Goal: Task Accomplishment & Management: Use online tool/utility

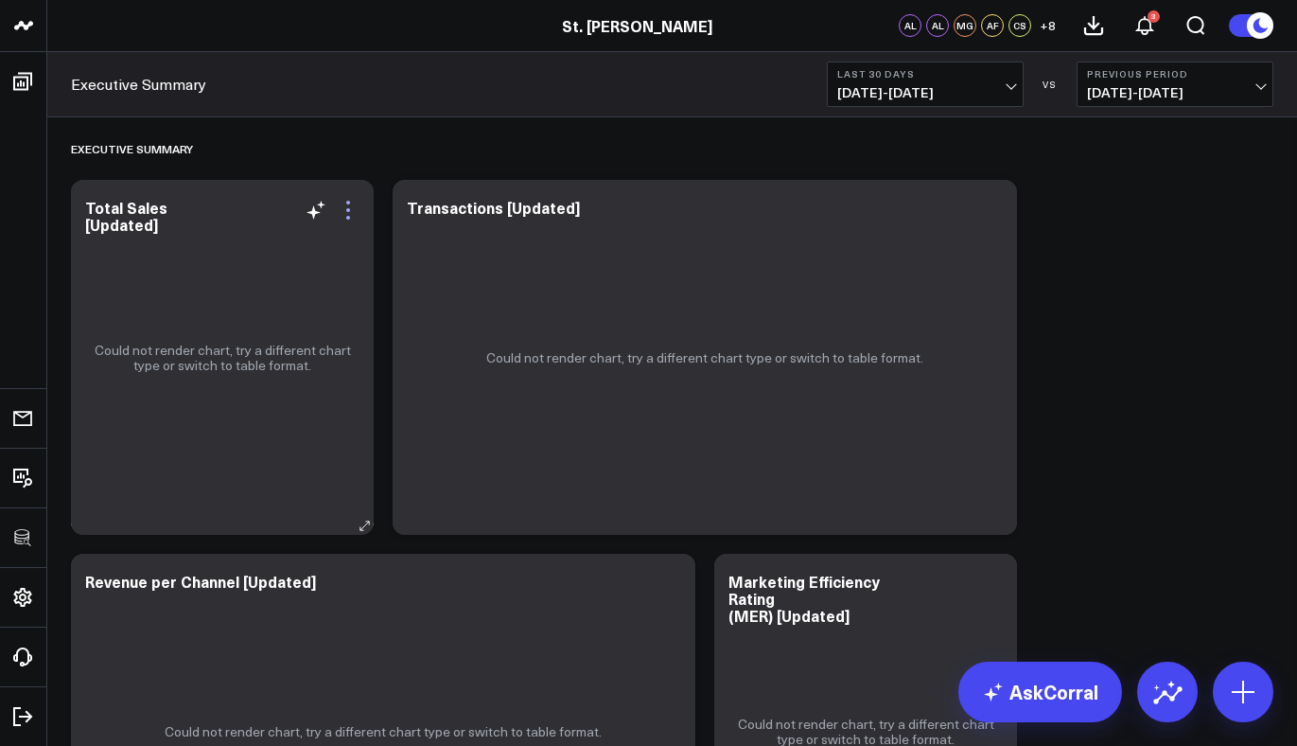
click at [346, 220] on icon at bounding box center [348, 210] width 23 height 23
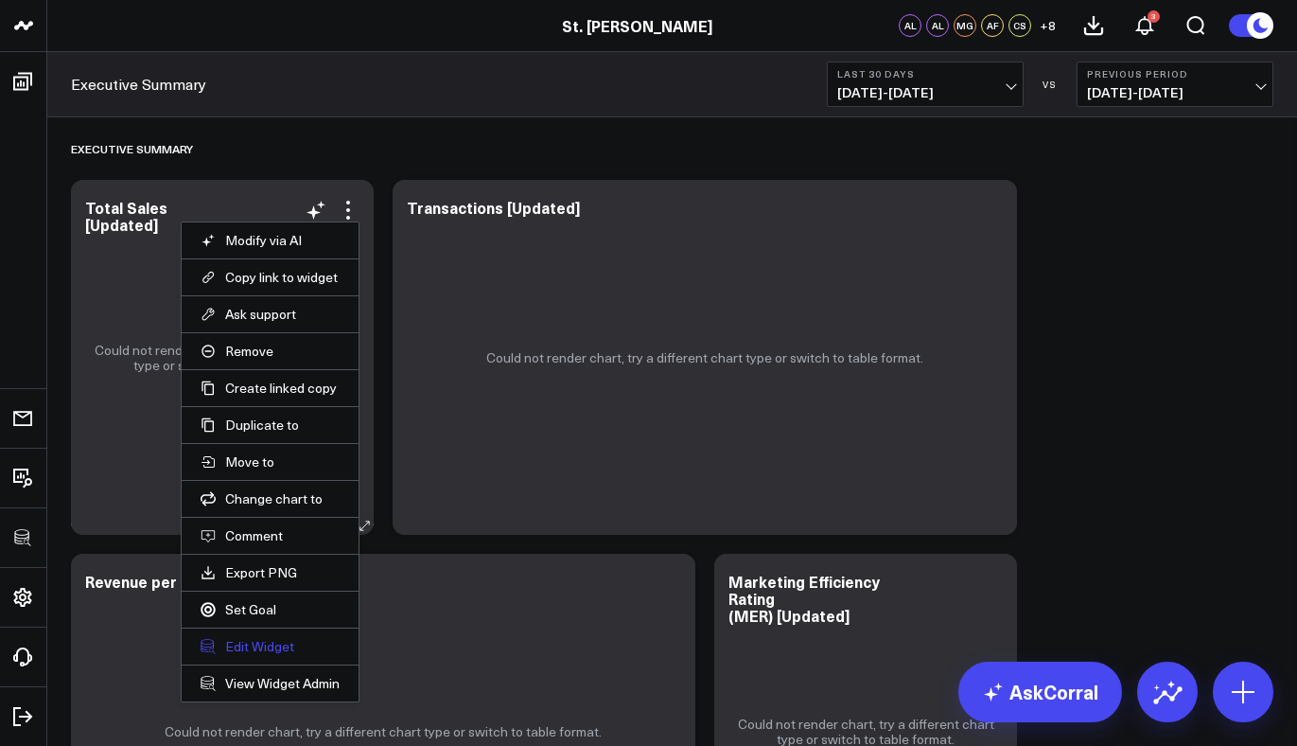
click at [249, 648] on button "Edit Widget" at bounding box center [270, 646] width 139 height 17
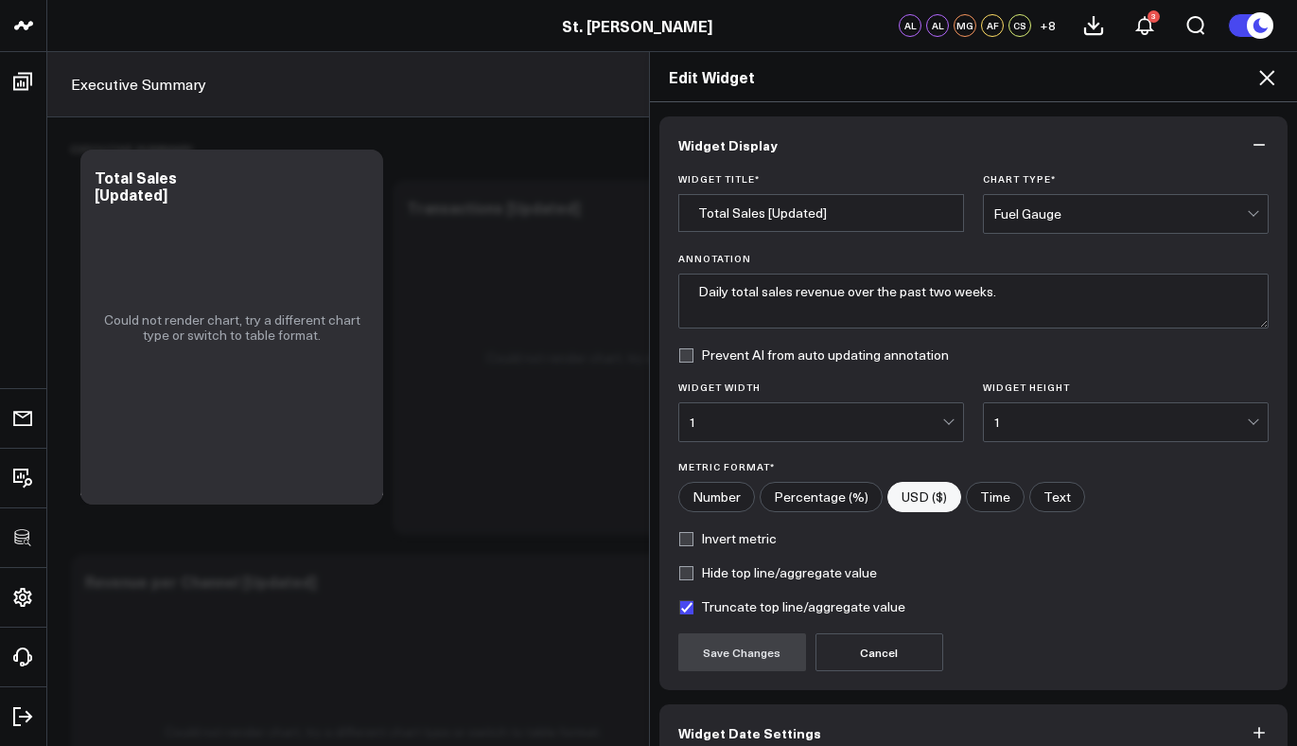
scroll to position [99, 0]
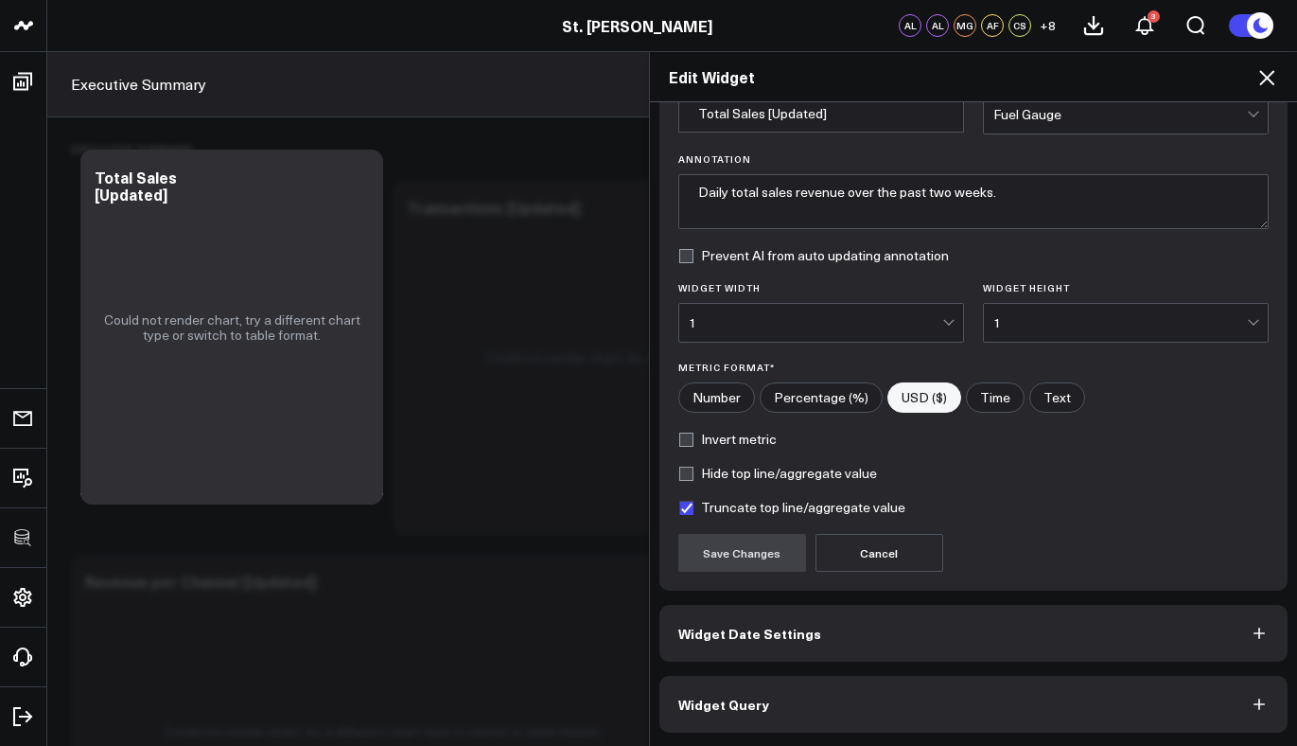
click at [797, 710] on button "Widget Query" at bounding box center [974, 704] width 629 height 57
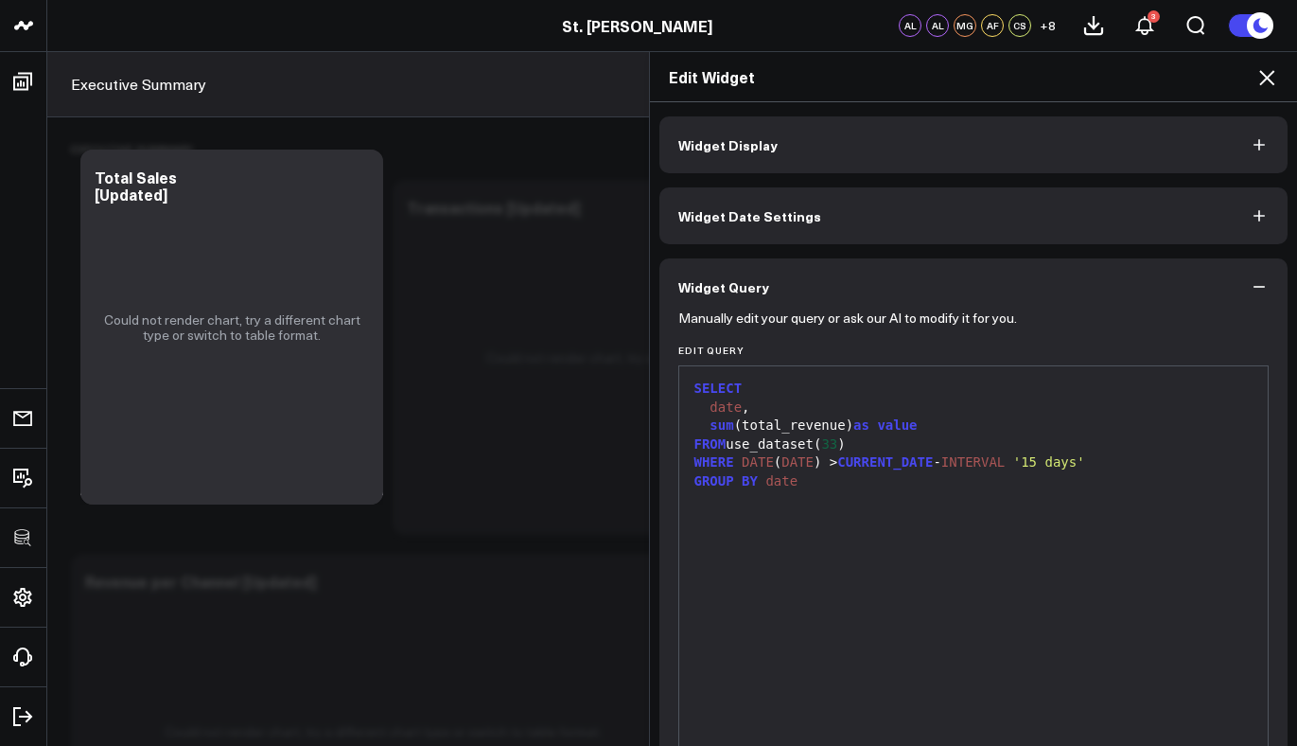
scroll to position [182, 0]
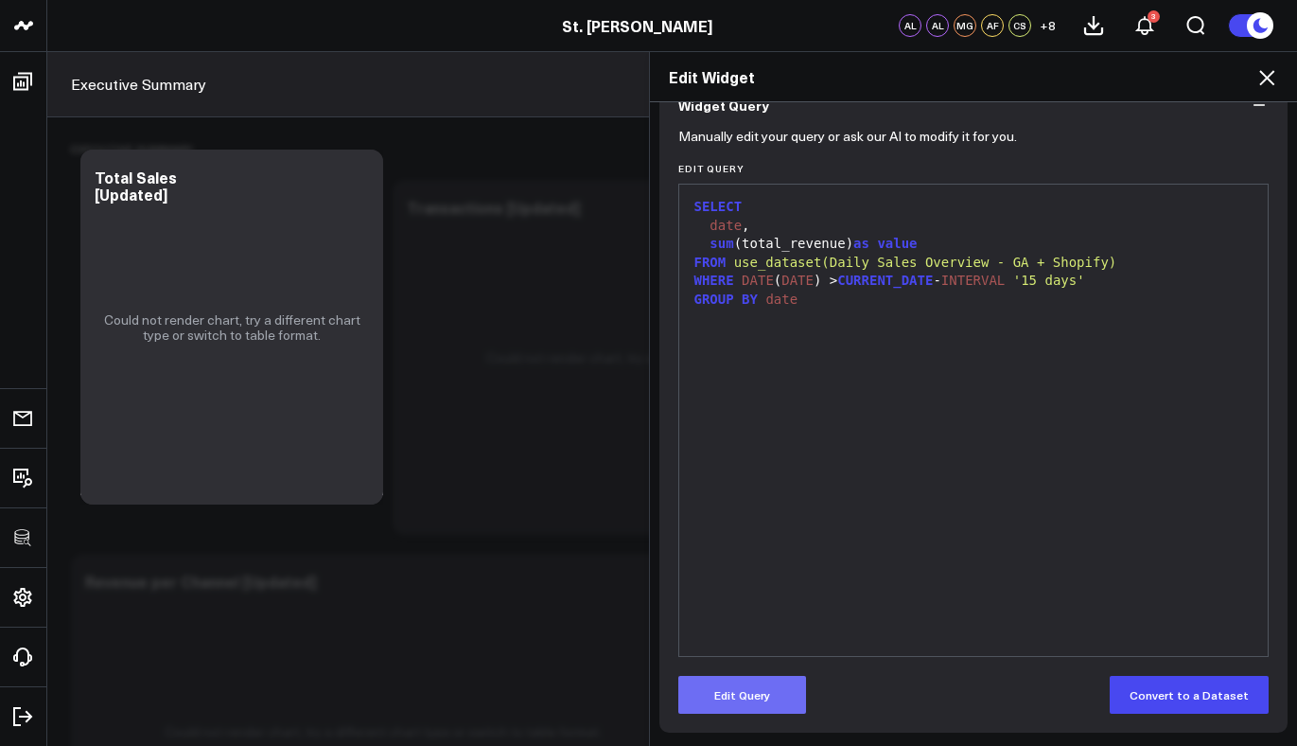
click at [761, 695] on button "Edit Query" at bounding box center [742, 695] width 128 height 38
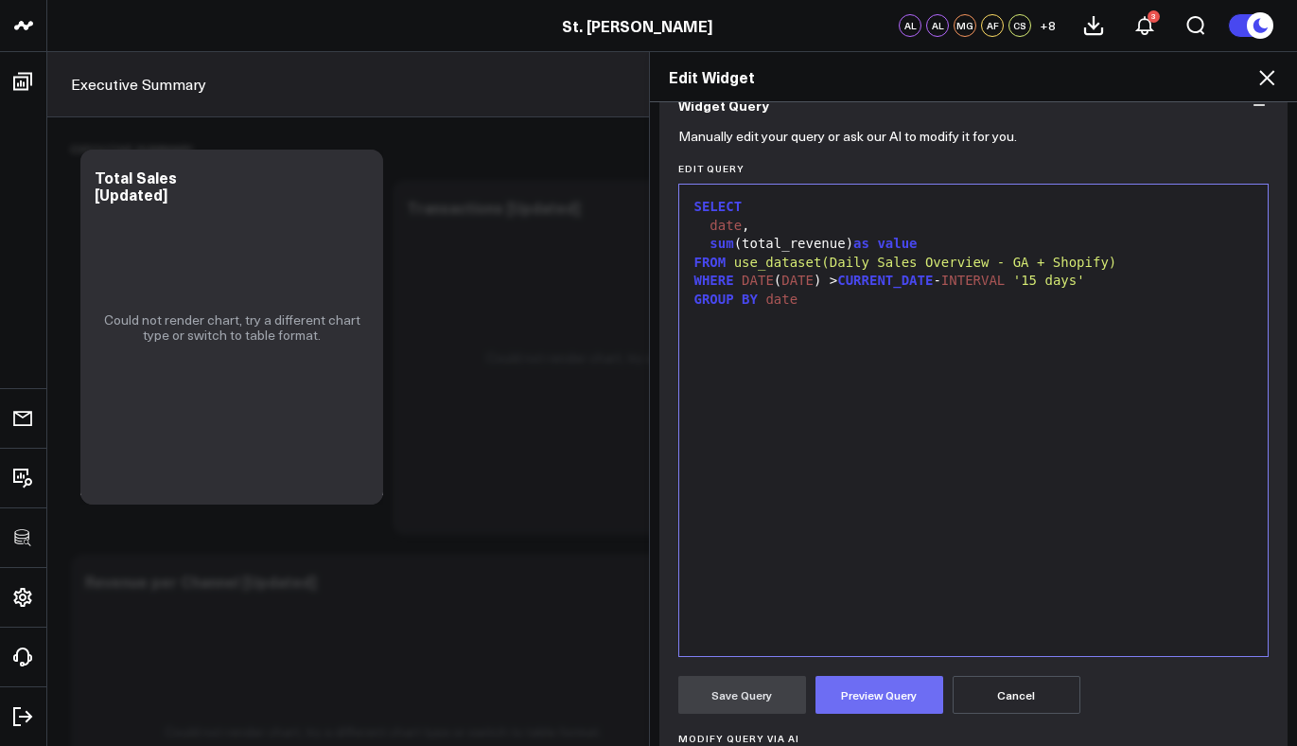
click at [886, 678] on button "Preview Query" at bounding box center [880, 695] width 128 height 38
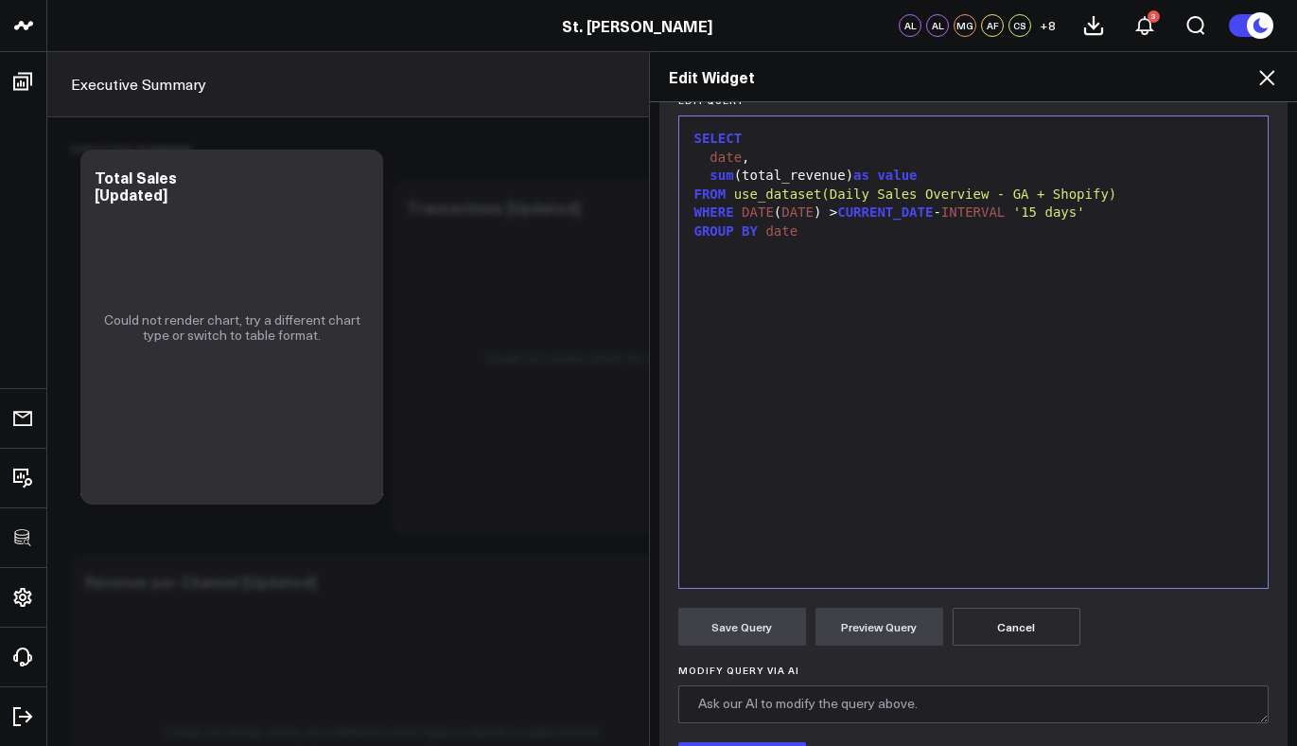
scroll to position [152, 0]
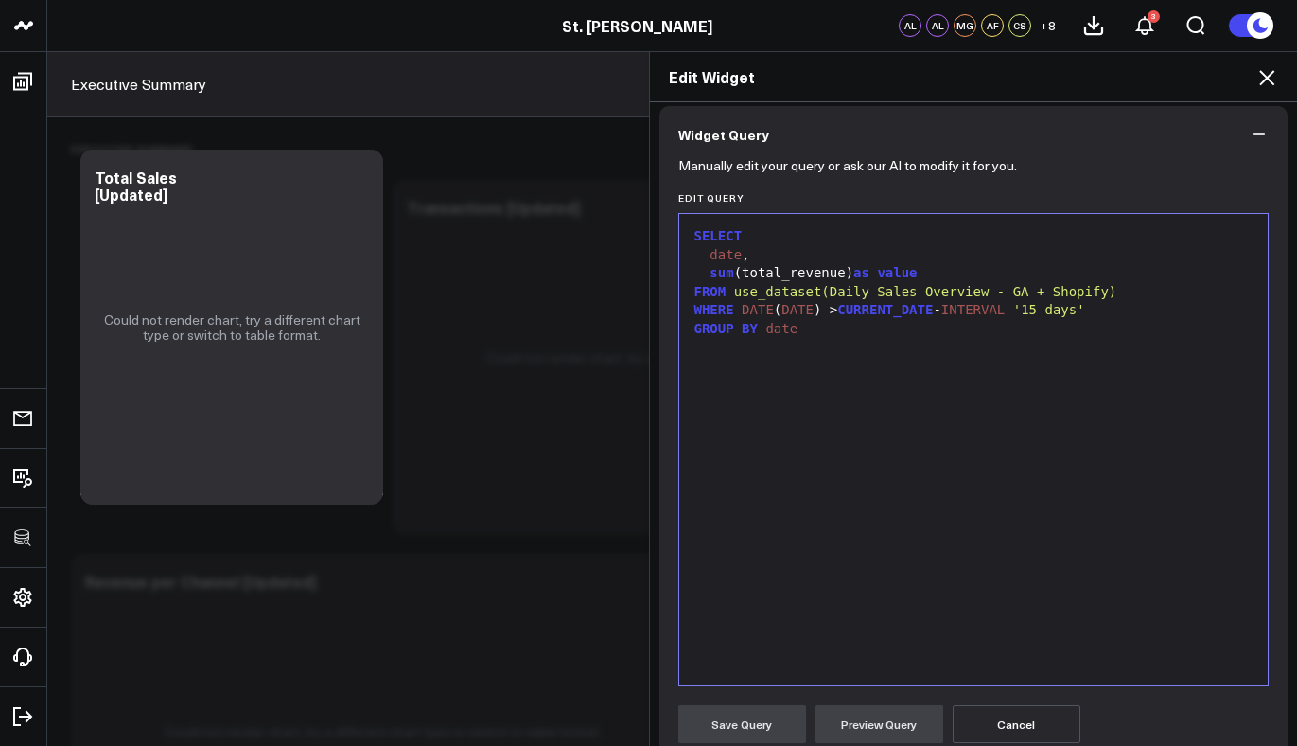
click at [1060, 476] on div at bounding box center [974, 477] width 571 height 19
click at [986, 558] on div "SELECT date , sum (total_revenue) as value FROM use_dataset(Daily Sales Overvie…" at bounding box center [974, 449] width 571 height 452
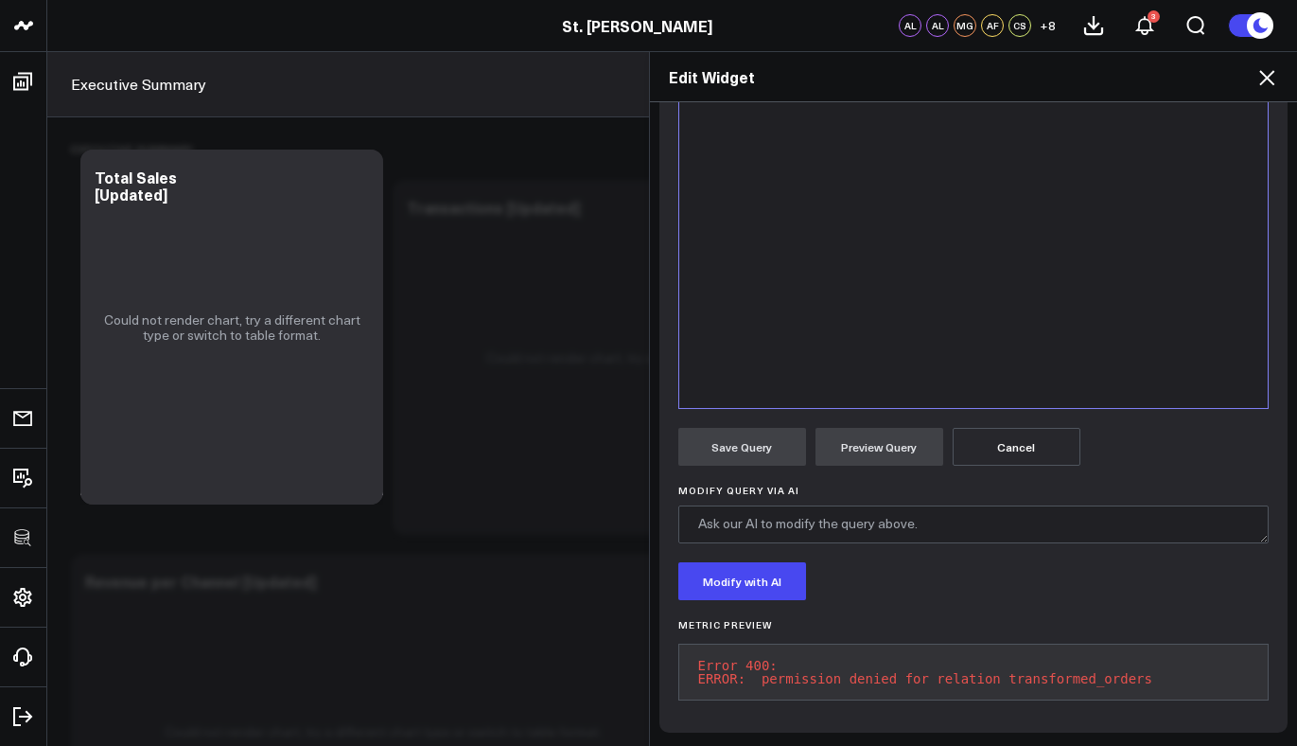
scroll to position [0, 0]
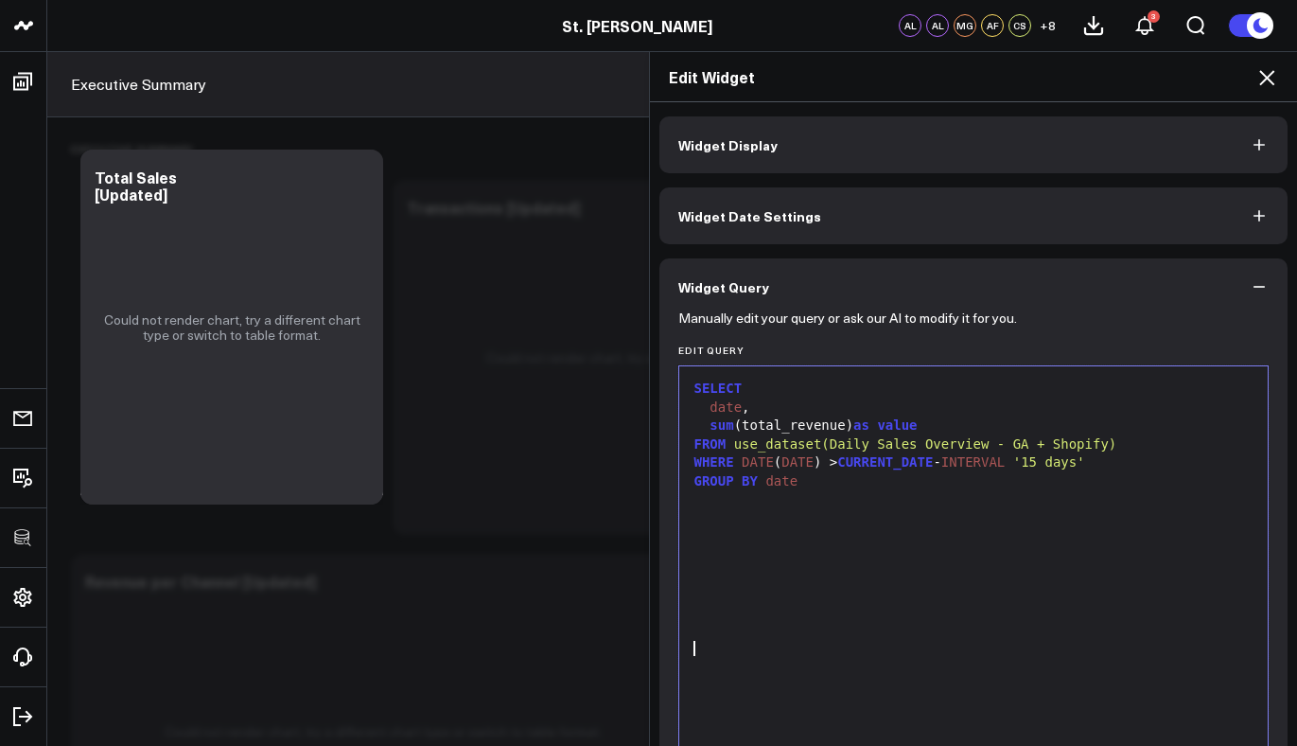
click at [861, 484] on div "GROUP BY date" at bounding box center [974, 481] width 571 height 19
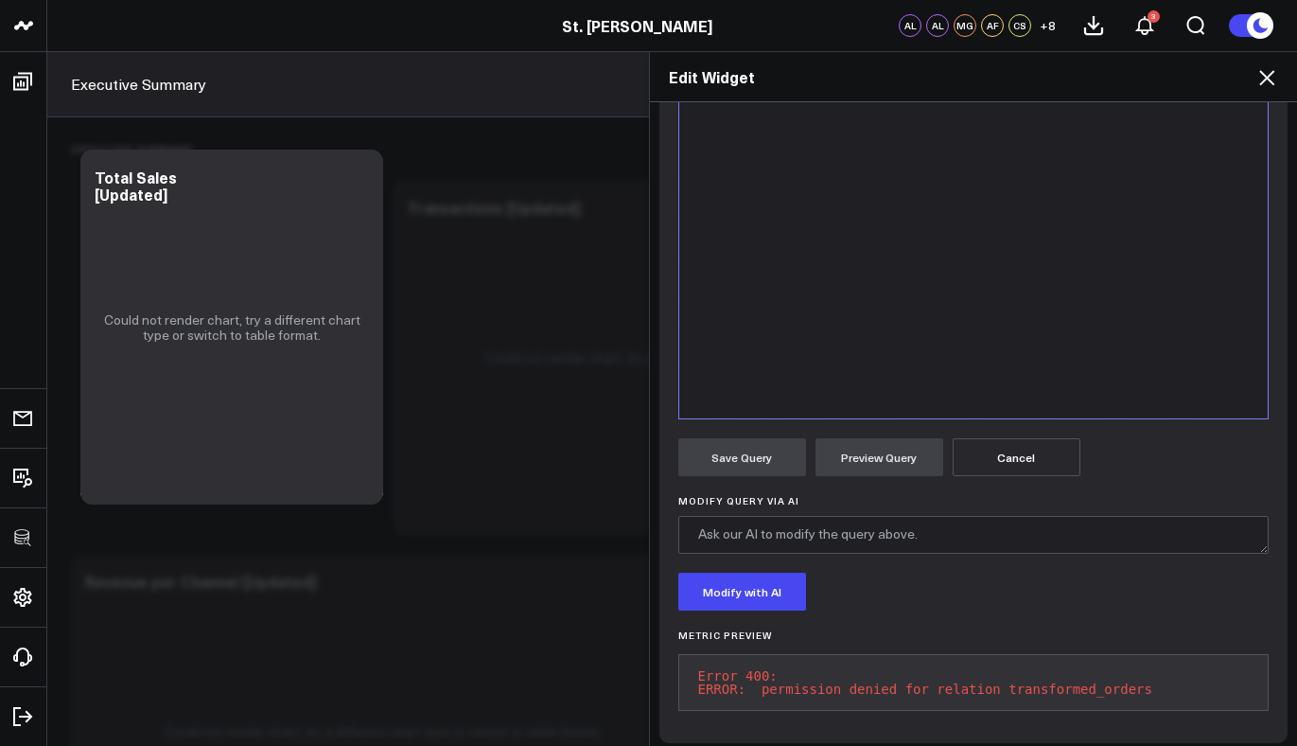
scroll to position [395, 0]
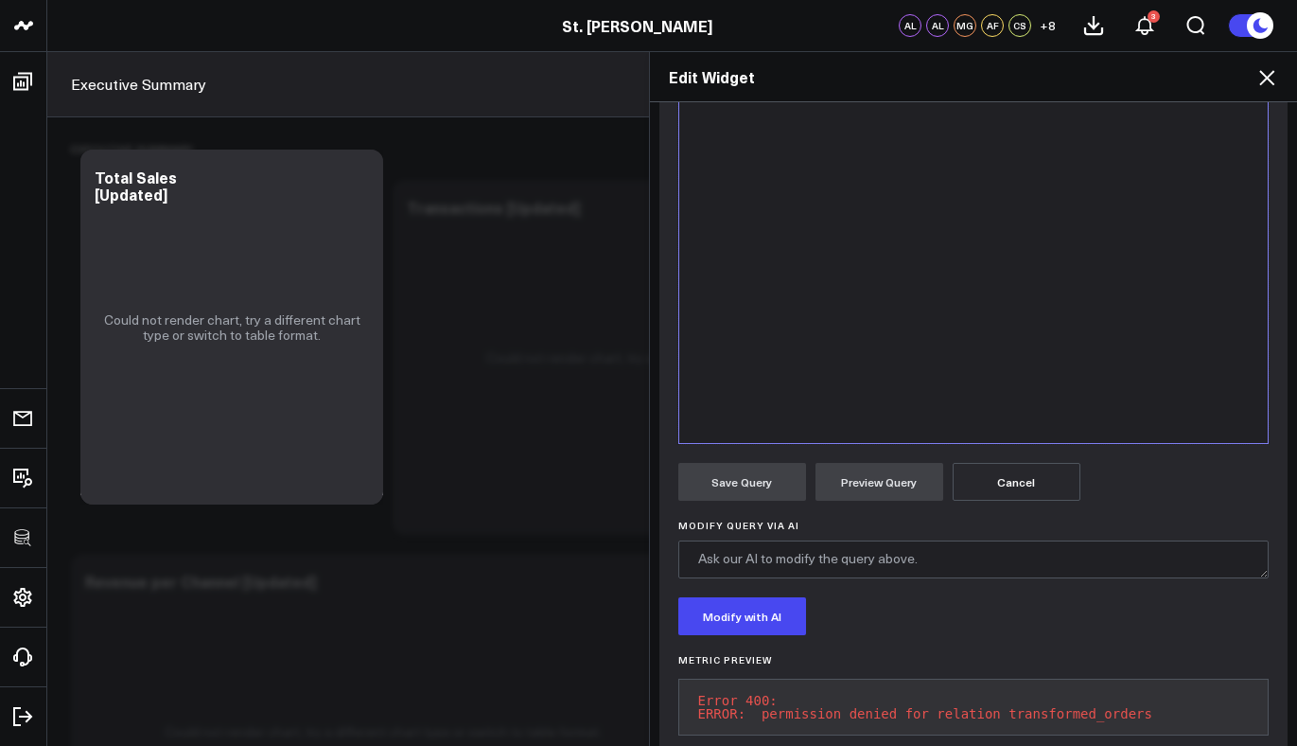
click at [1271, 78] on icon at bounding box center [1267, 77] width 23 height 23
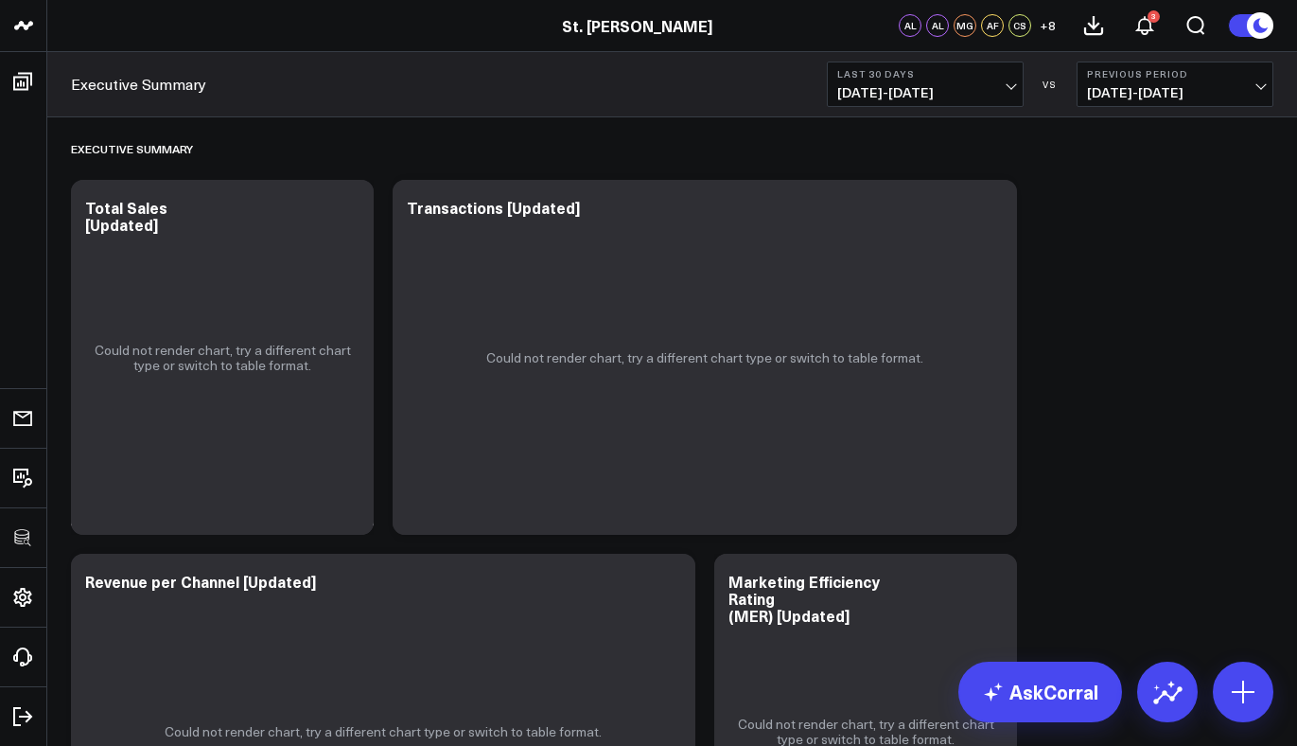
click at [347, 218] on icon at bounding box center [348, 218] width 4 height 4
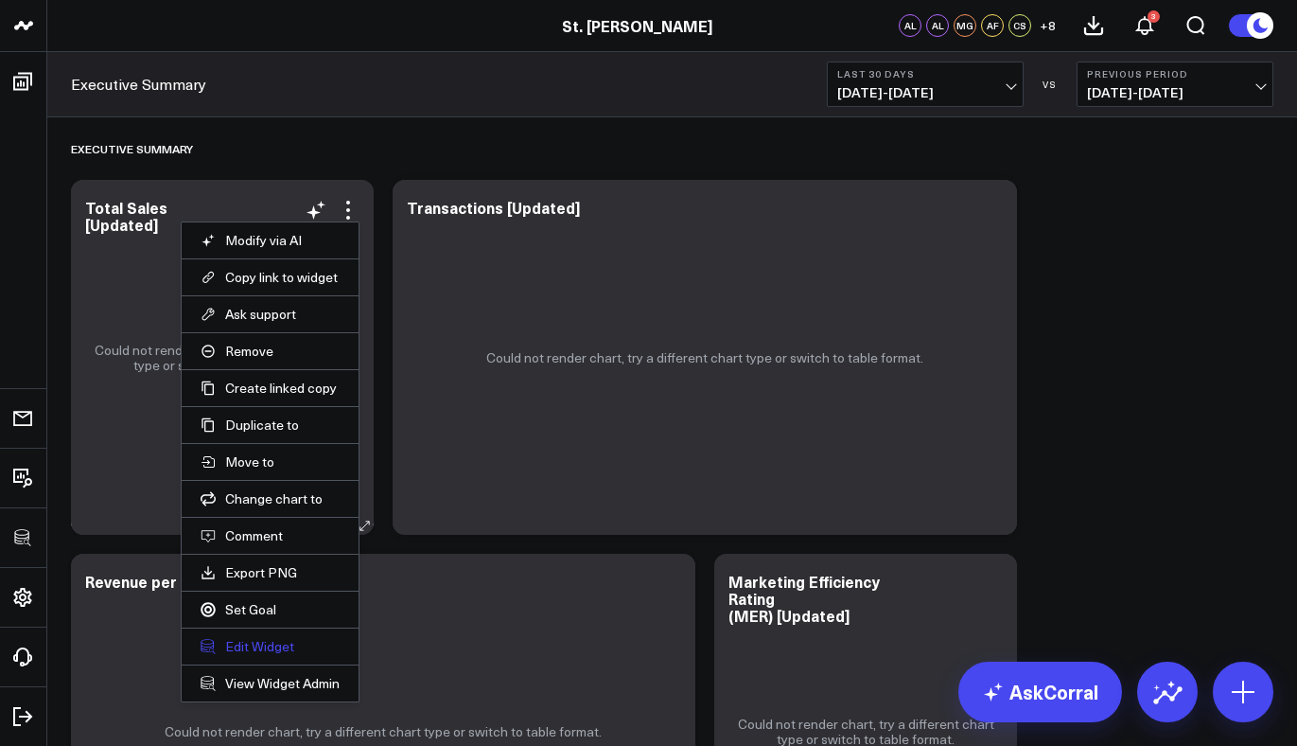
click at [243, 643] on button "Edit Widget" at bounding box center [270, 646] width 139 height 17
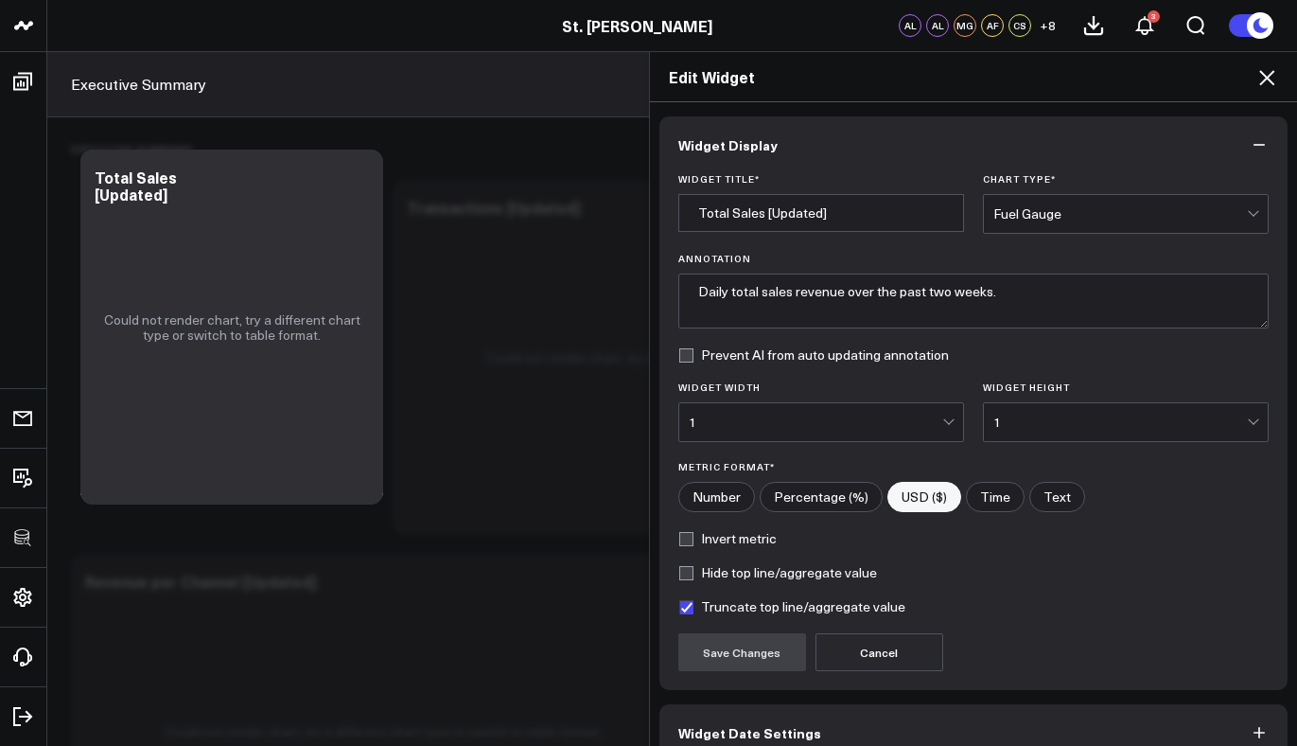
scroll to position [99, 0]
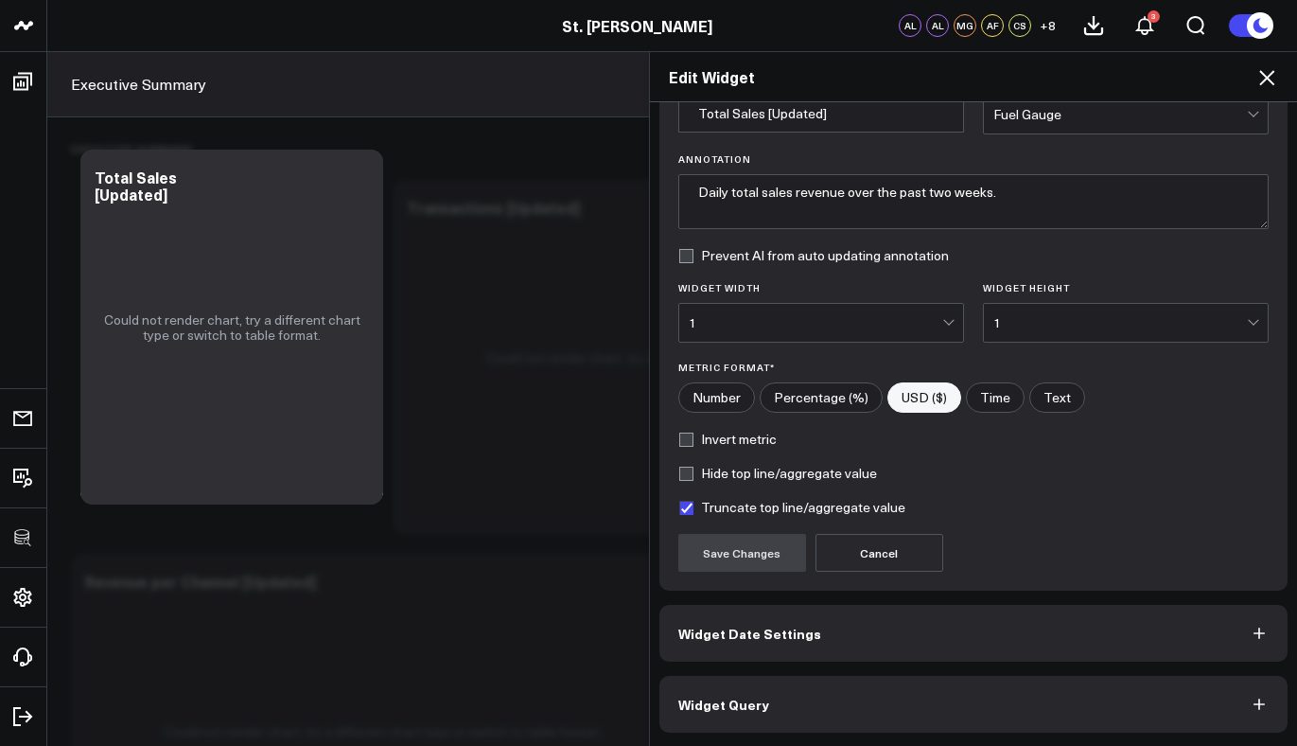
click at [801, 692] on button "Widget Query" at bounding box center [974, 704] width 629 height 57
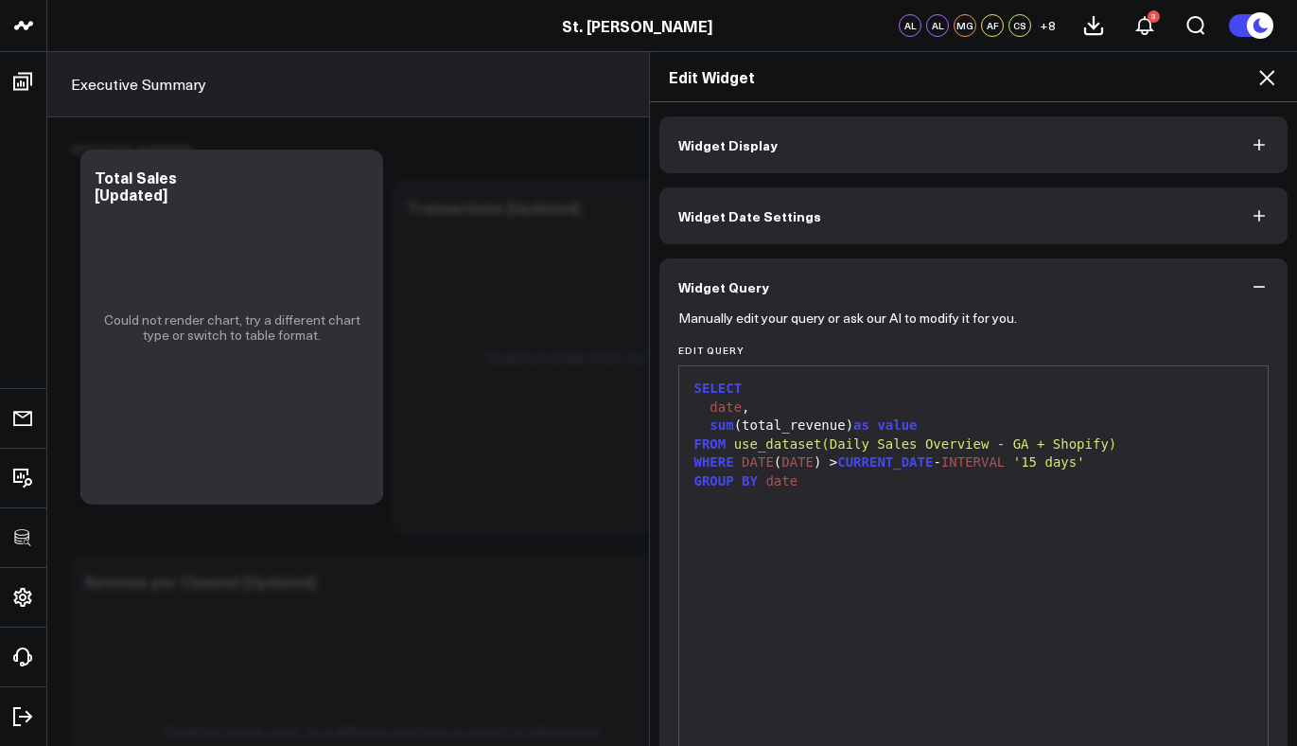
scroll to position [182, 0]
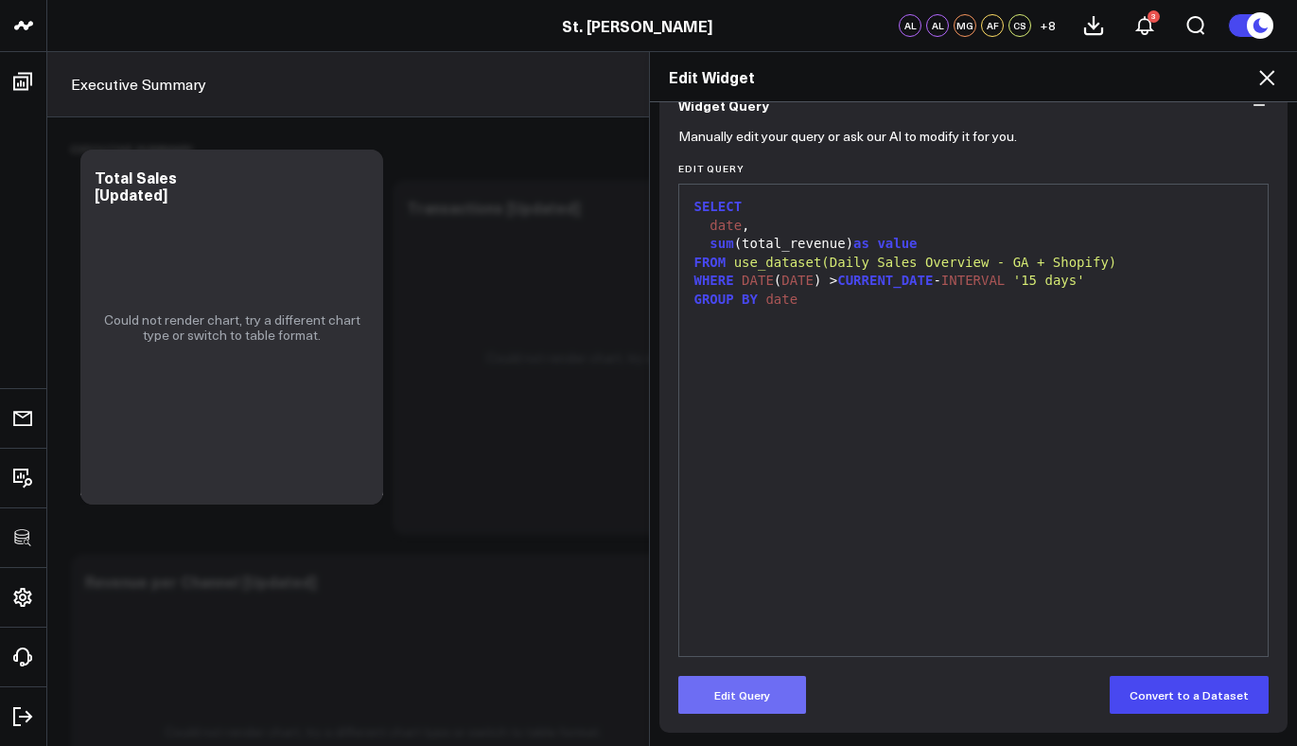
drag, startPoint x: 730, startPoint y: 673, endPoint x: 731, endPoint y: 689, distance: 16.2
click at [730, 680] on form "Manually edit your query or ask our AI to modify it for you. Edit Query 99 1 2 …" at bounding box center [973, 423] width 591 height 580
click at [731, 689] on button "Edit Query" at bounding box center [742, 695] width 128 height 38
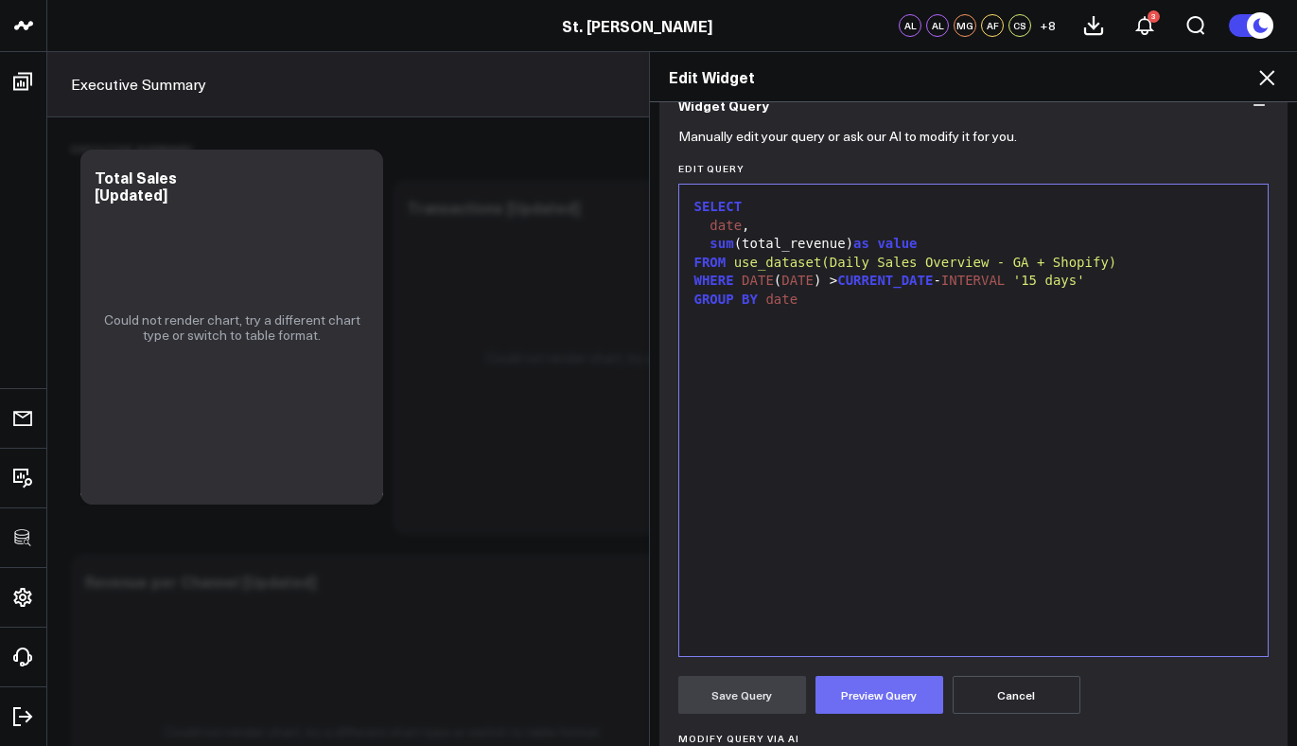
click at [864, 681] on button "Preview Query" at bounding box center [880, 695] width 128 height 38
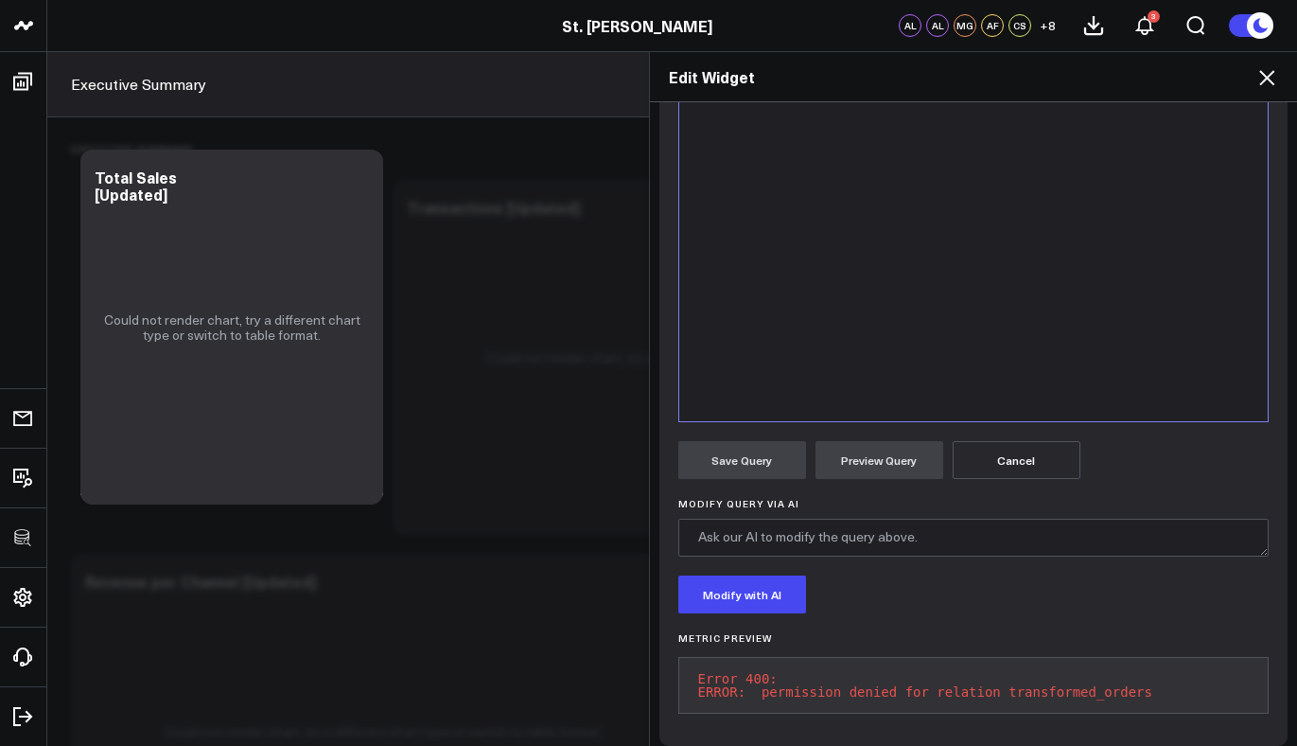
click at [1030, 308] on div "SELECT date , sum (total_revenue) as value FROM use_dataset(Daily Sales Overvie…" at bounding box center [974, 185] width 571 height 452
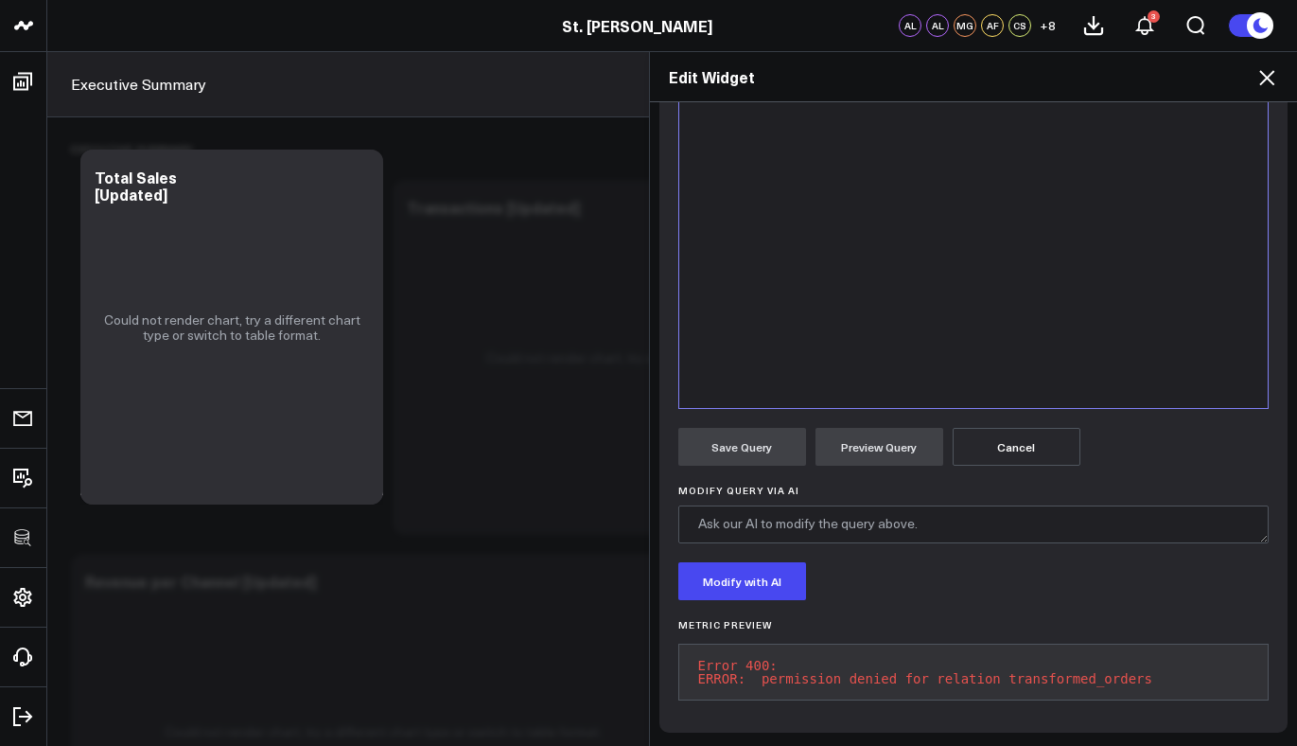
scroll to position [115, 0]
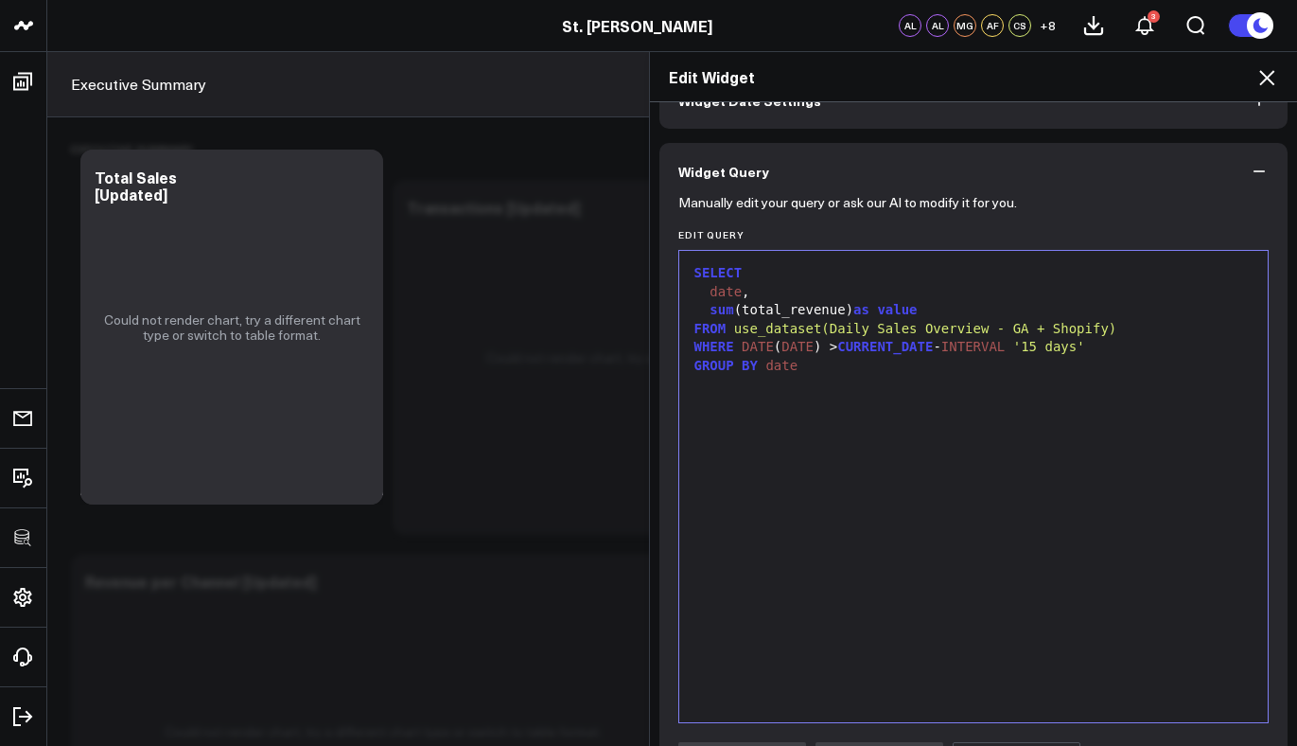
click at [1075, 388] on div at bounding box center [974, 385] width 571 height 19
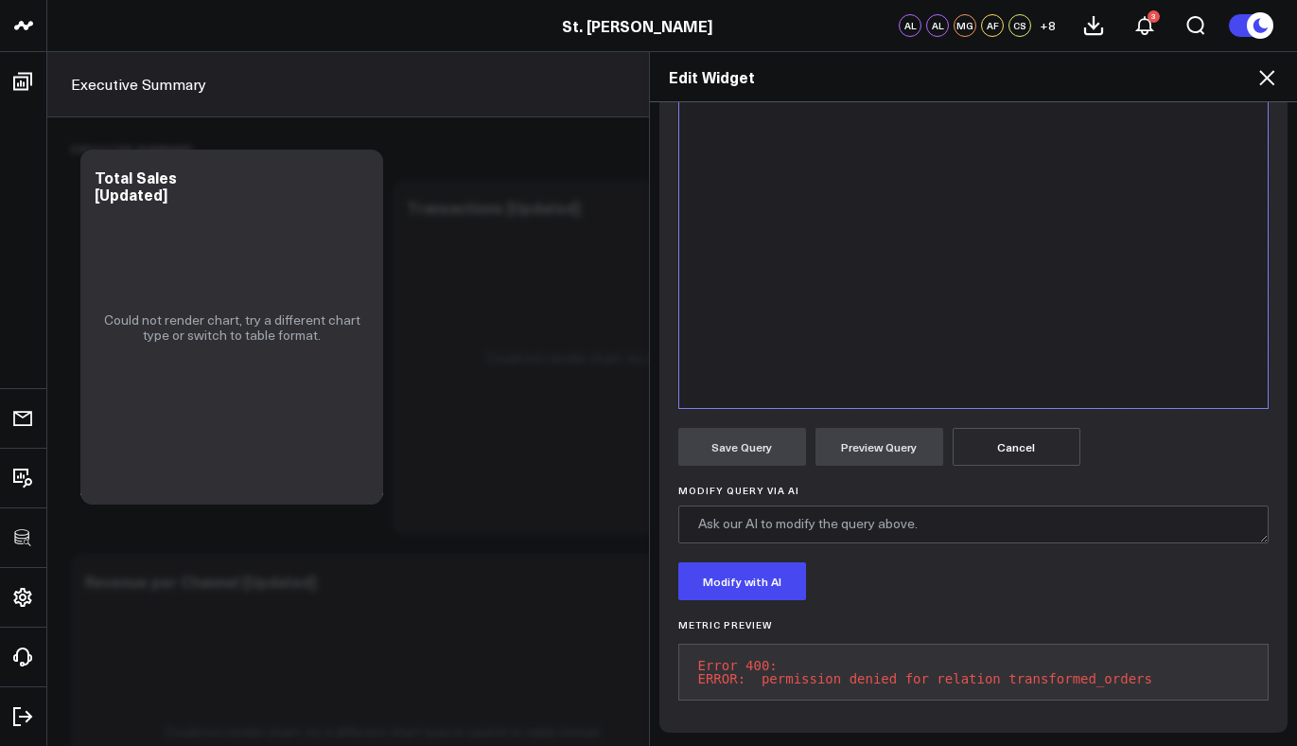
scroll to position [366, 0]
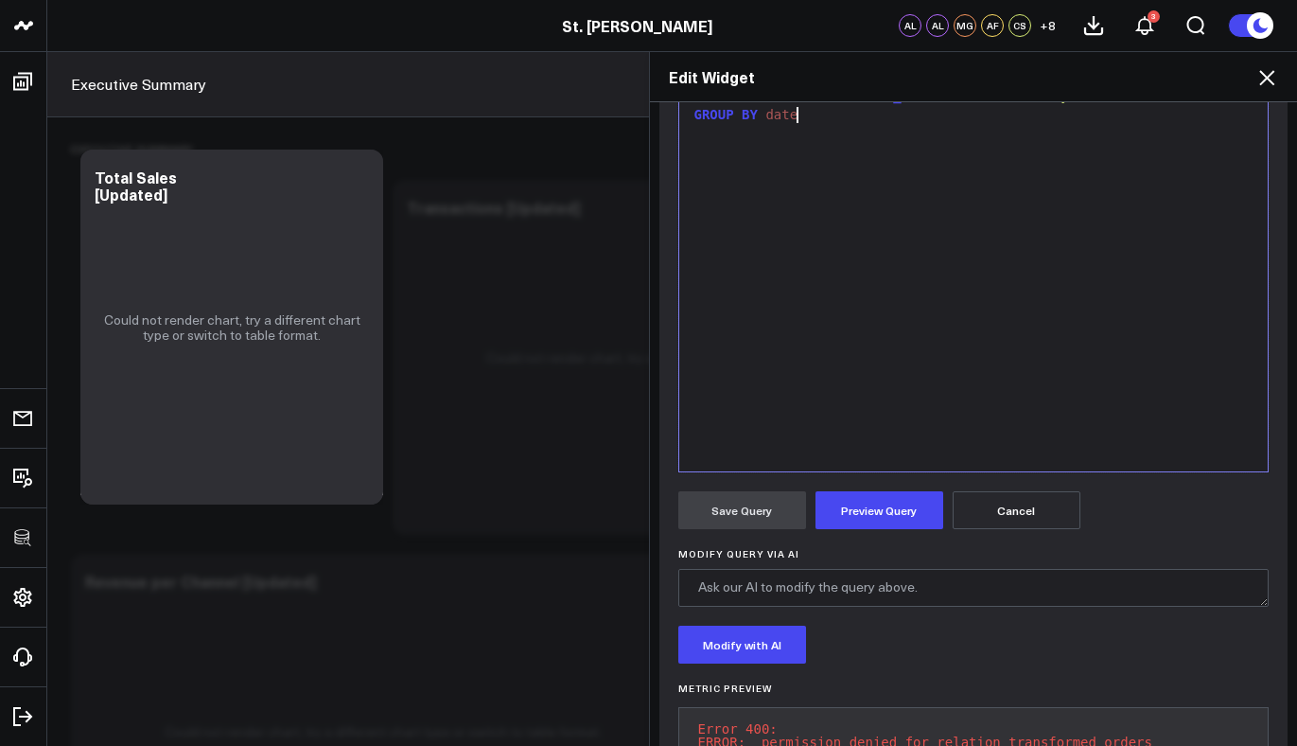
click at [886, 451] on div "SELECT date , sum (total_revenue) as value FROM use_dataset(Daily Sales Overvie…" at bounding box center [974, 235] width 571 height 452
click at [872, 517] on button "Preview Query" at bounding box center [880, 510] width 128 height 38
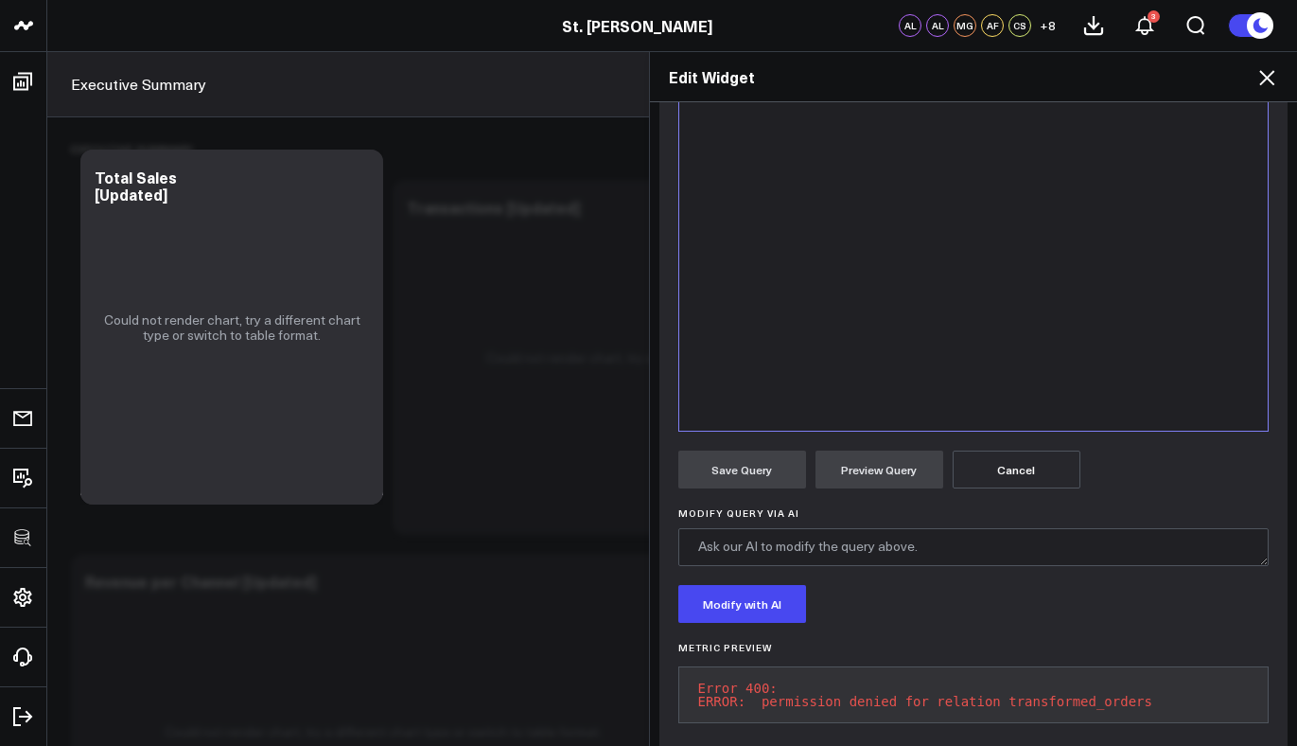
scroll to position [0, 0]
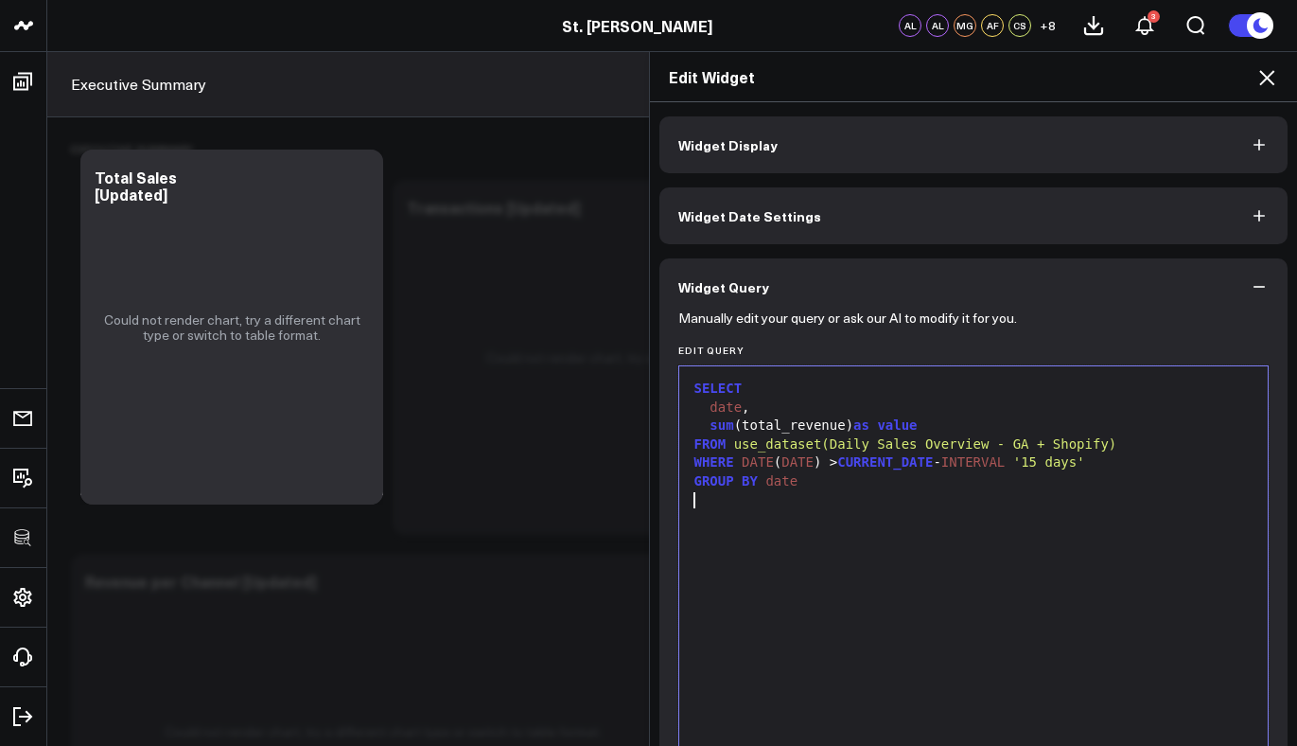
click at [972, 497] on div at bounding box center [974, 500] width 571 height 19
click at [841, 553] on div at bounding box center [974, 555] width 571 height 19
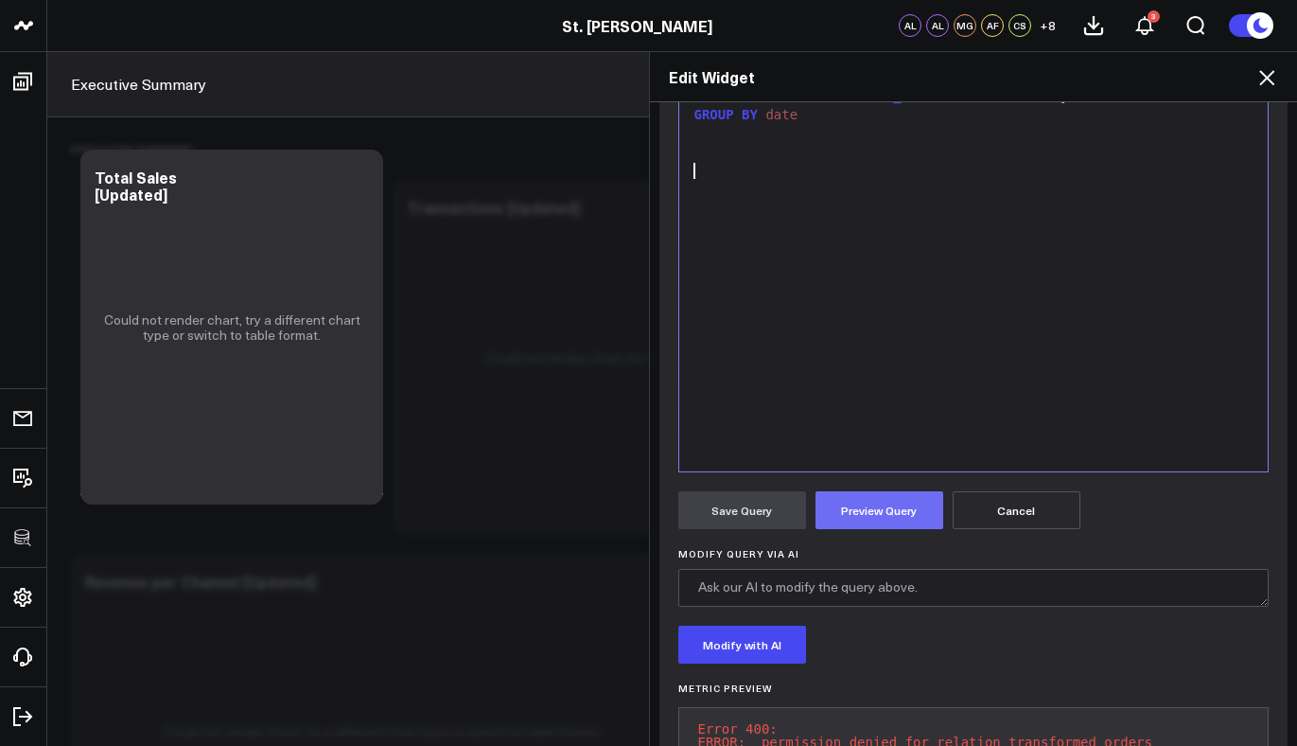
click at [851, 521] on button "Preview Query" at bounding box center [880, 510] width 128 height 38
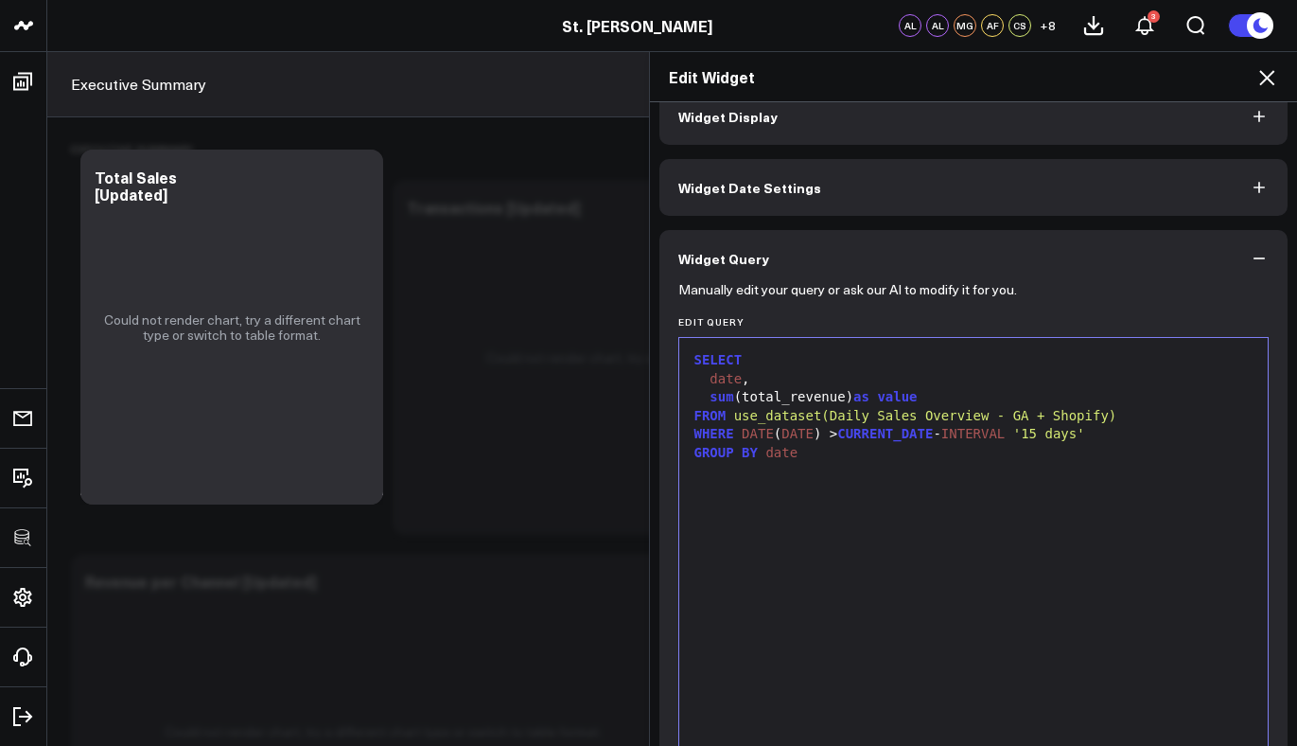
click at [1261, 68] on icon at bounding box center [1267, 77] width 23 height 23
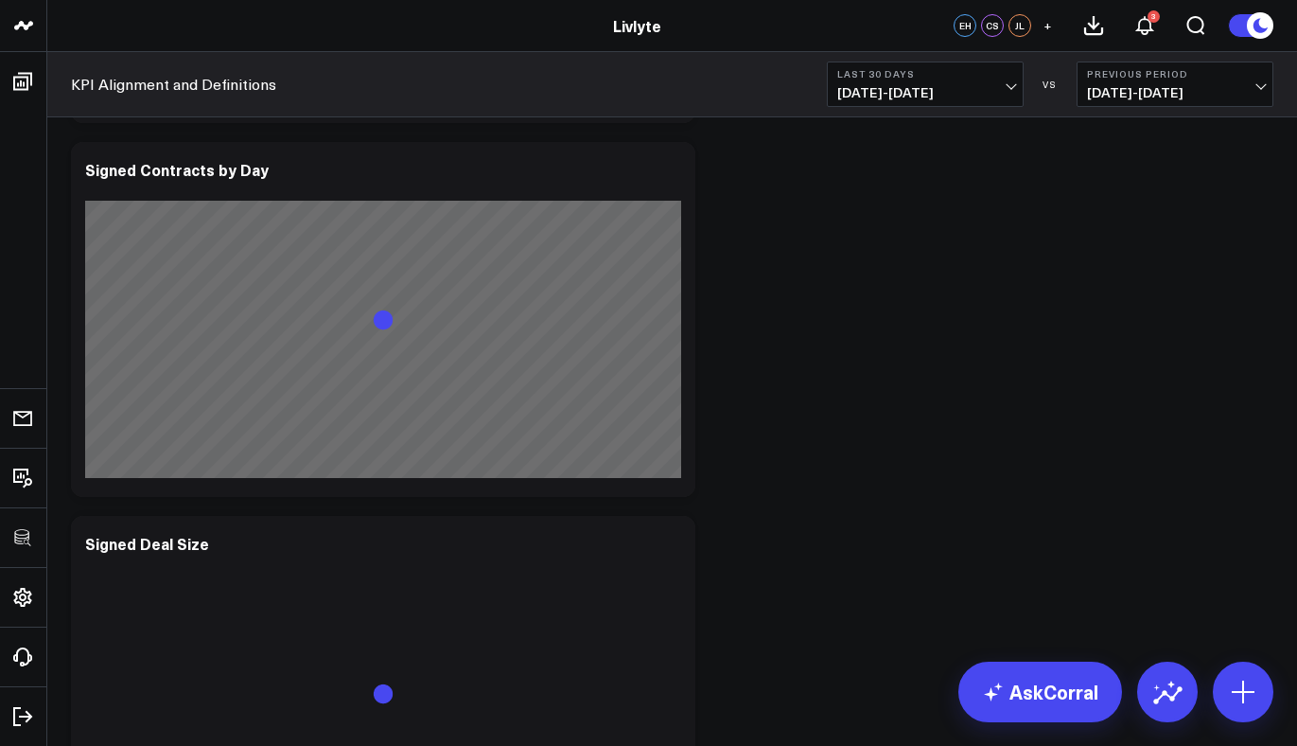
click at [676, 169] on icon at bounding box center [670, 172] width 23 height 23
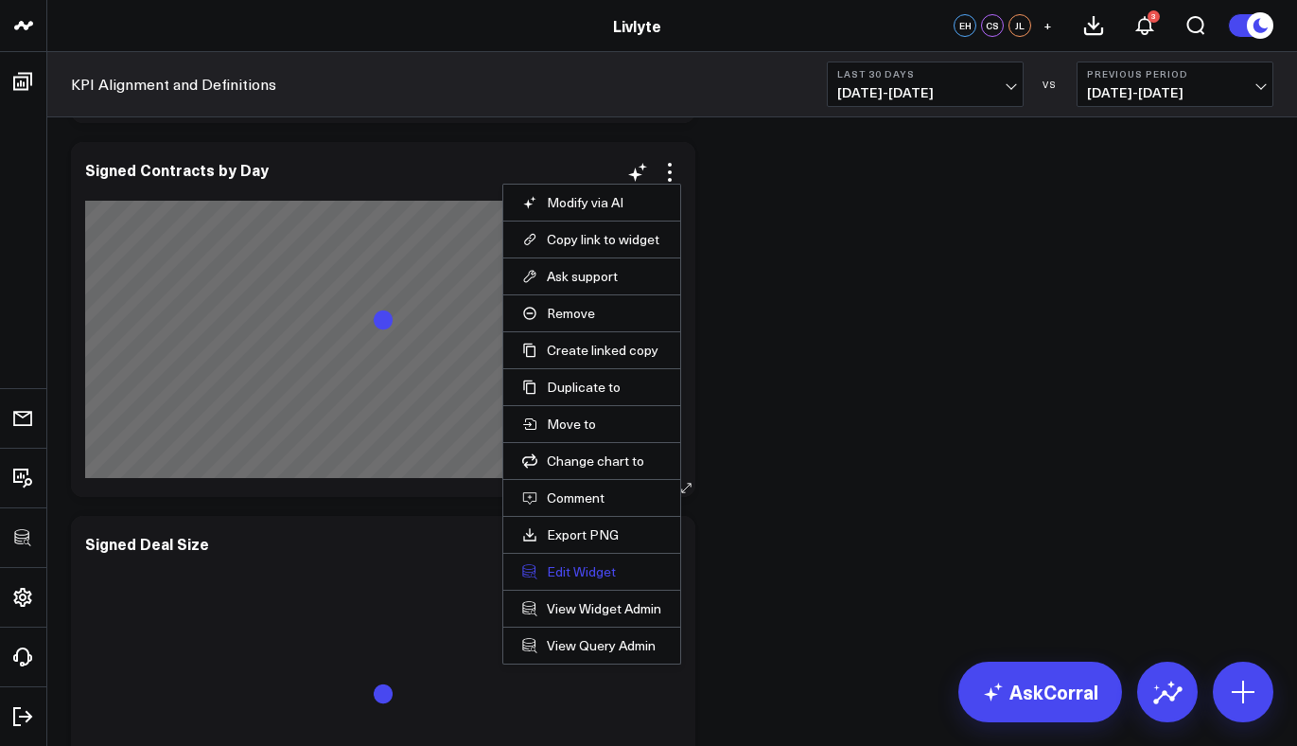
click at [557, 572] on button "Edit Widget" at bounding box center [591, 571] width 139 height 17
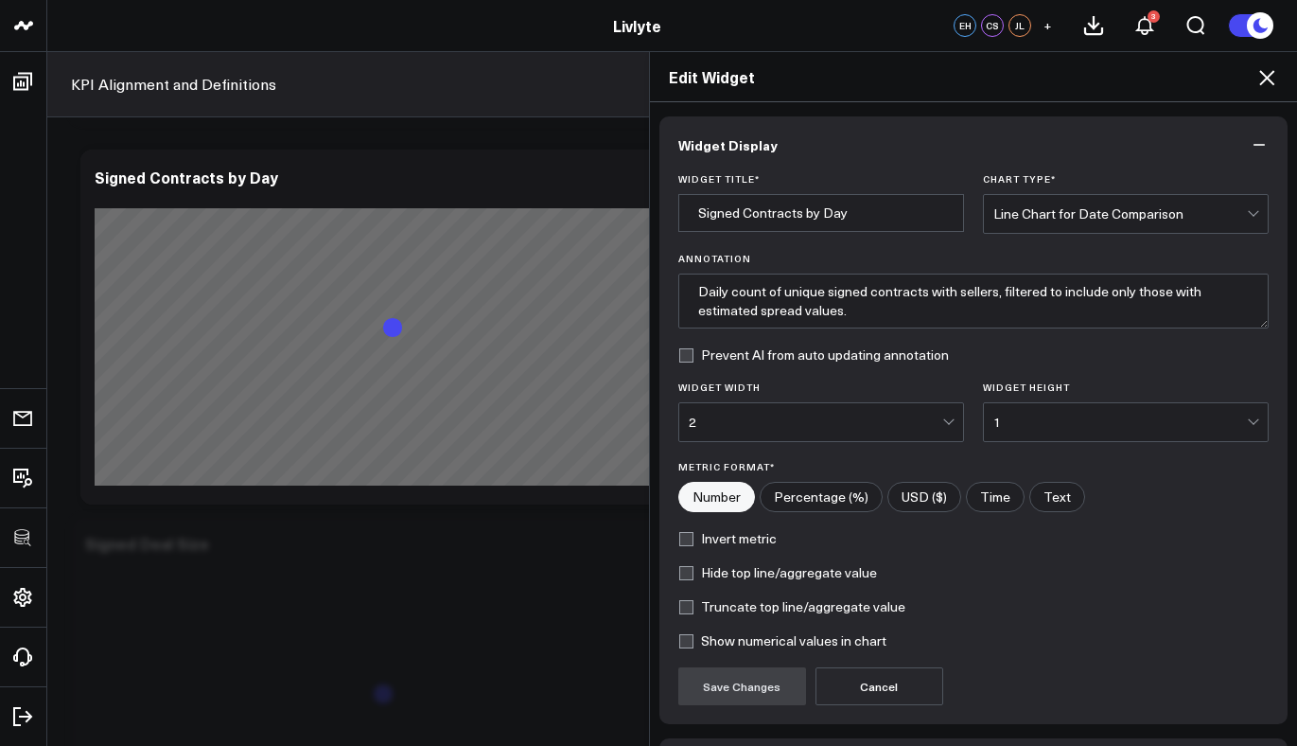
scroll to position [133, 0]
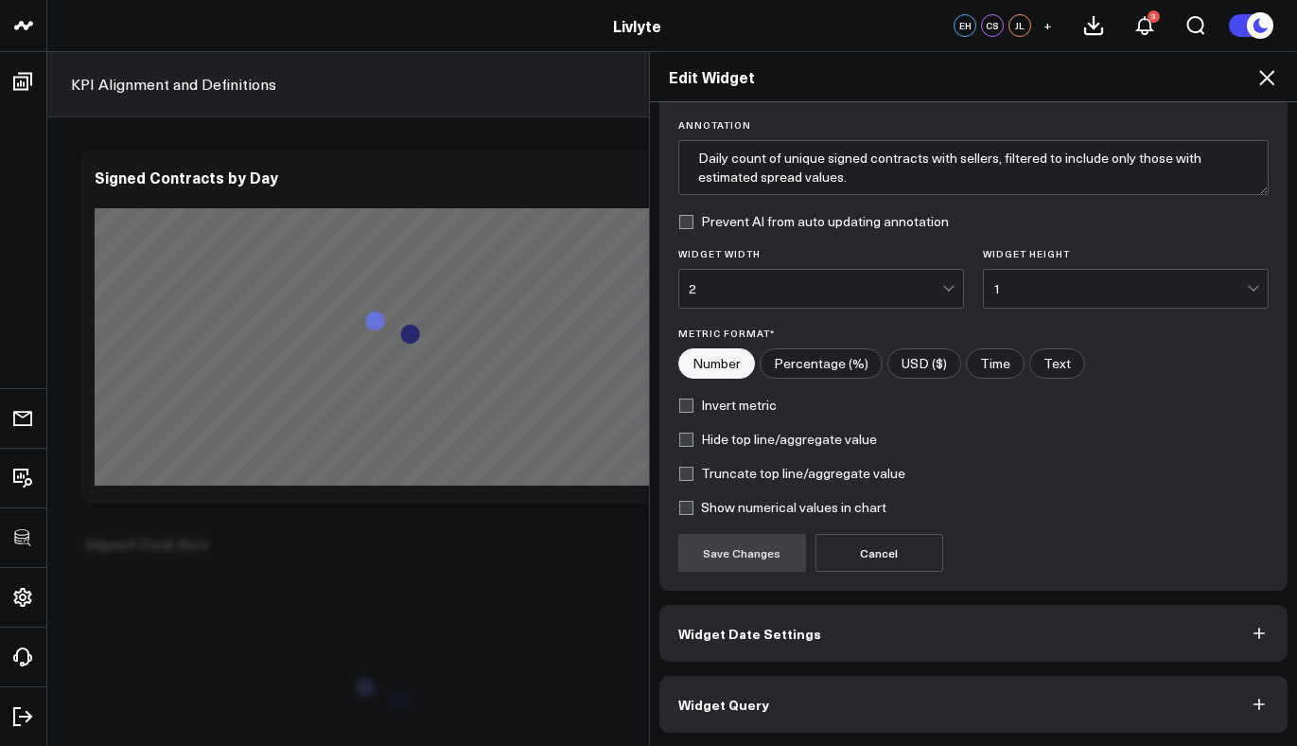
click at [784, 721] on button "Widget Query" at bounding box center [974, 704] width 629 height 57
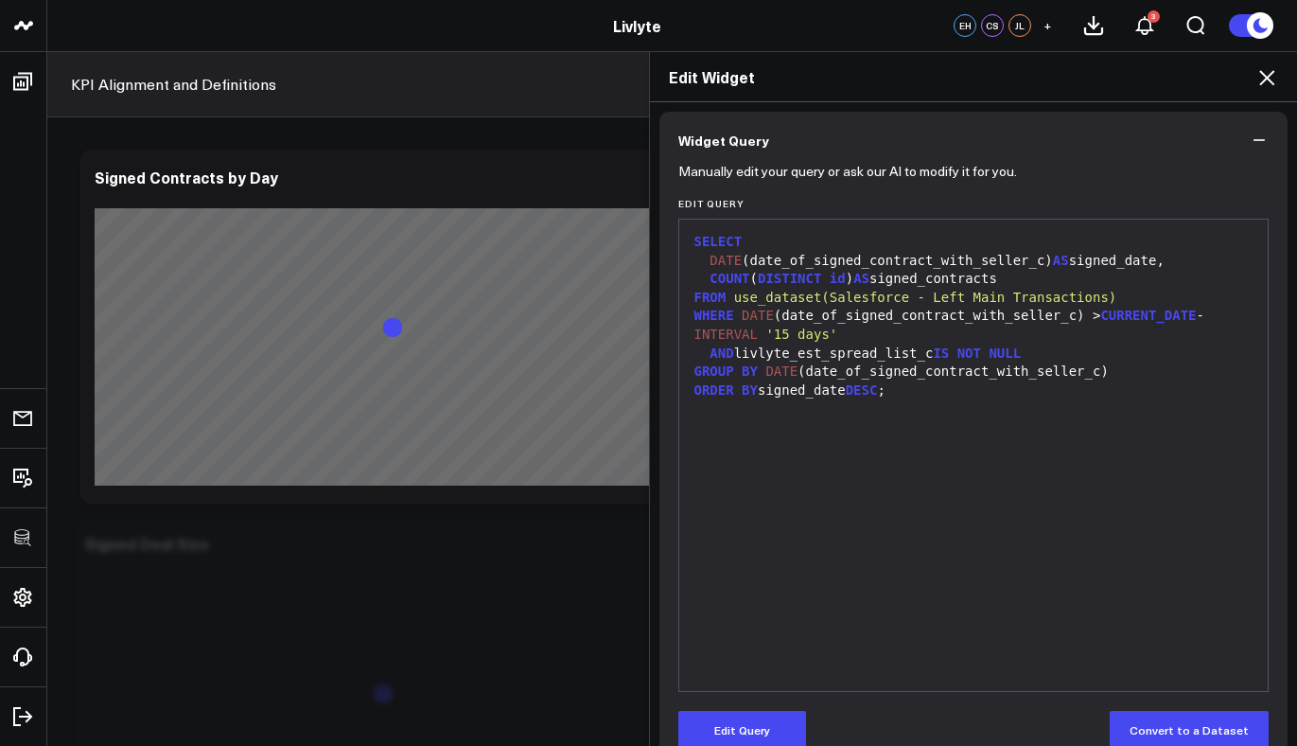
scroll to position [182, 0]
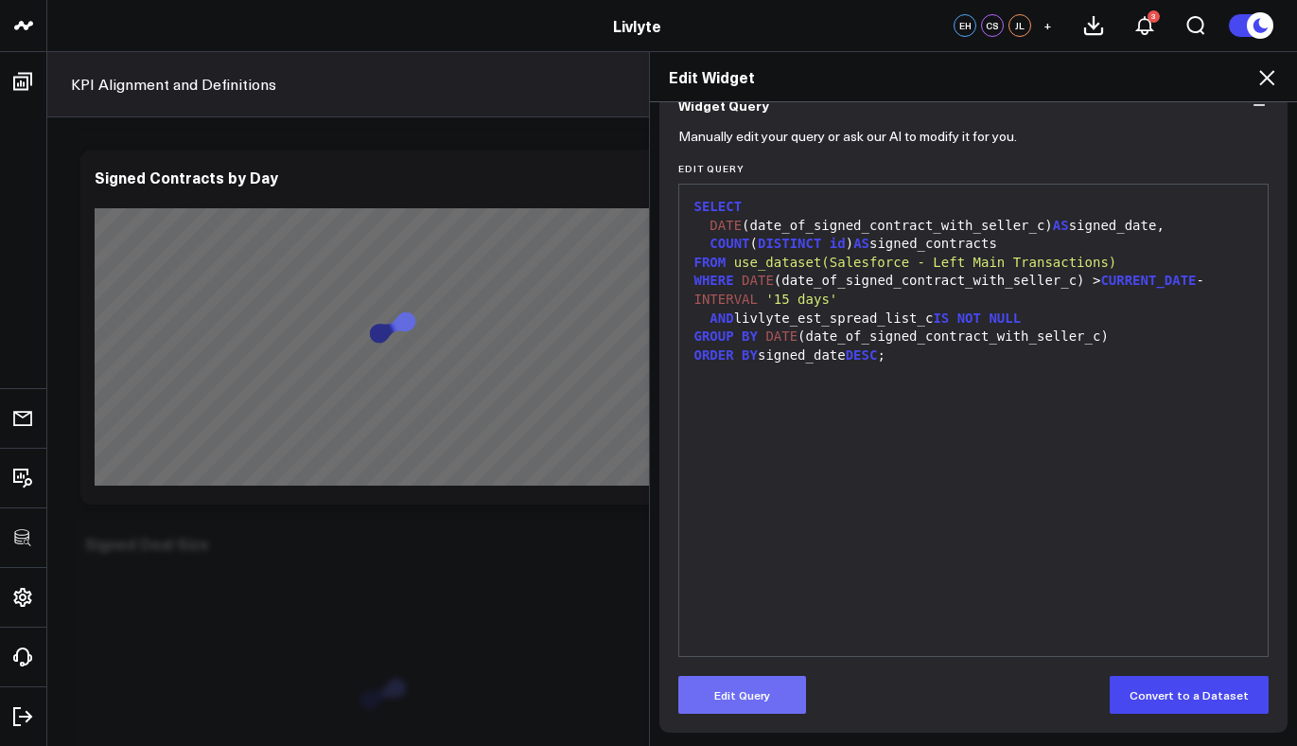
click at [755, 701] on button "Edit Query" at bounding box center [742, 695] width 128 height 38
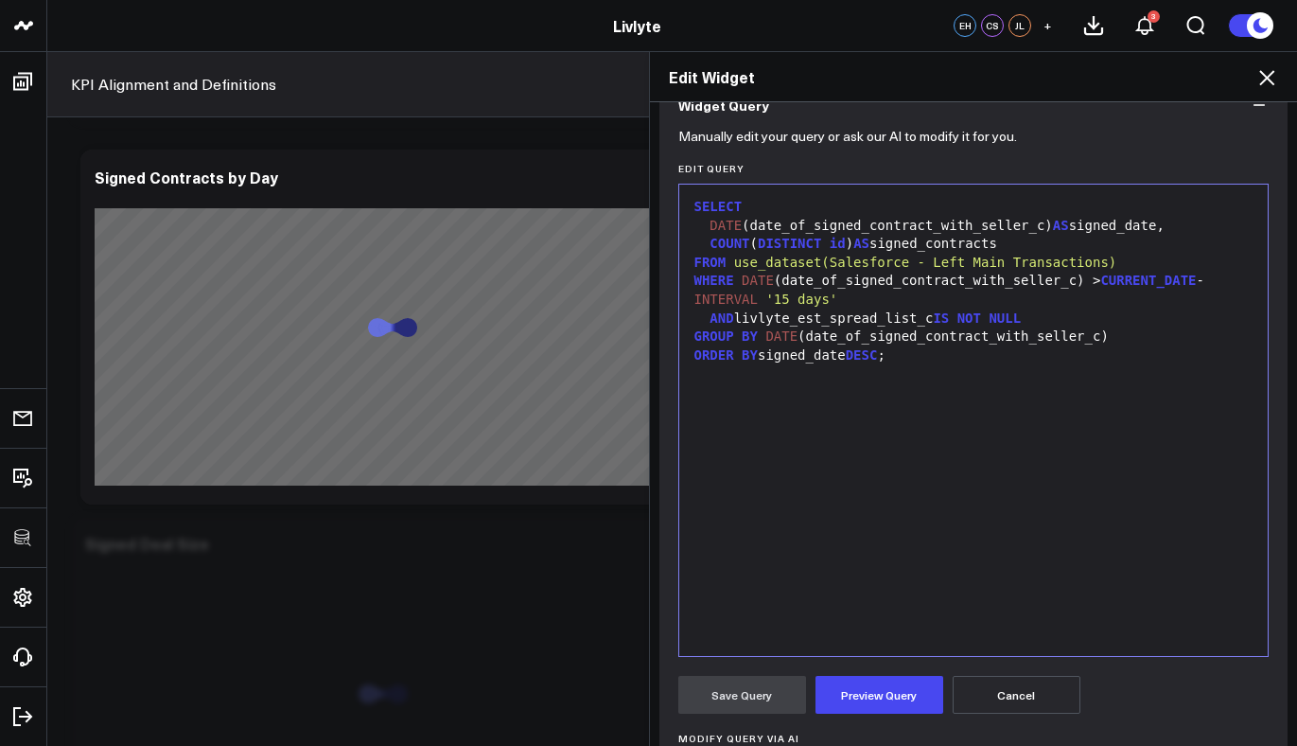
click at [1273, 71] on icon at bounding box center [1266, 77] width 15 height 15
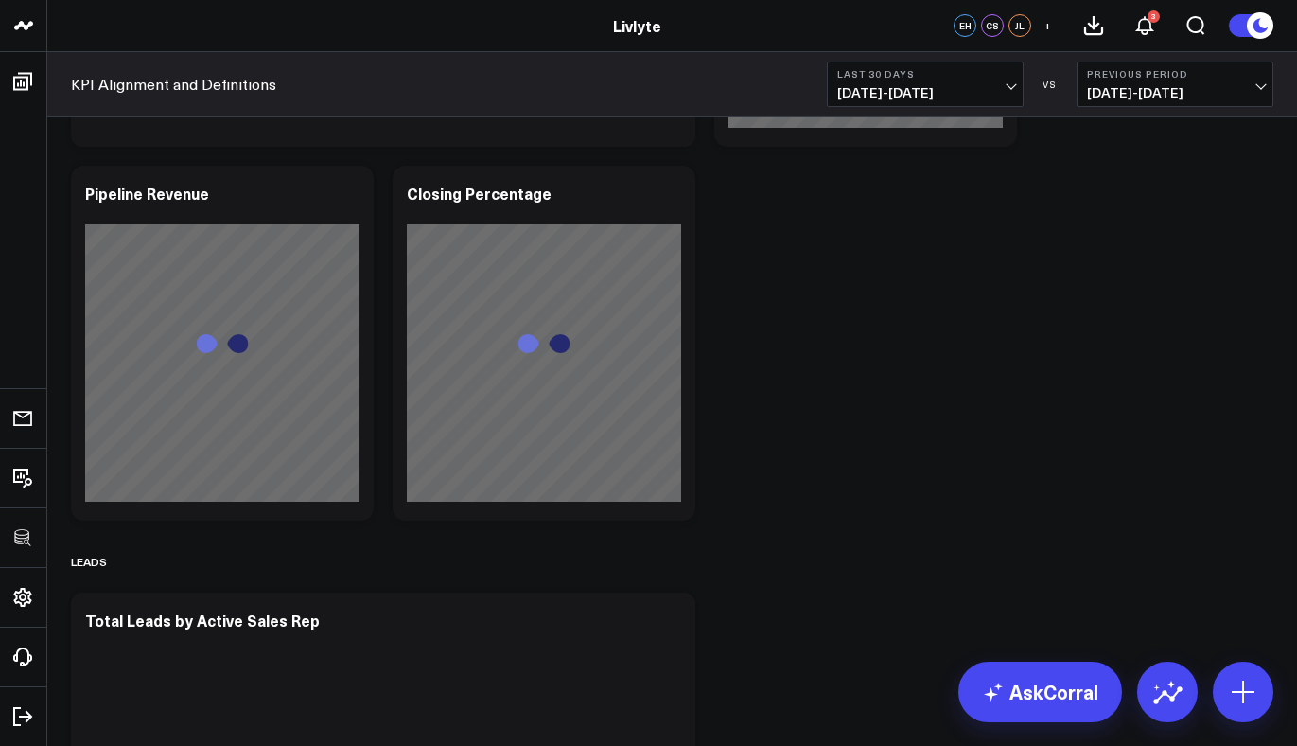
scroll to position [1567, 0]
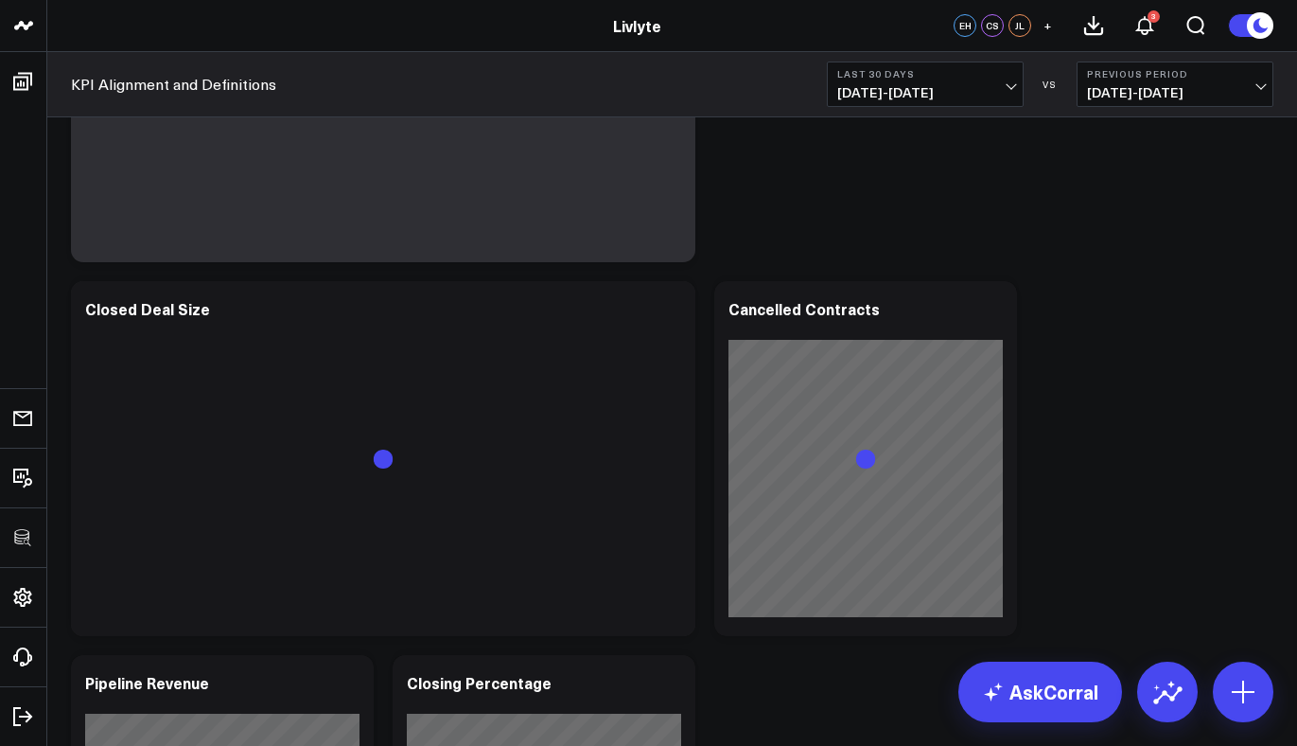
scroll to position [1469, 0]
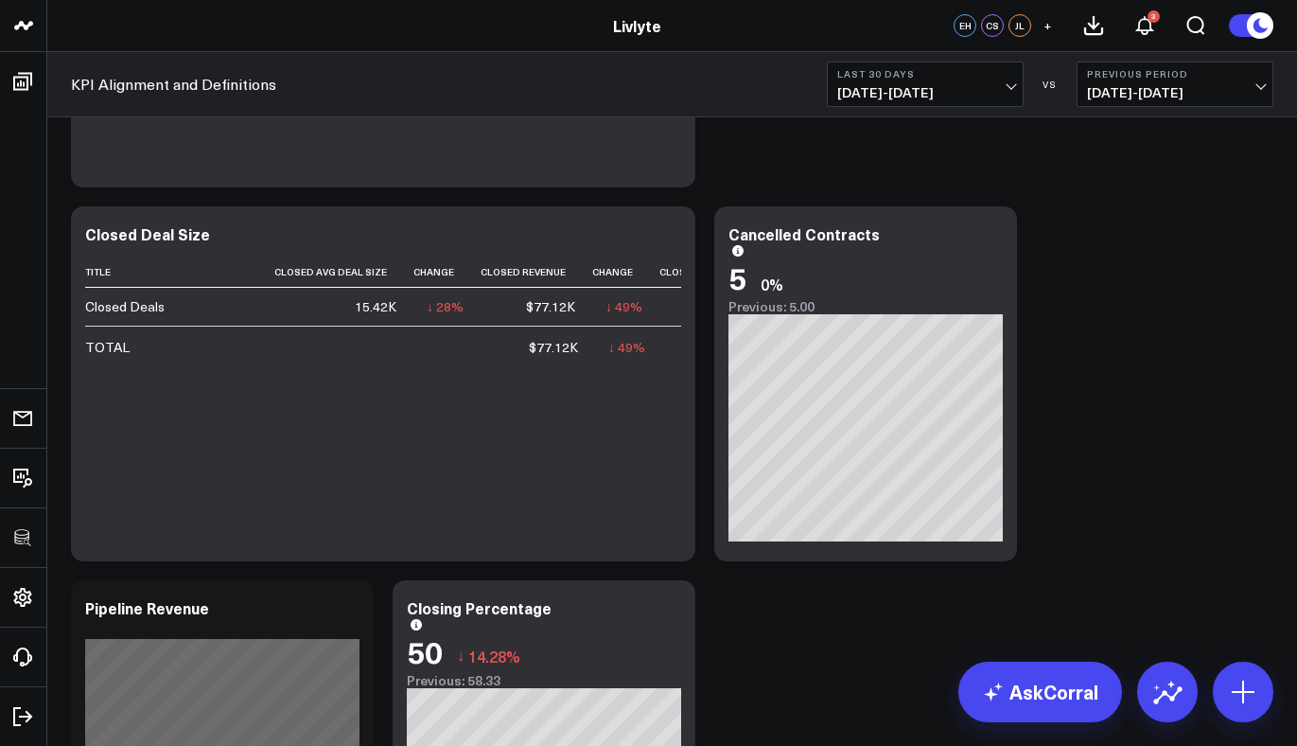
click at [678, 244] on icon at bounding box center [670, 236] width 23 height 23
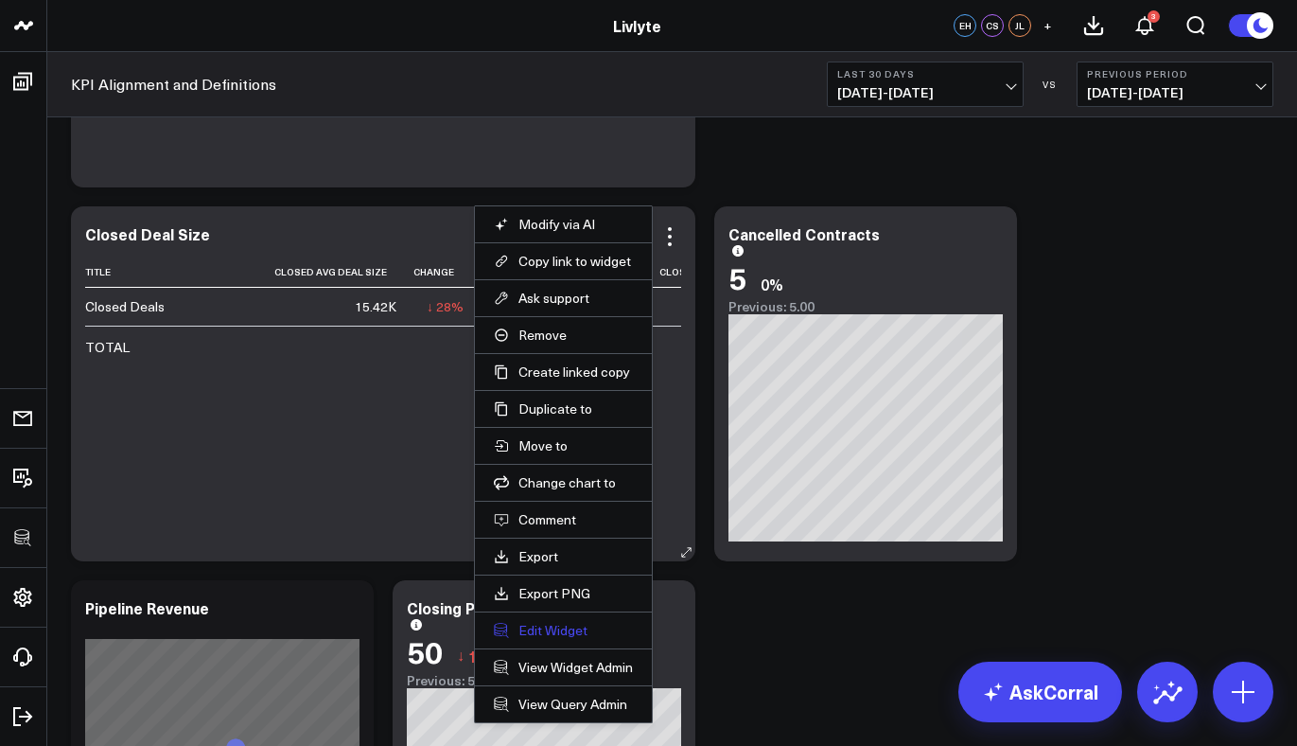
click at [539, 638] on button "Edit Widget" at bounding box center [563, 630] width 139 height 17
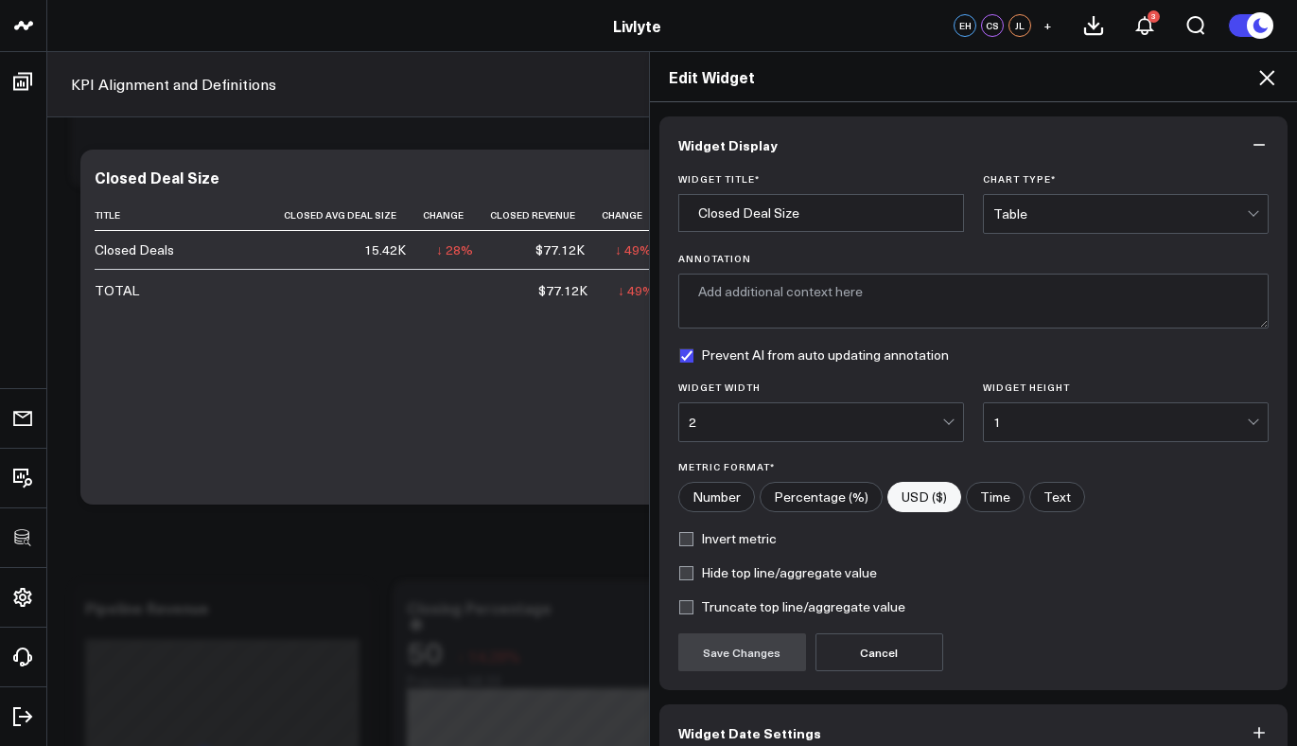
scroll to position [99, 0]
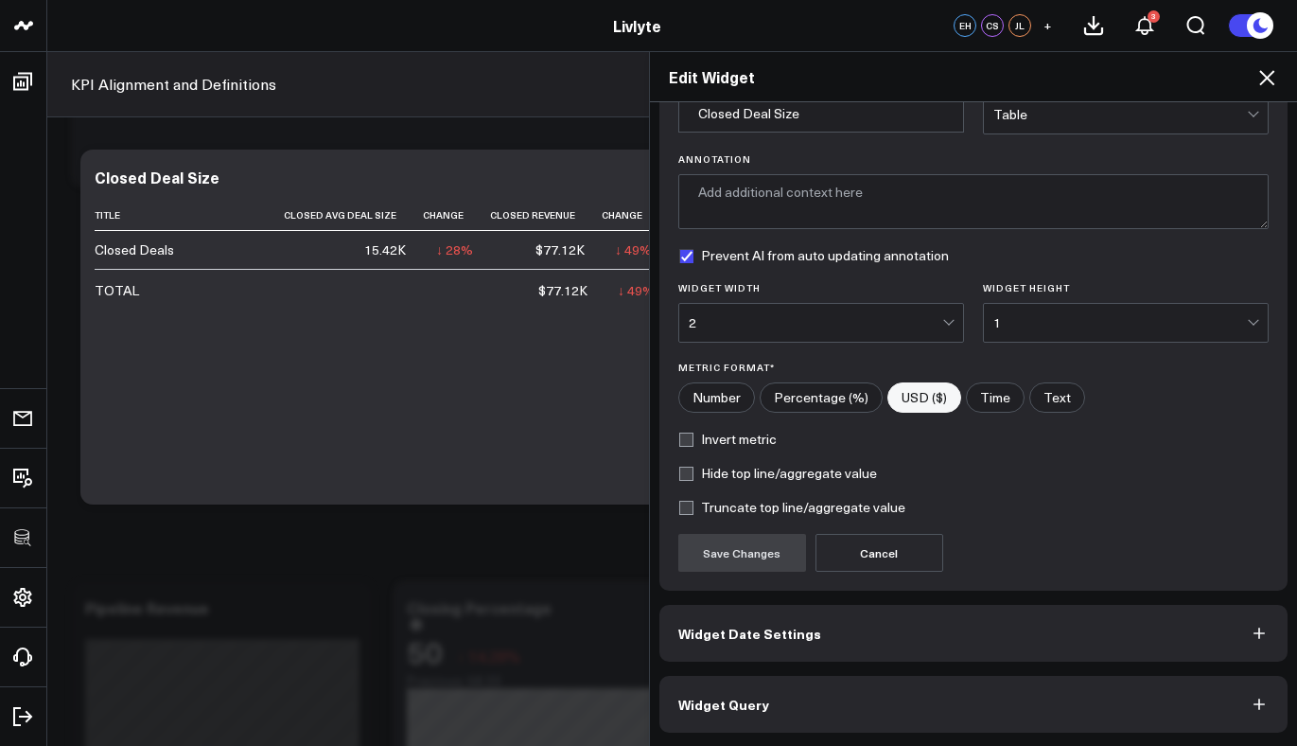
click at [847, 708] on button "Widget Query" at bounding box center [974, 704] width 629 height 57
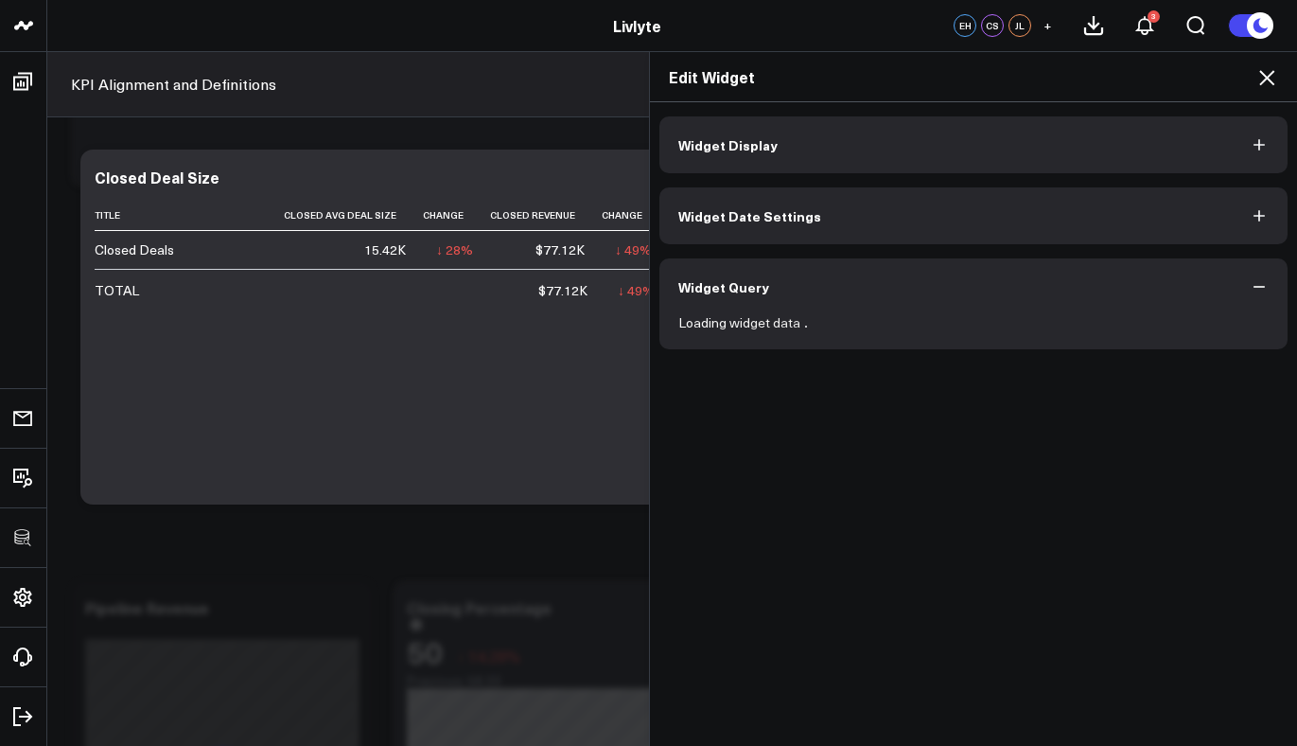
scroll to position [0, 0]
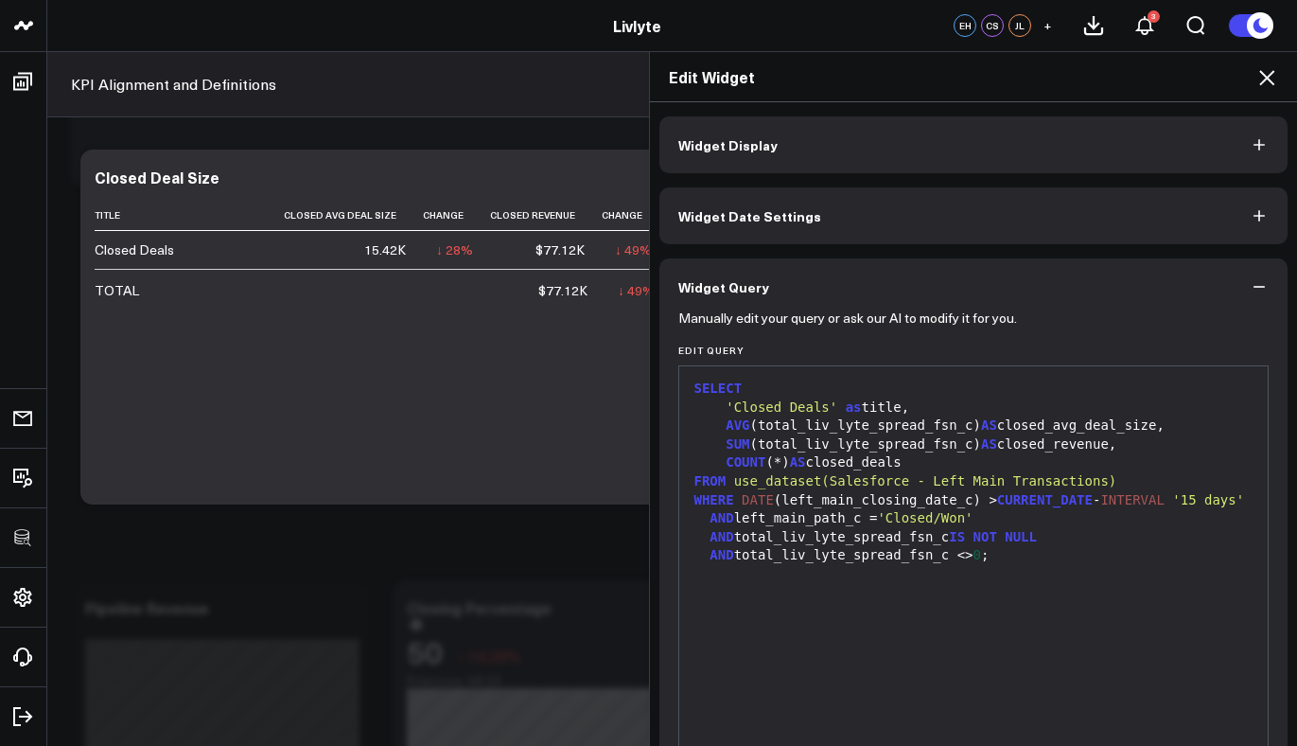
click at [1272, 77] on icon at bounding box center [1267, 77] width 23 height 23
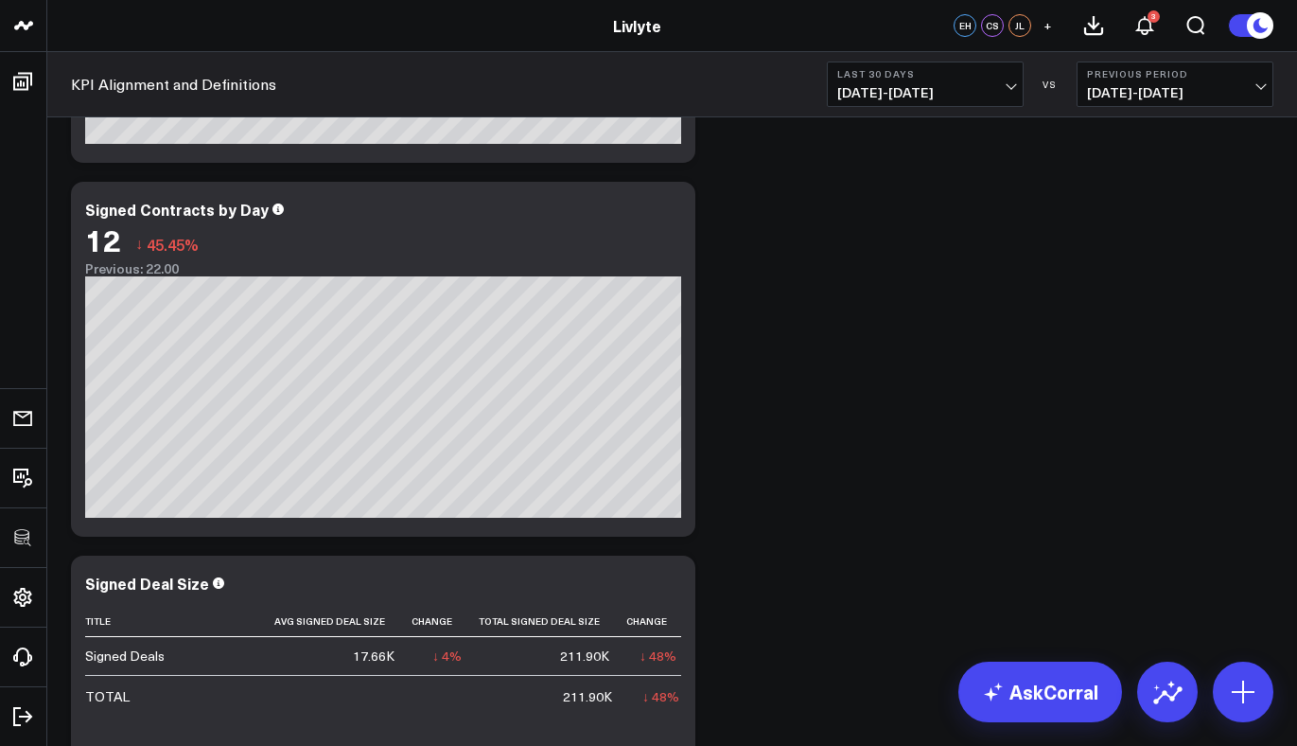
scroll to position [733, 0]
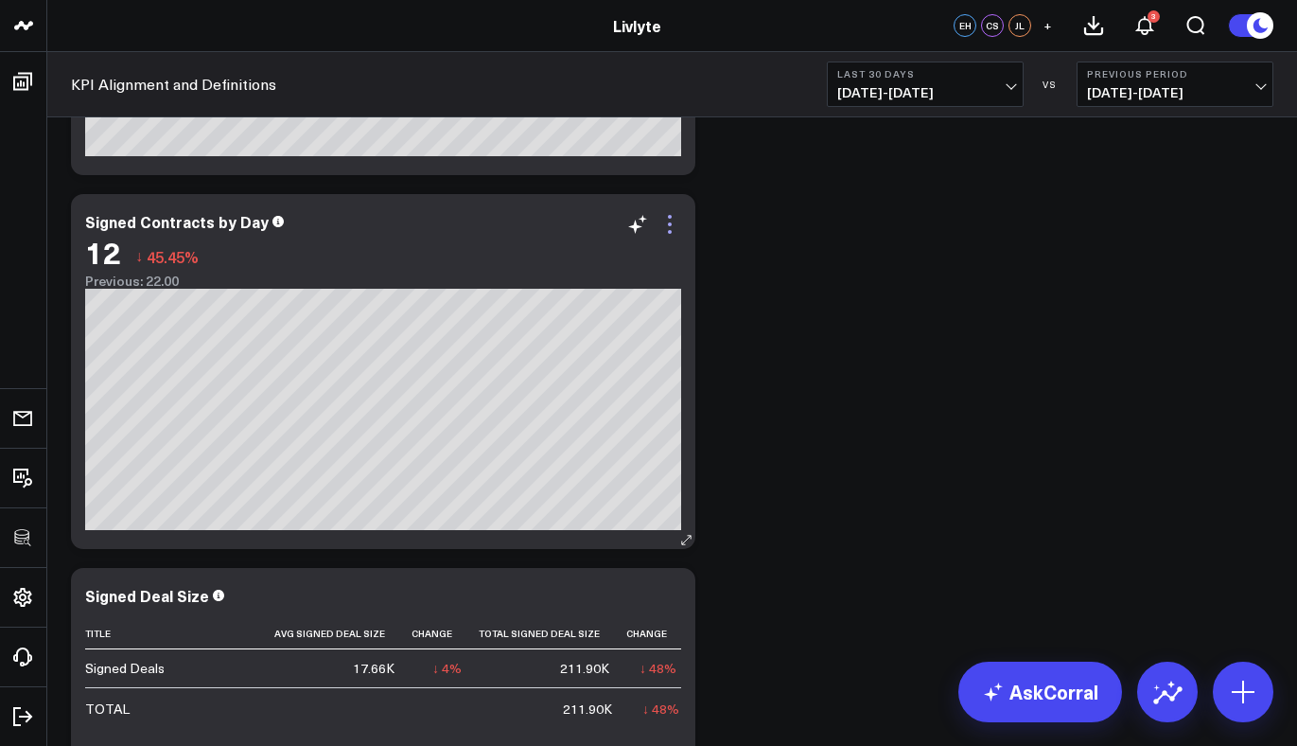
click at [672, 226] on icon at bounding box center [670, 224] width 23 height 23
click at [953, 85] on span "08/25/25 - 09/23/25" at bounding box center [925, 92] width 176 height 15
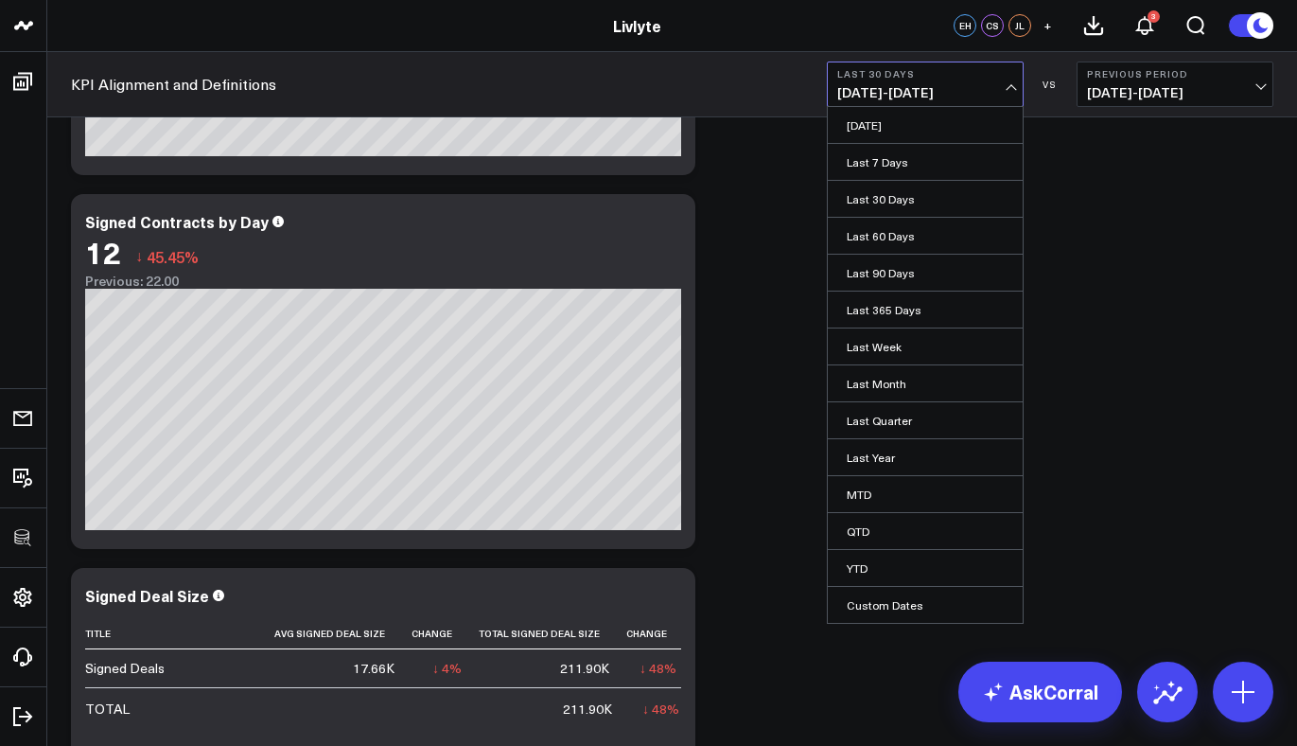
click at [953, 85] on span "08/25/25 - 09/23/25" at bounding box center [925, 92] width 176 height 15
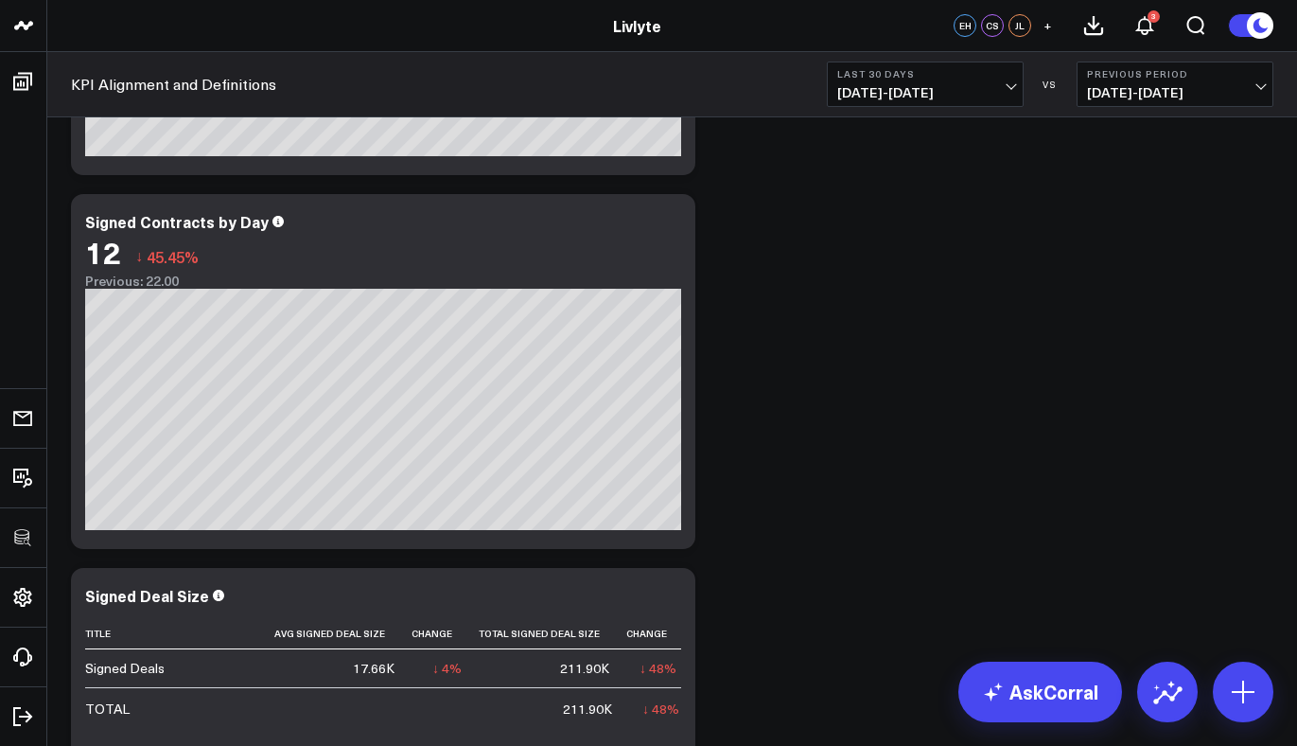
click at [952, 81] on button "Last 30 Days 08/25/25 - 09/23/25" at bounding box center [925, 84] width 197 height 45
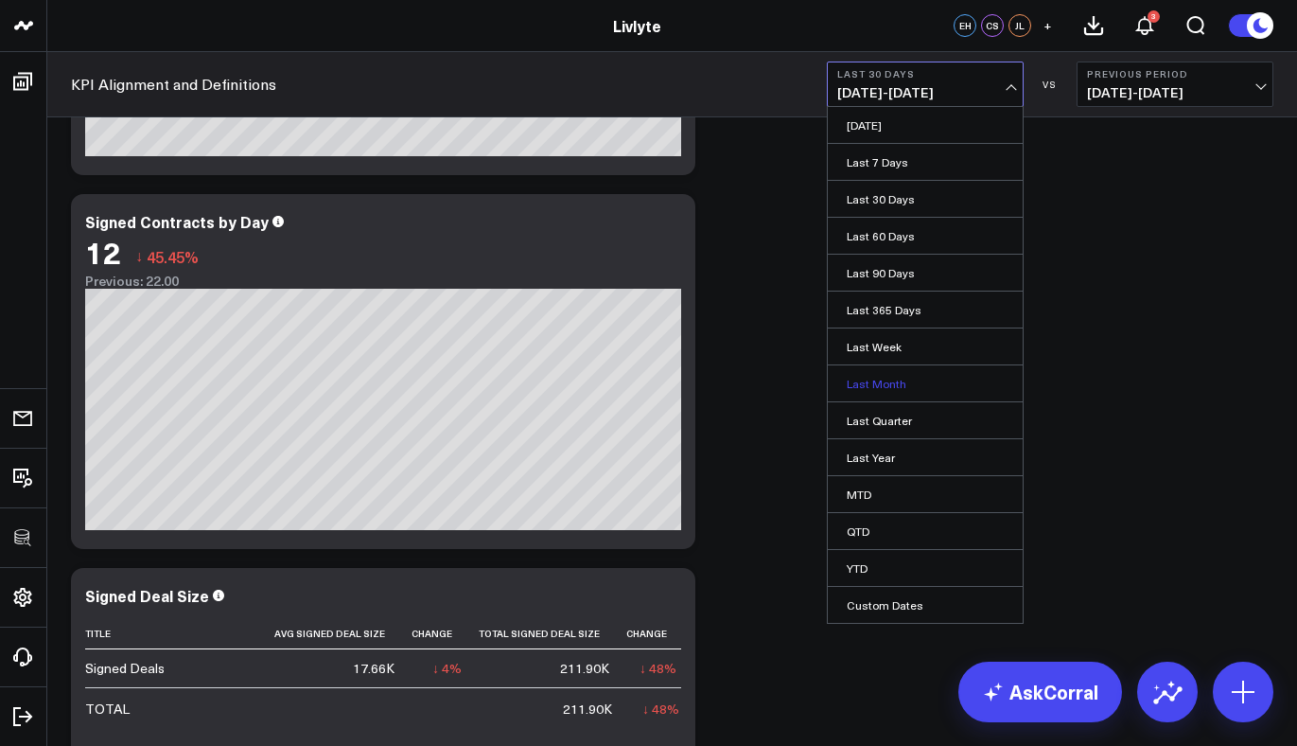
click at [901, 383] on link "Last Month" at bounding box center [925, 383] width 195 height 36
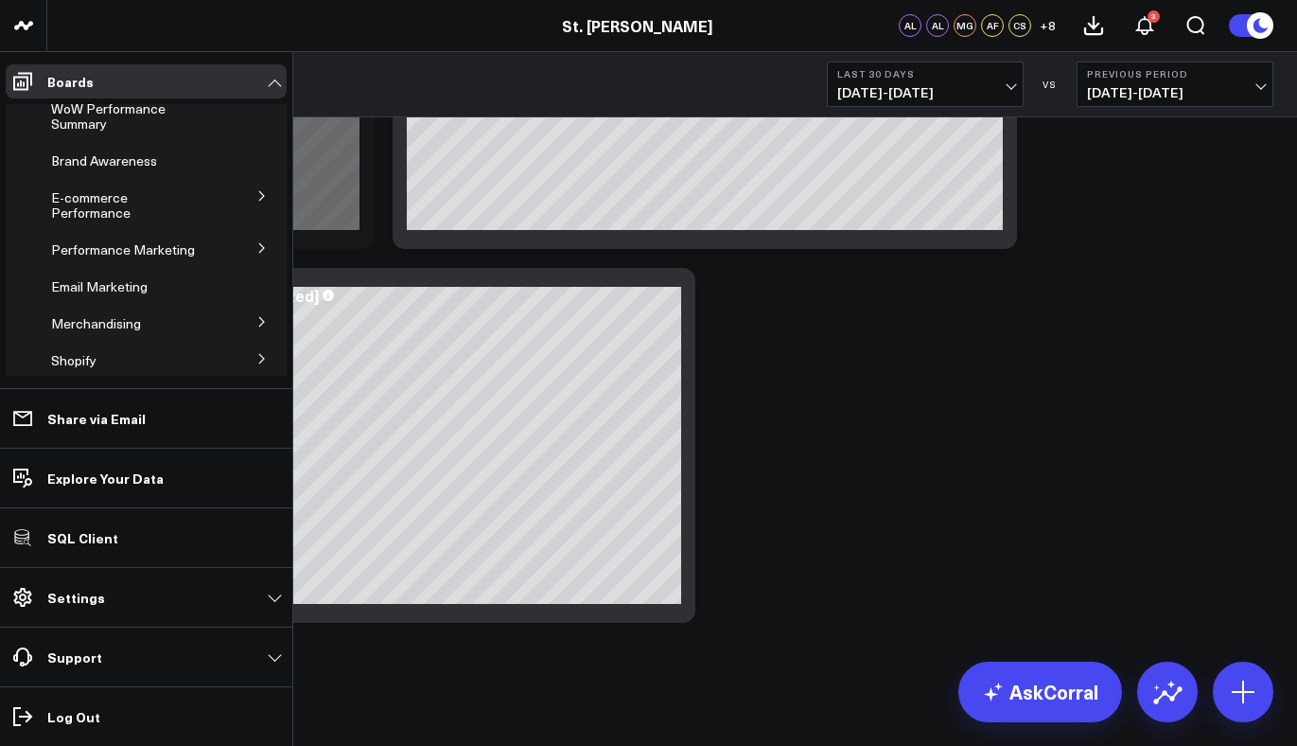
scroll to position [82, 0]
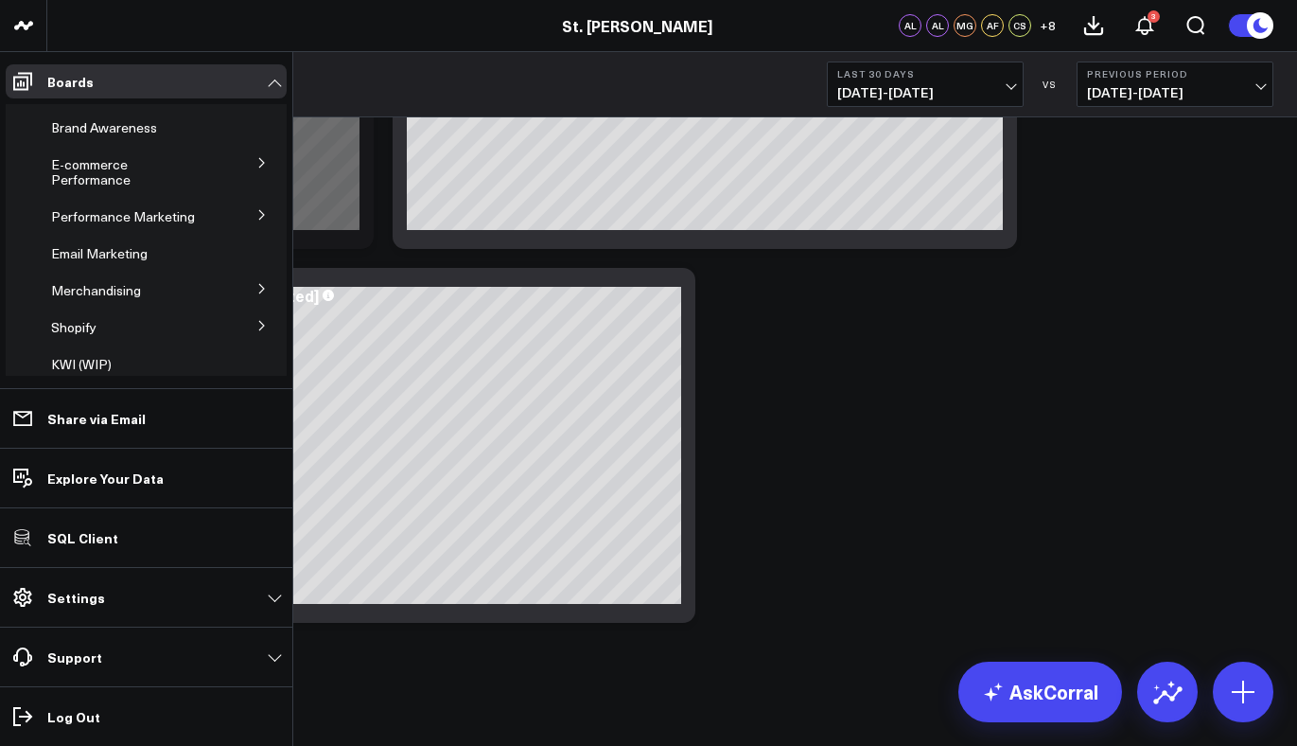
click at [245, 289] on button at bounding box center [262, 287] width 49 height 28
click at [87, 294] on span "Merchandising" at bounding box center [96, 290] width 90 height 18
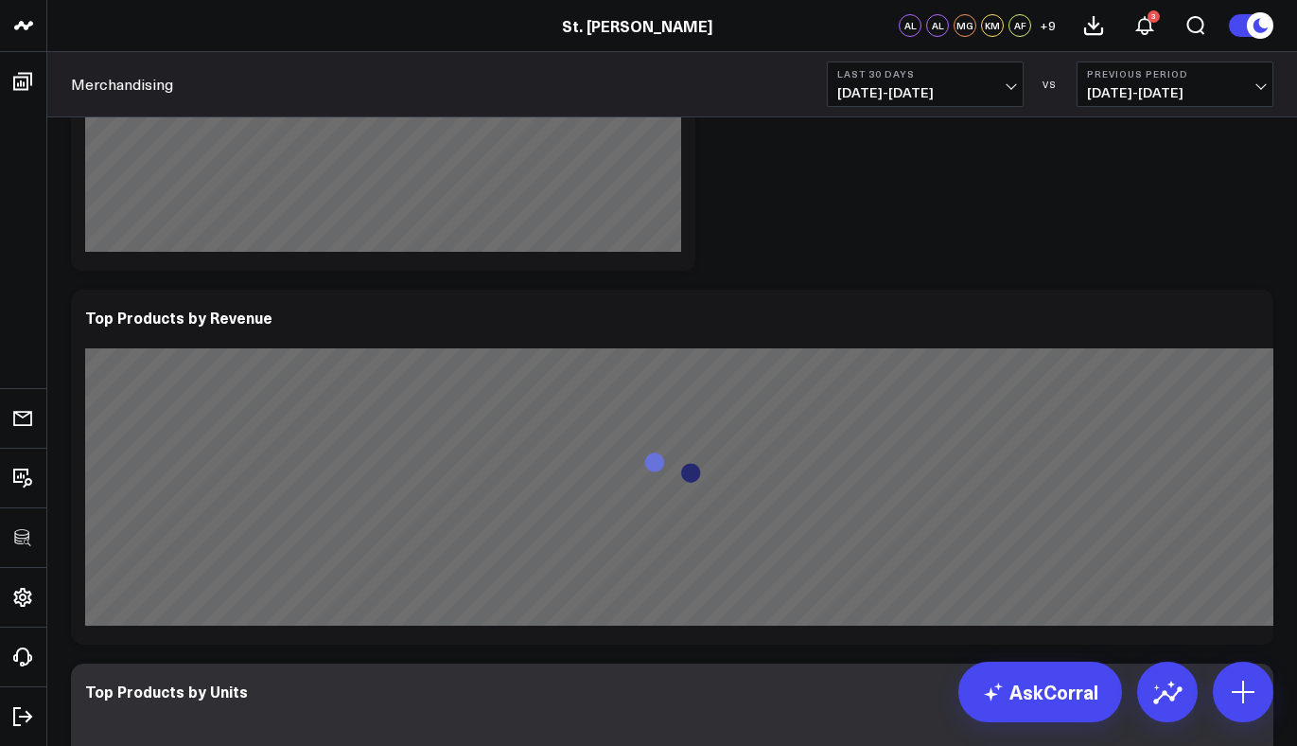
scroll to position [404, 0]
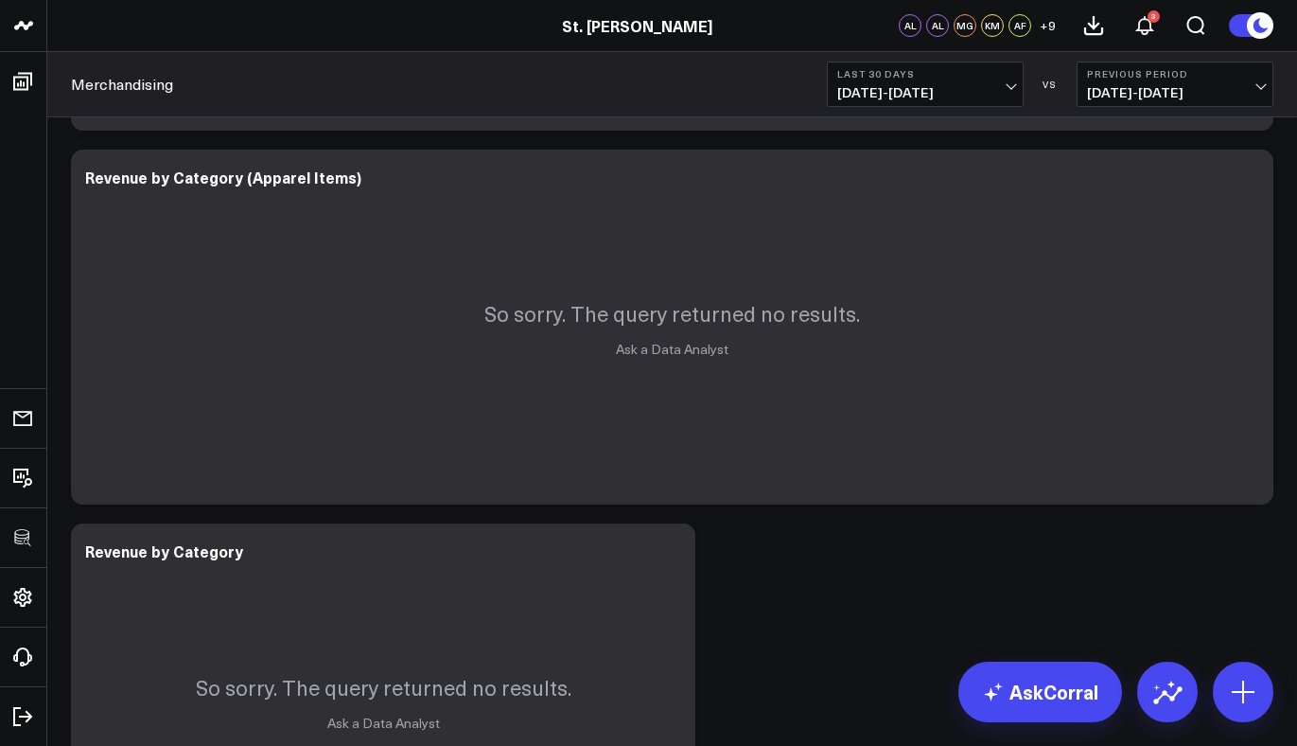
click at [919, 70] on b "Last 30 Days" at bounding box center [925, 73] width 176 height 11
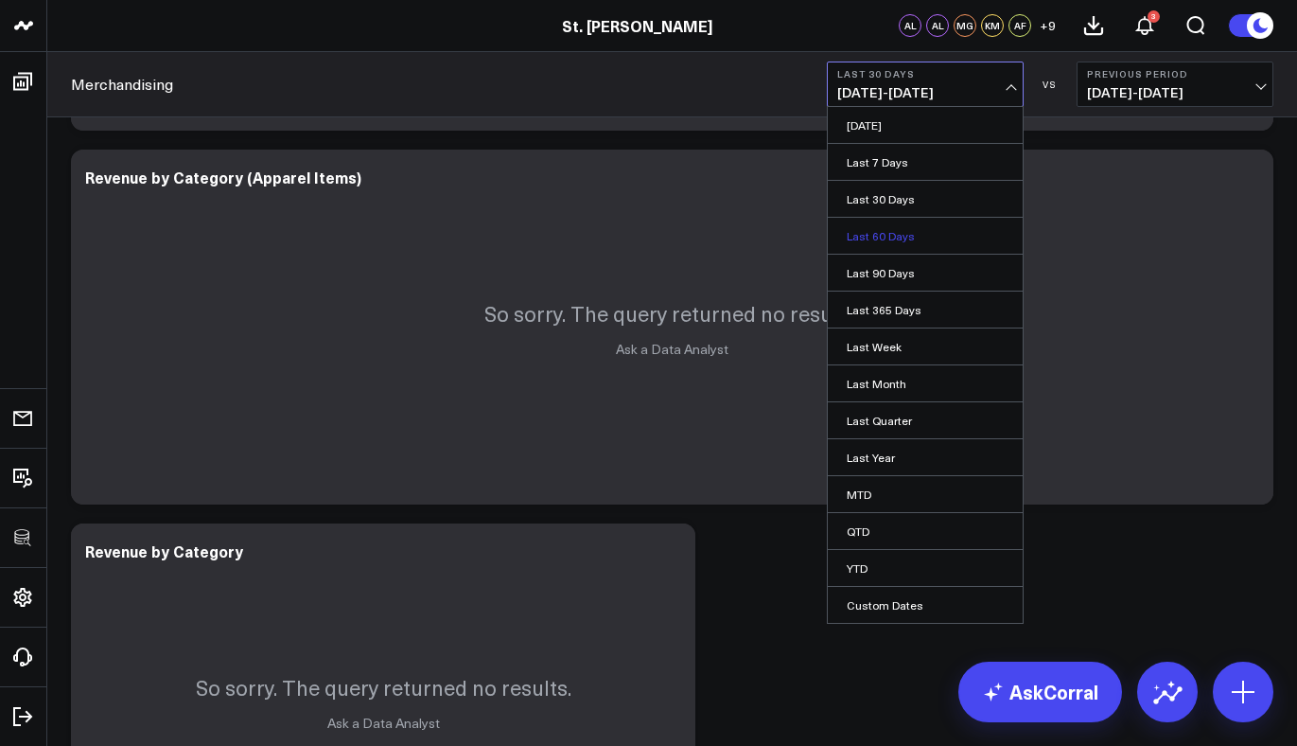
click at [904, 234] on link "Last 60 Days" at bounding box center [925, 236] width 195 height 36
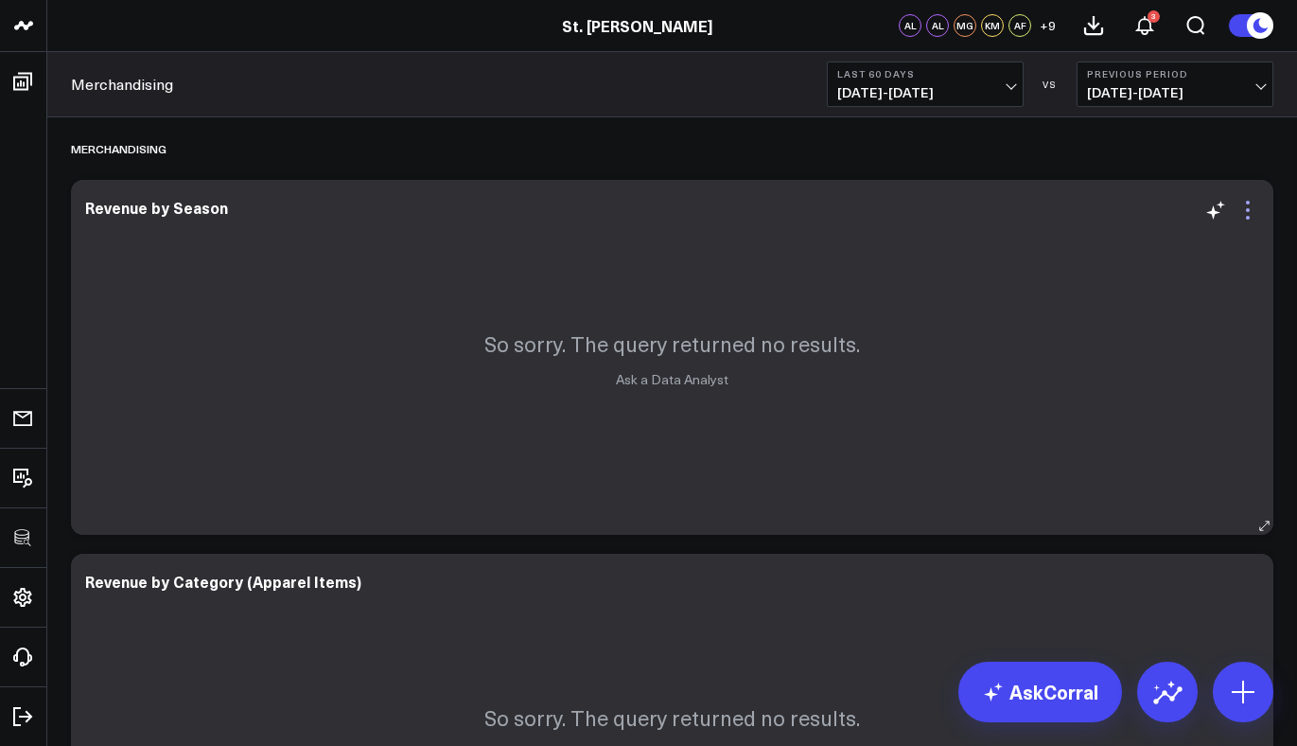
click at [1251, 204] on icon at bounding box center [1248, 210] width 23 height 23
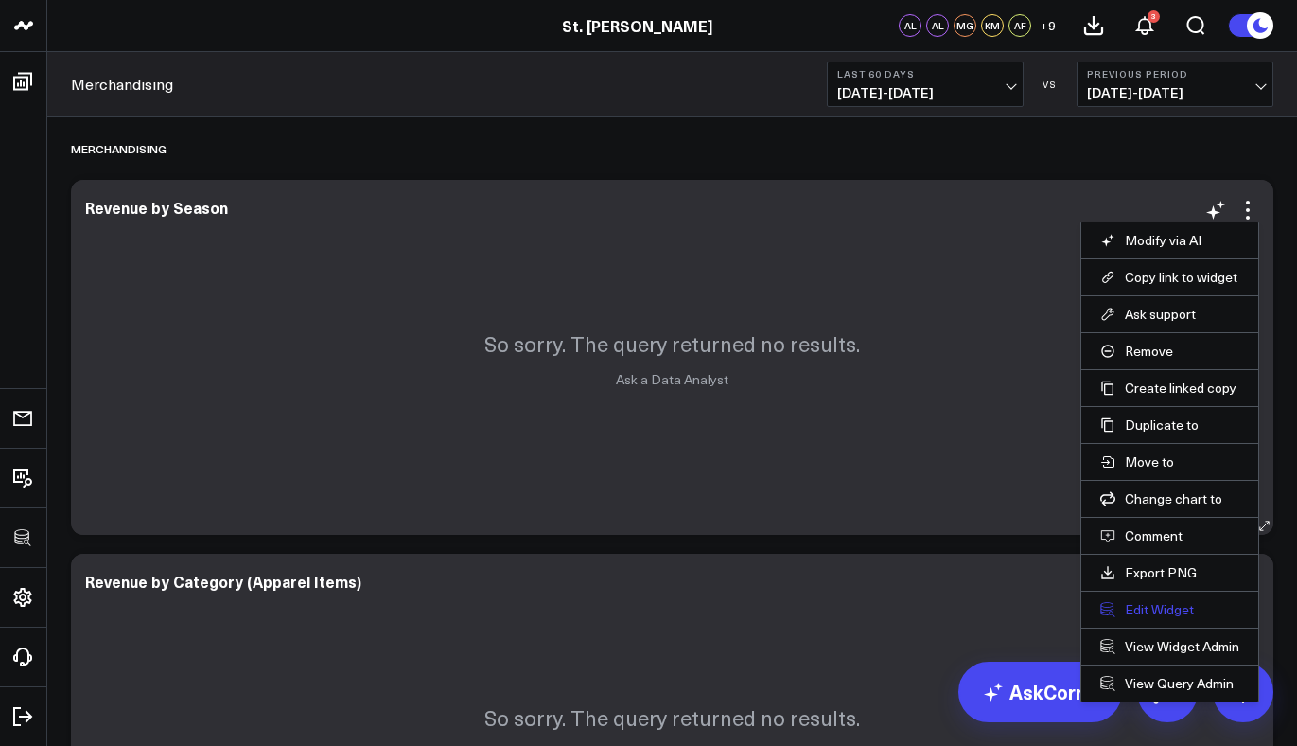
click at [1146, 607] on button "Edit Widget" at bounding box center [1169, 609] width 139 height 17
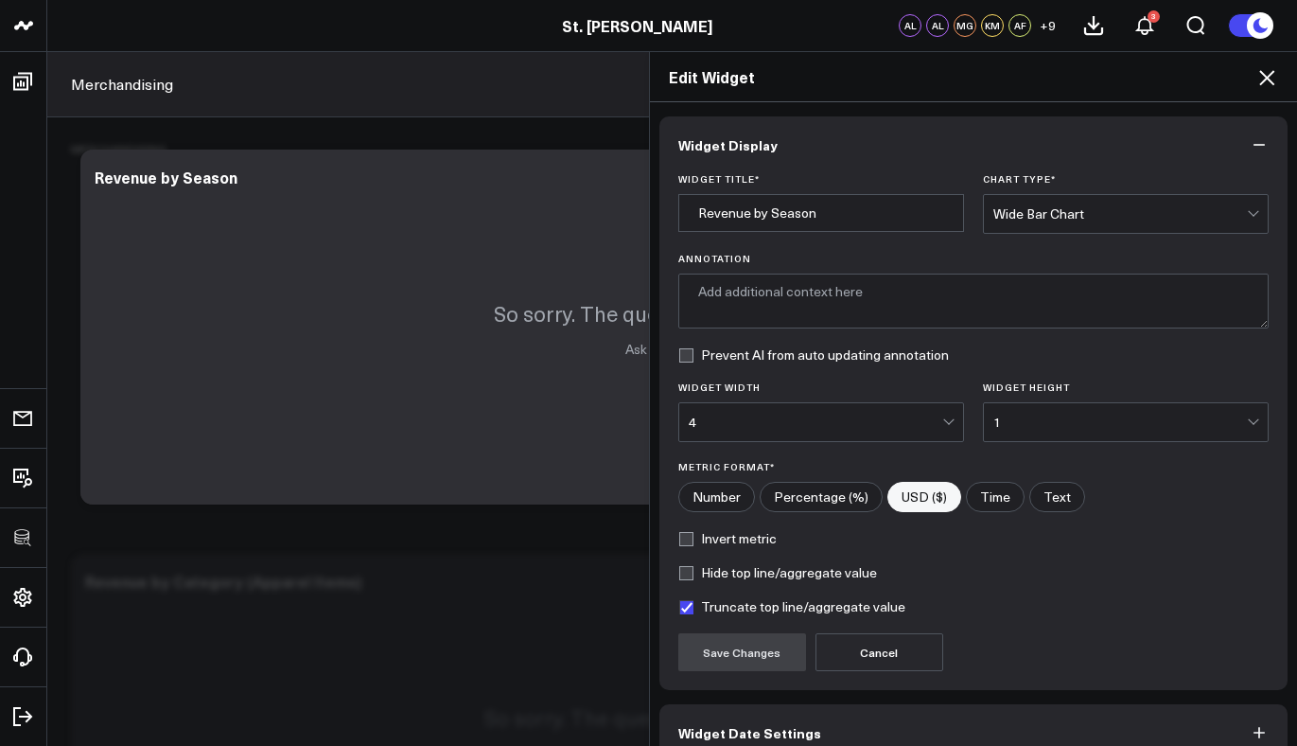
scroll to position [99, 0]
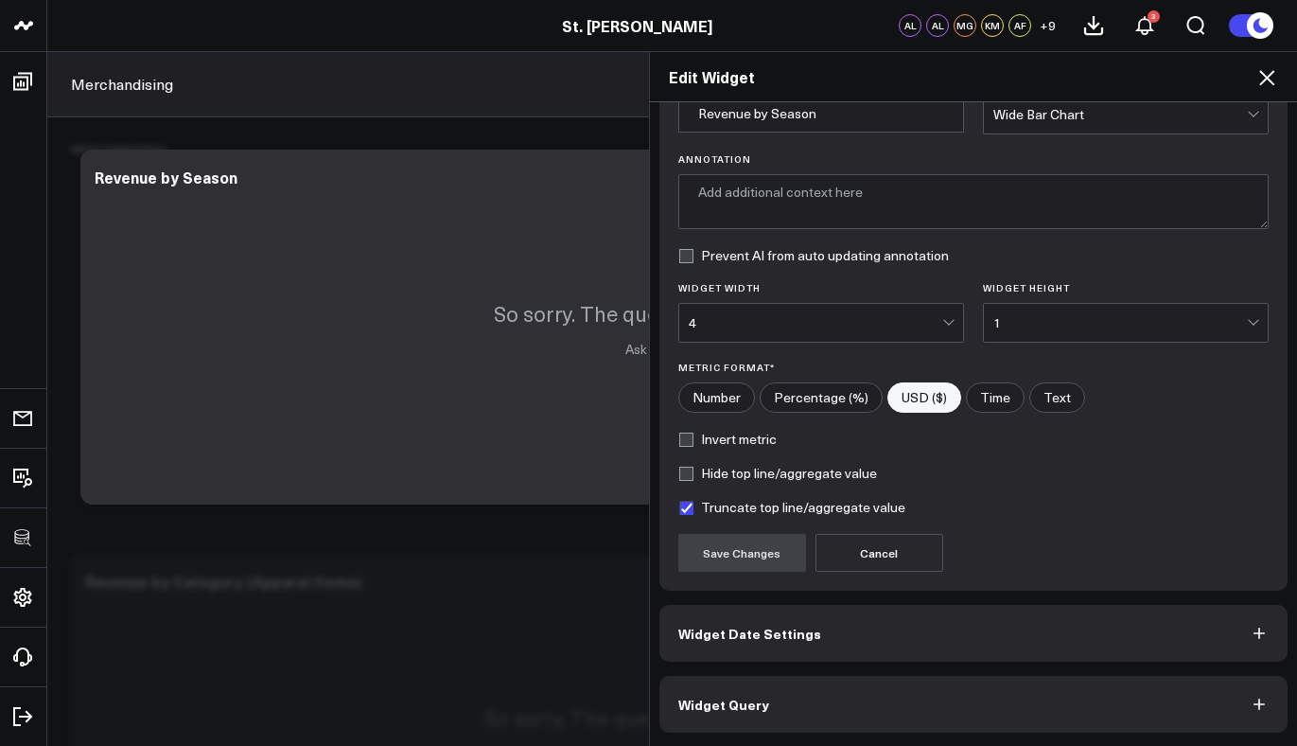
click at [836, 700] on button "Widget Query" at bounding box center [974, 704] width 629 height 57
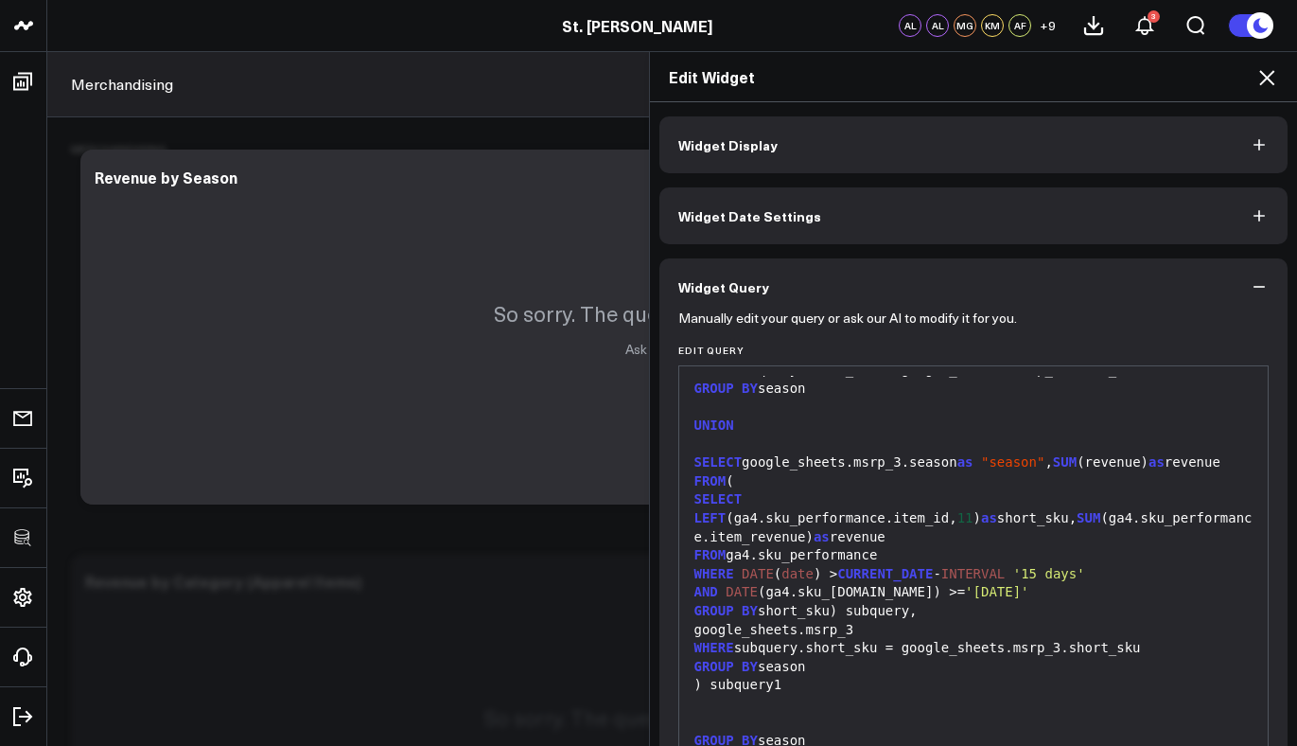
scroll to position [182, 0]
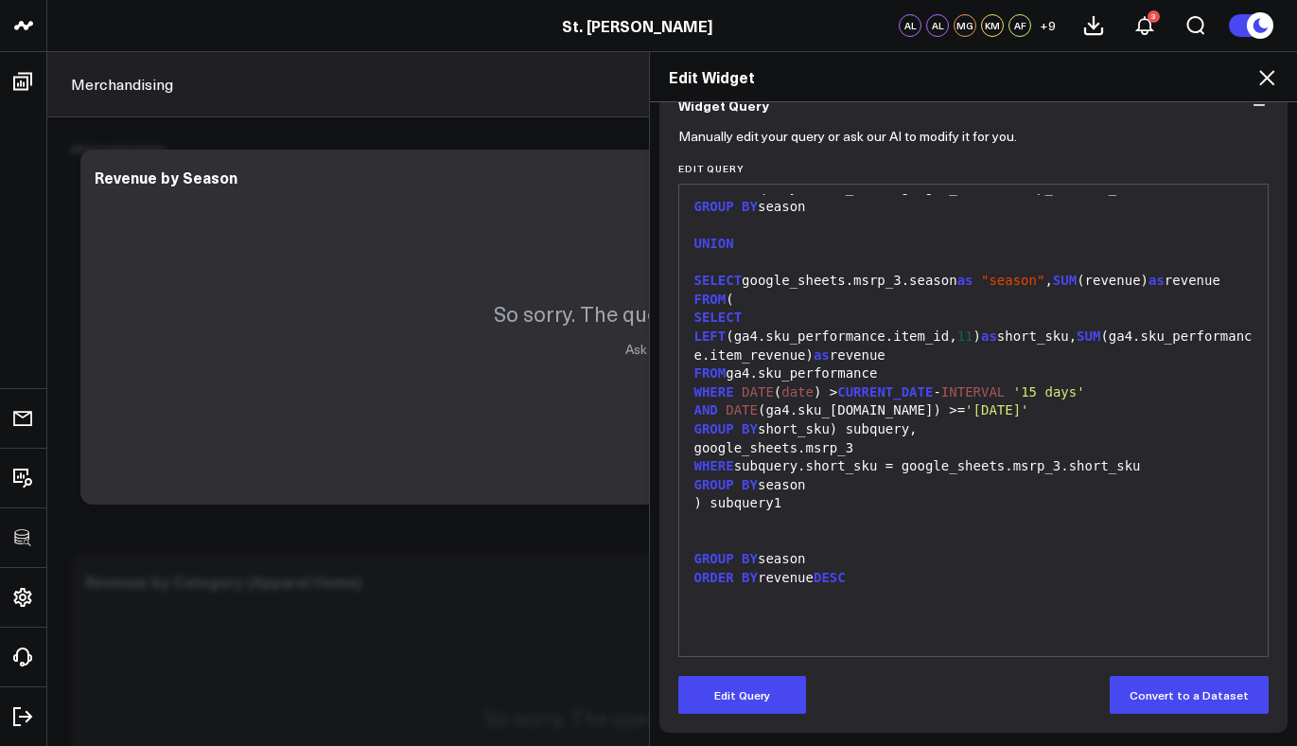
click at [1265, 84] on icon at bounding box center [1267, 77] width 23 height 23
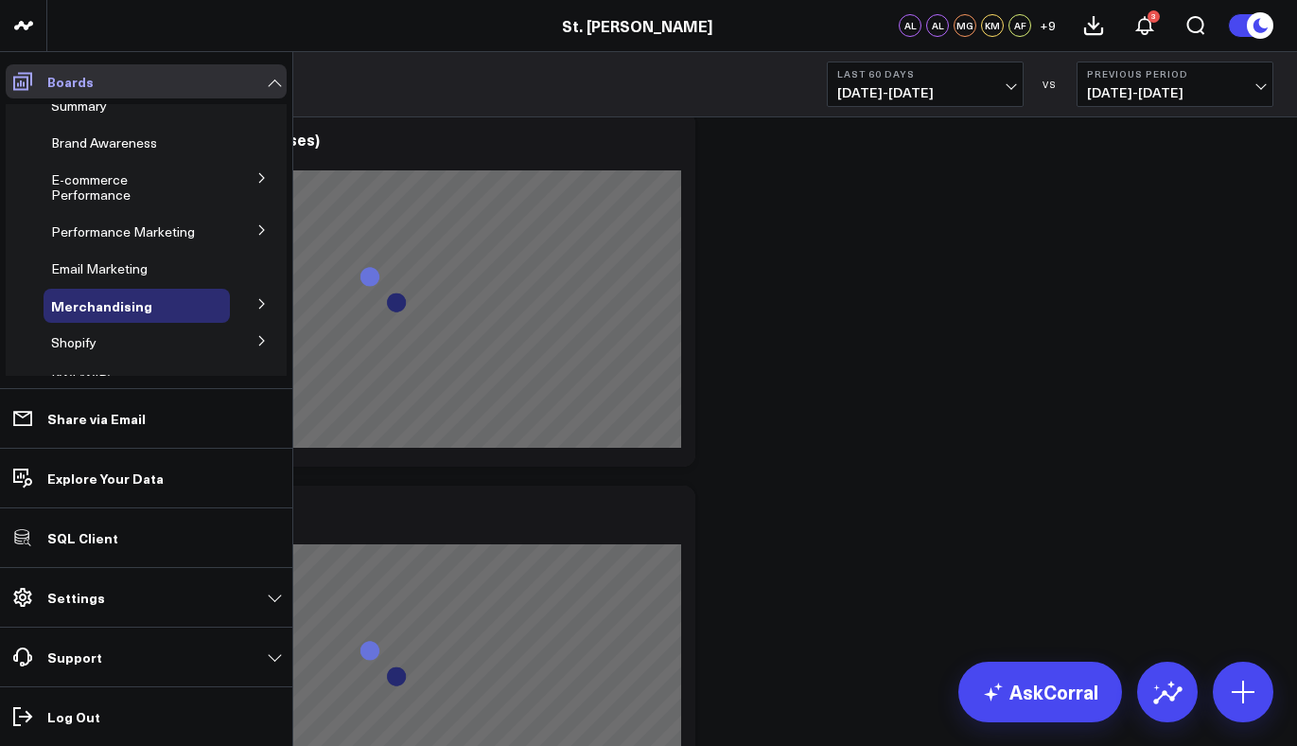
scroll to position [52, 0]
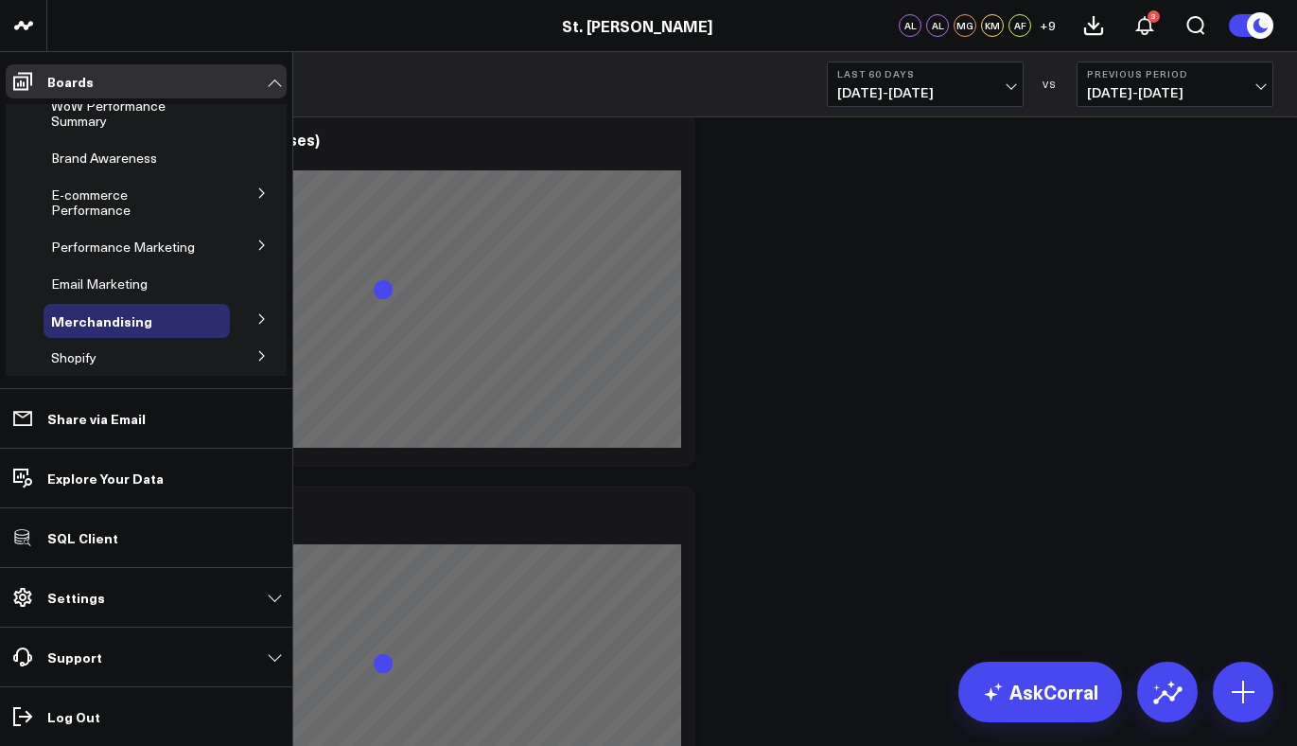
click at [256, 315] on icon at bounding box center [261, 318] width 11 height 11
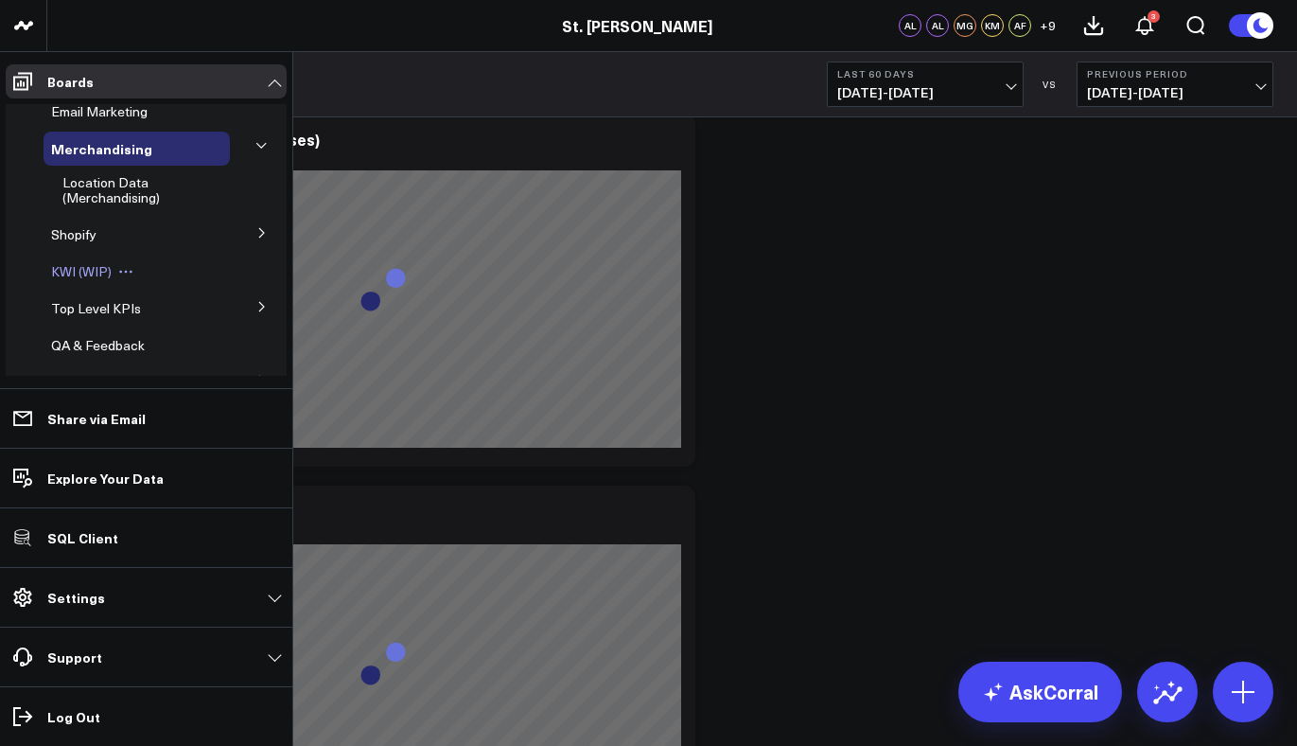
click at [67, 271] on span "KWI (WIP)" at bounding box center [81, 271] width 61 height 18
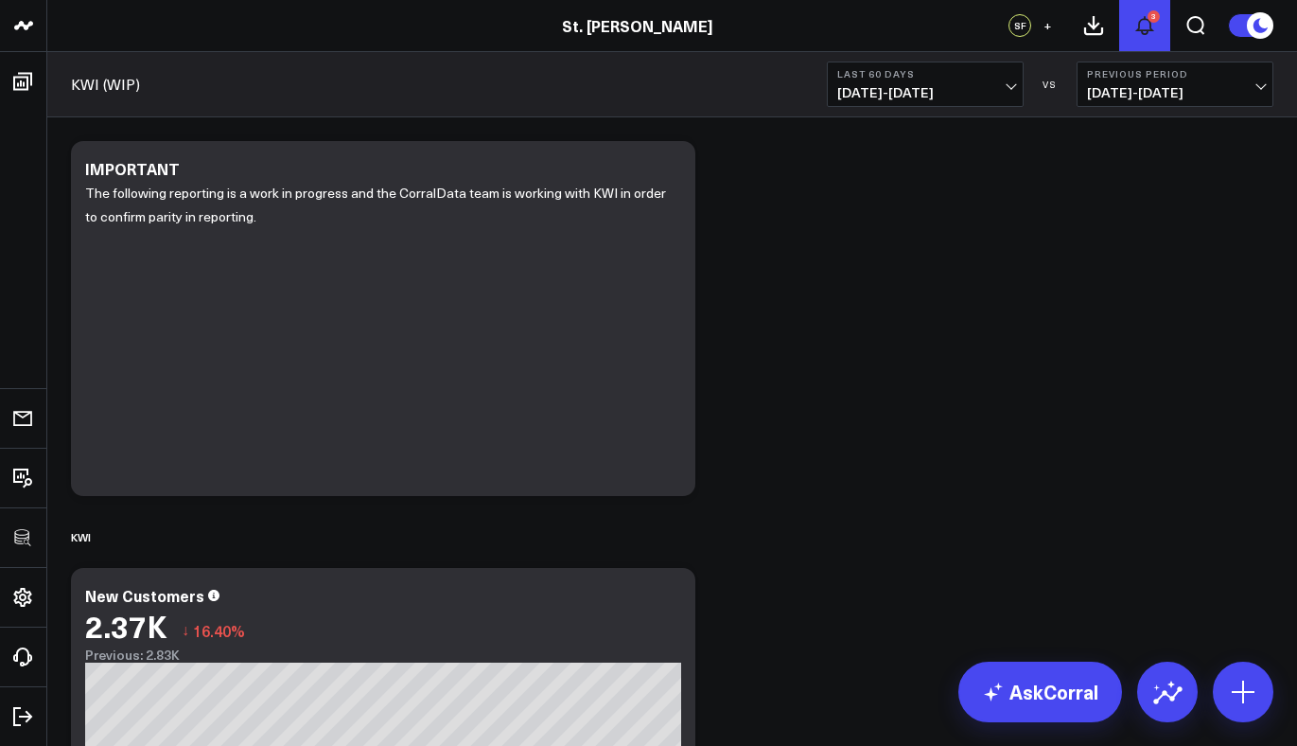
scroll to position [11, 0]
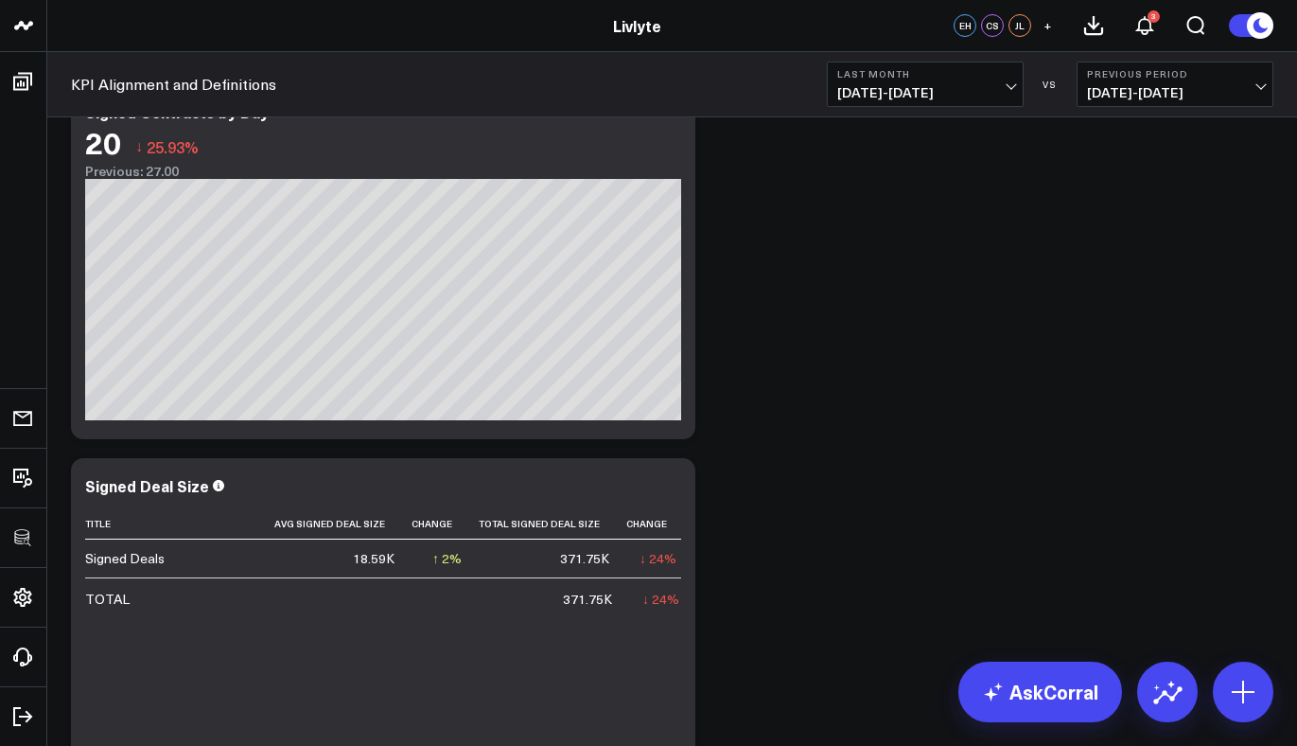
scroll to position [771, 0]
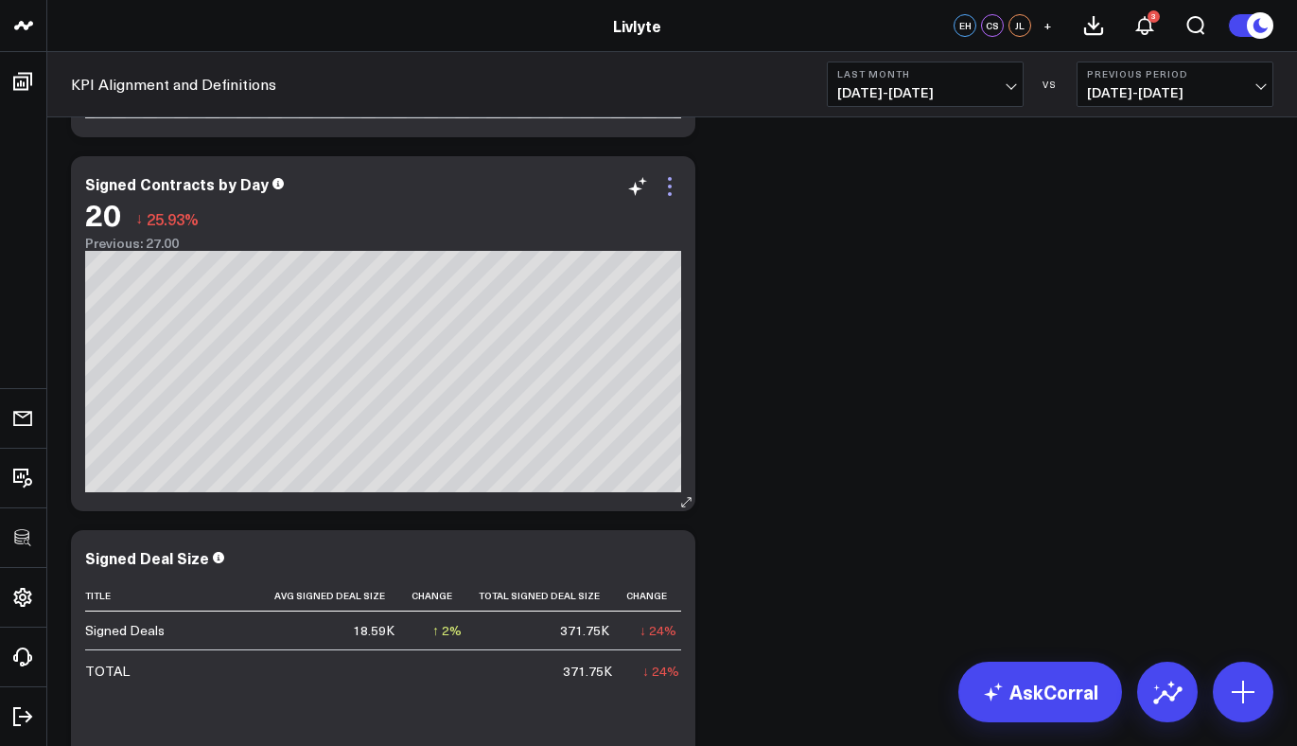
click at [675, 186] on icon at bounding box center [670, 186] width 23 height 23
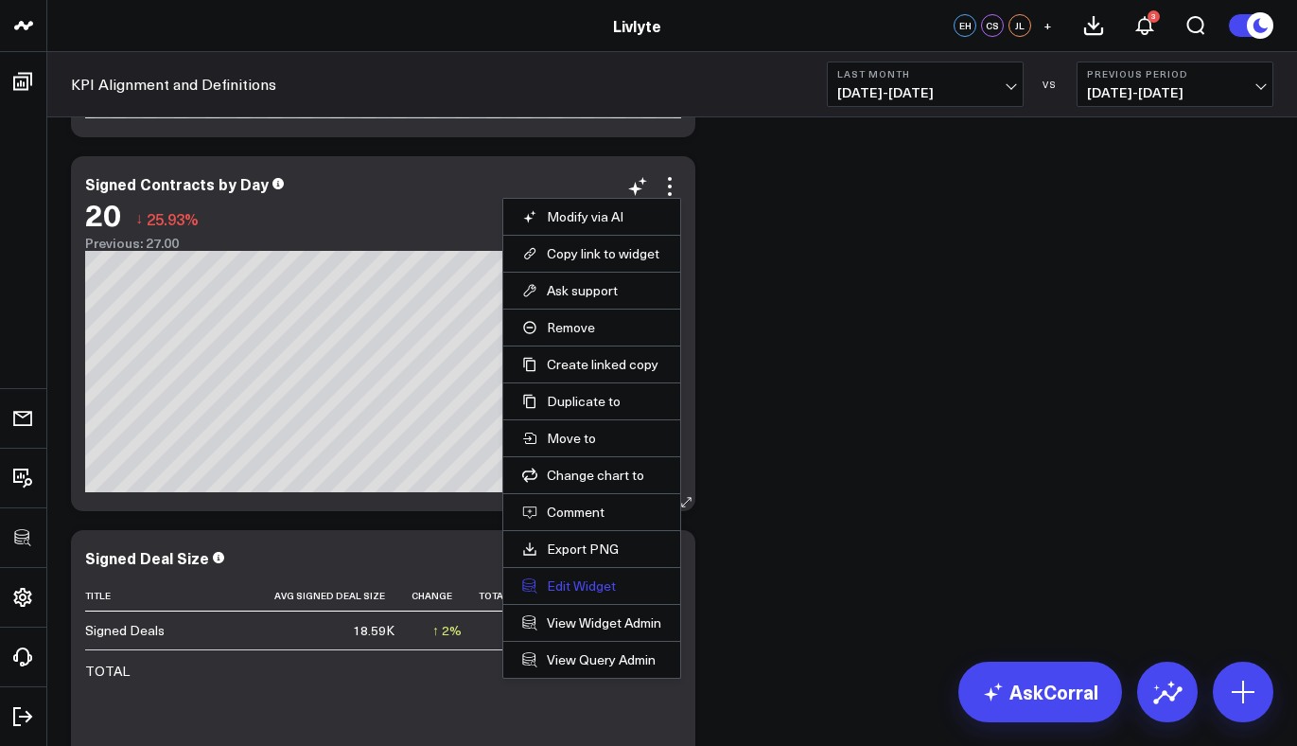
click at [584, 581] on button "Edit Widget" at bounding box center [591, 585] width 139 height 17
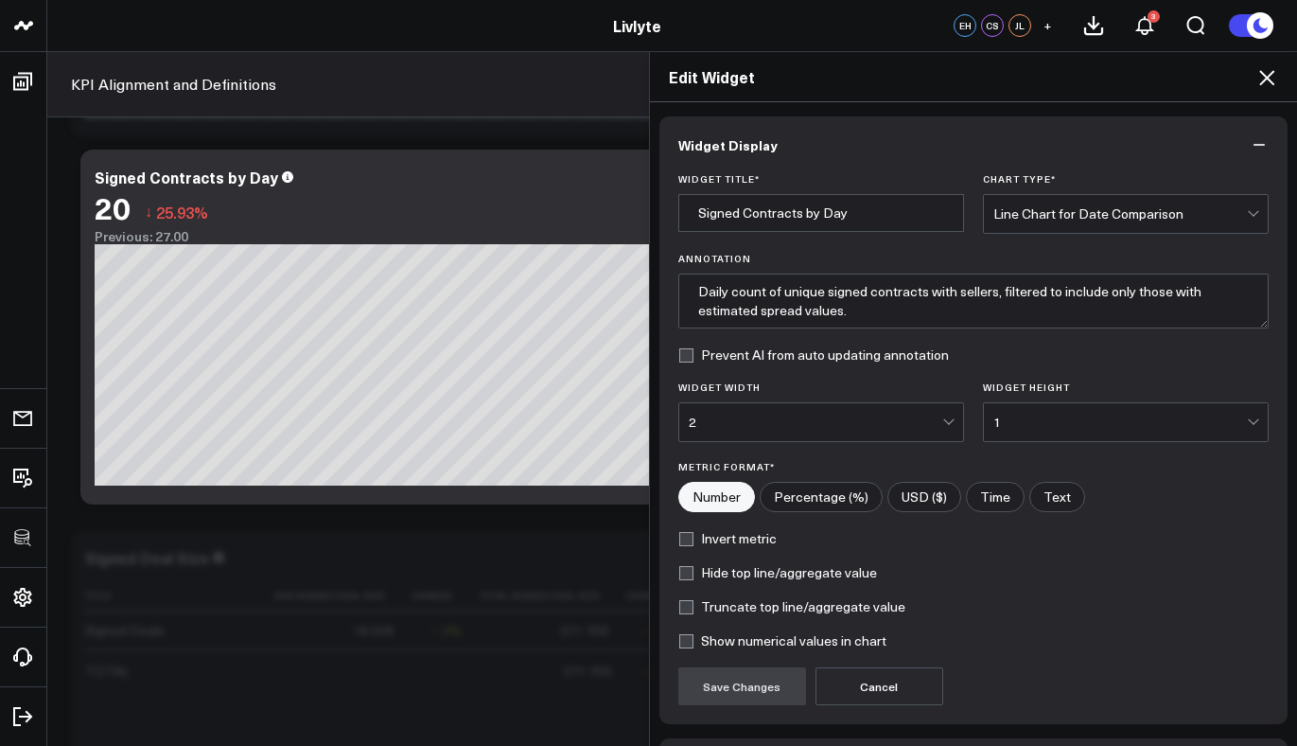
scroll to position [133, 0]
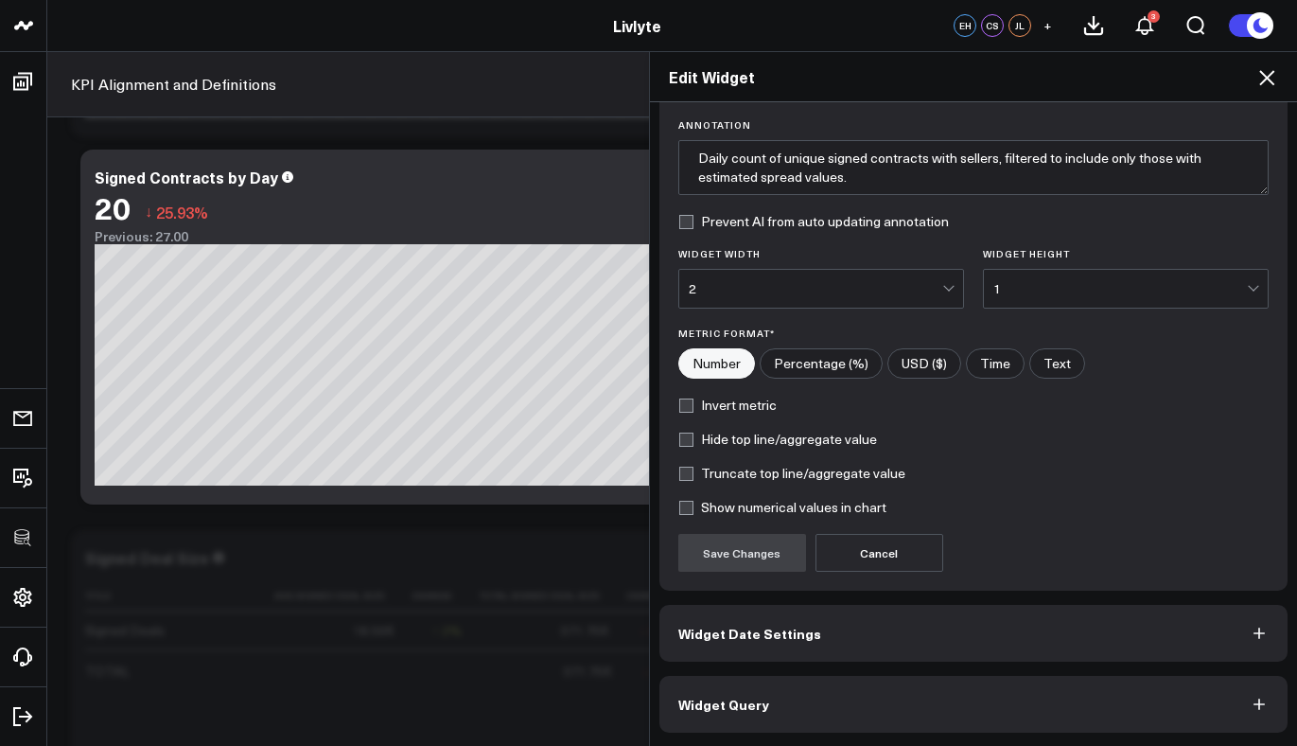
click at [801, 705] on button "Widget Query" at bounding box center [974, 704] width 629 height 57
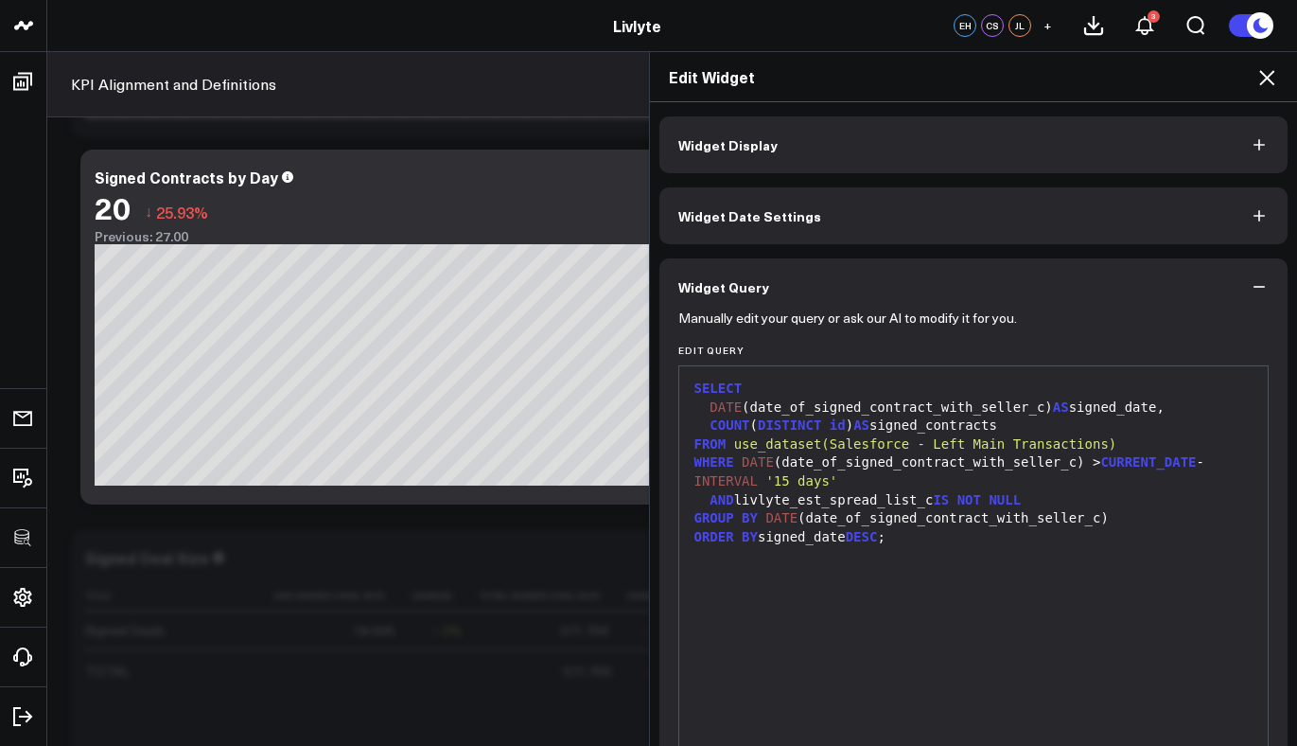
scroll to position [182, 0]
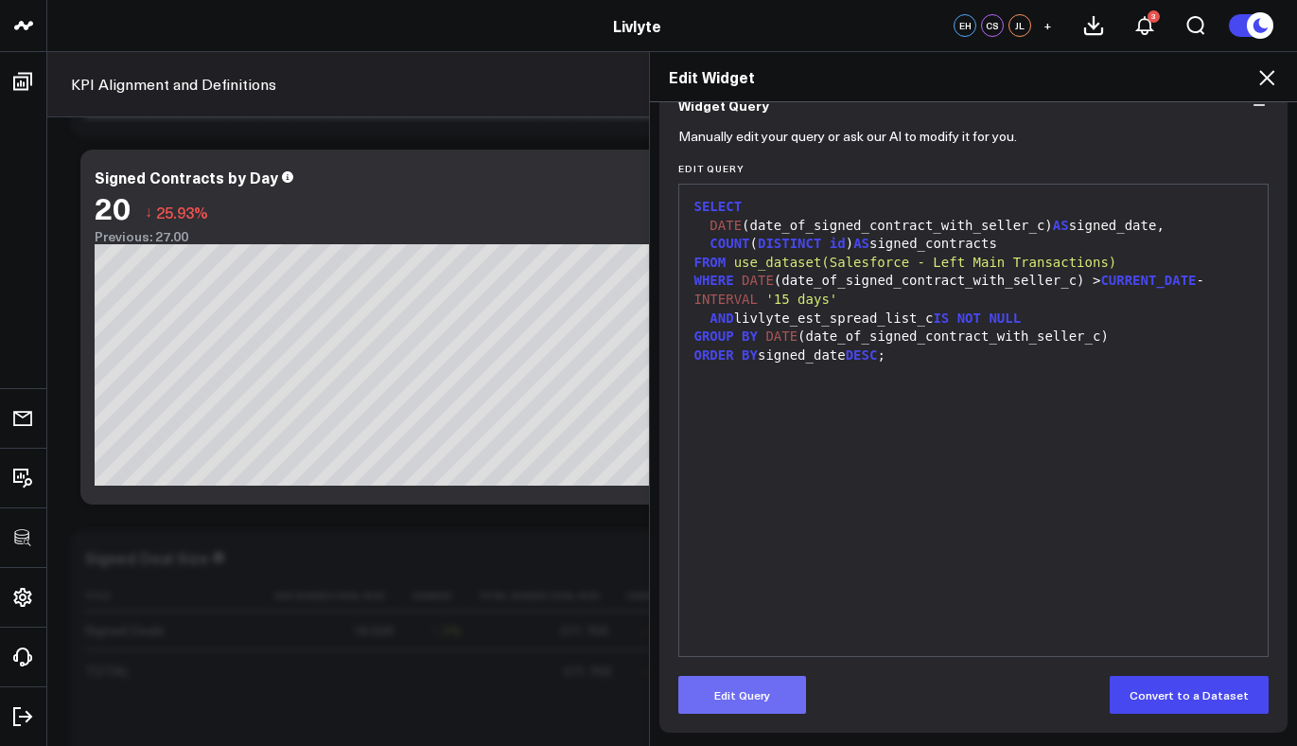
click at [740, 713] on button "Edit Query" at bounding box center [742, 695] width 128 height 38
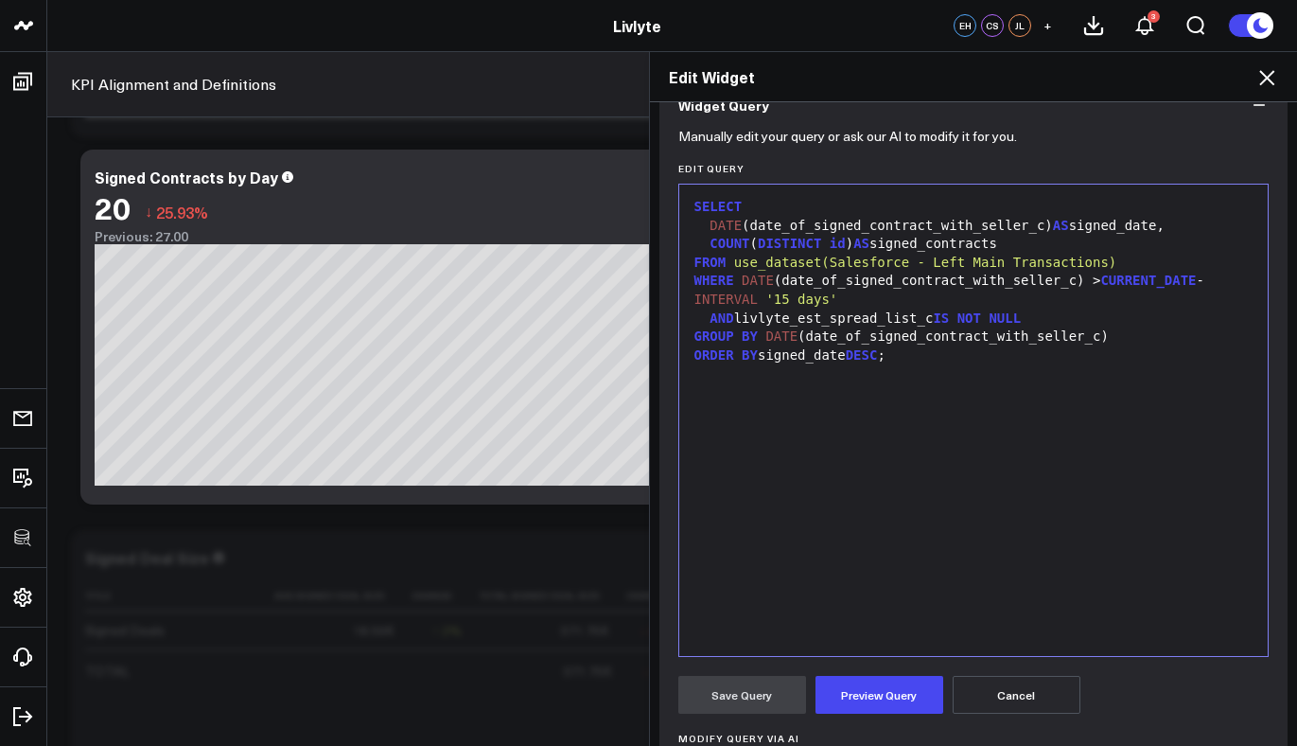
click at [1046, 495] on div "SELECT DATE (date_of_signed_contract_with_seller_c) AS signed_date, COUNT ( DIS…" at bounding box center [974, 420] width 571 height 452
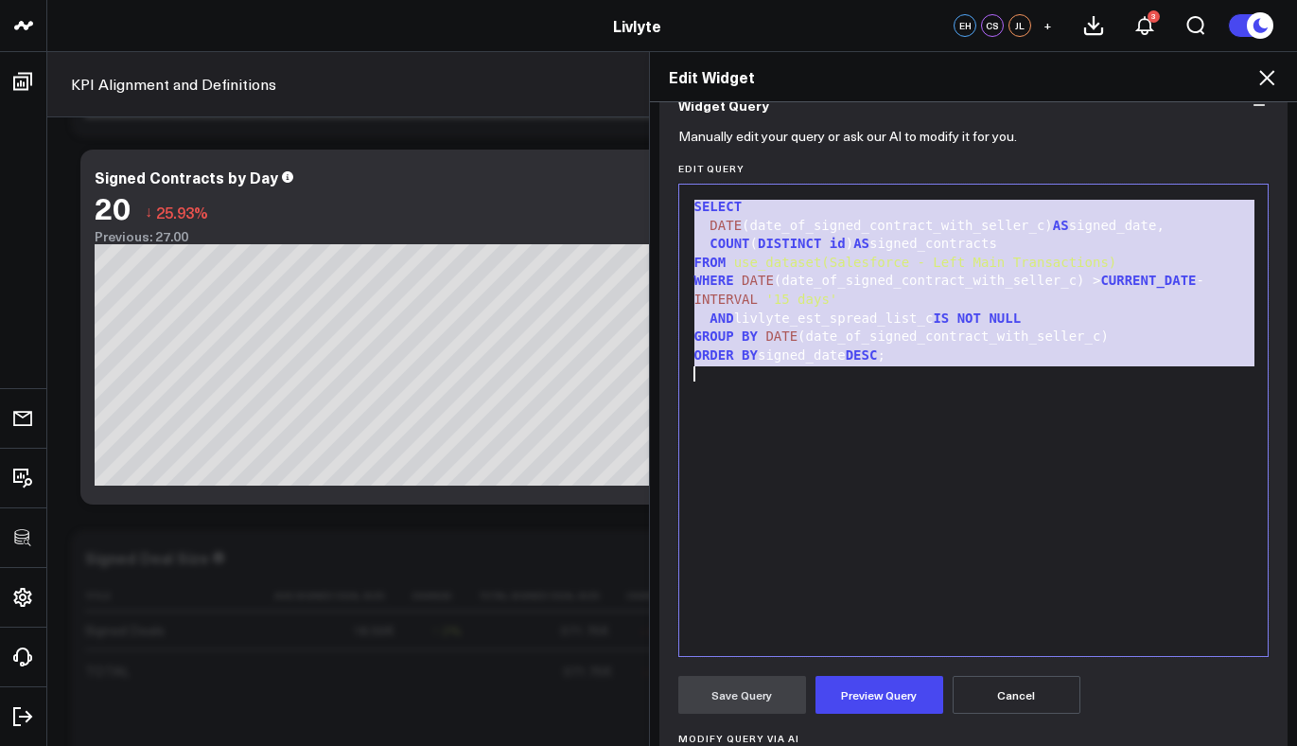
copy div "SELECT DATE (date_of_signed_contract_with_seller_c) AS signed_date, COUNT ( DIS…"
click at [1046, 411] on div "SELECT DATE (date_of_signed_contract_with_seller_c) AS signed_date, COUNT ( DIS…" at bounding box center [974, 420] width 571 height 452
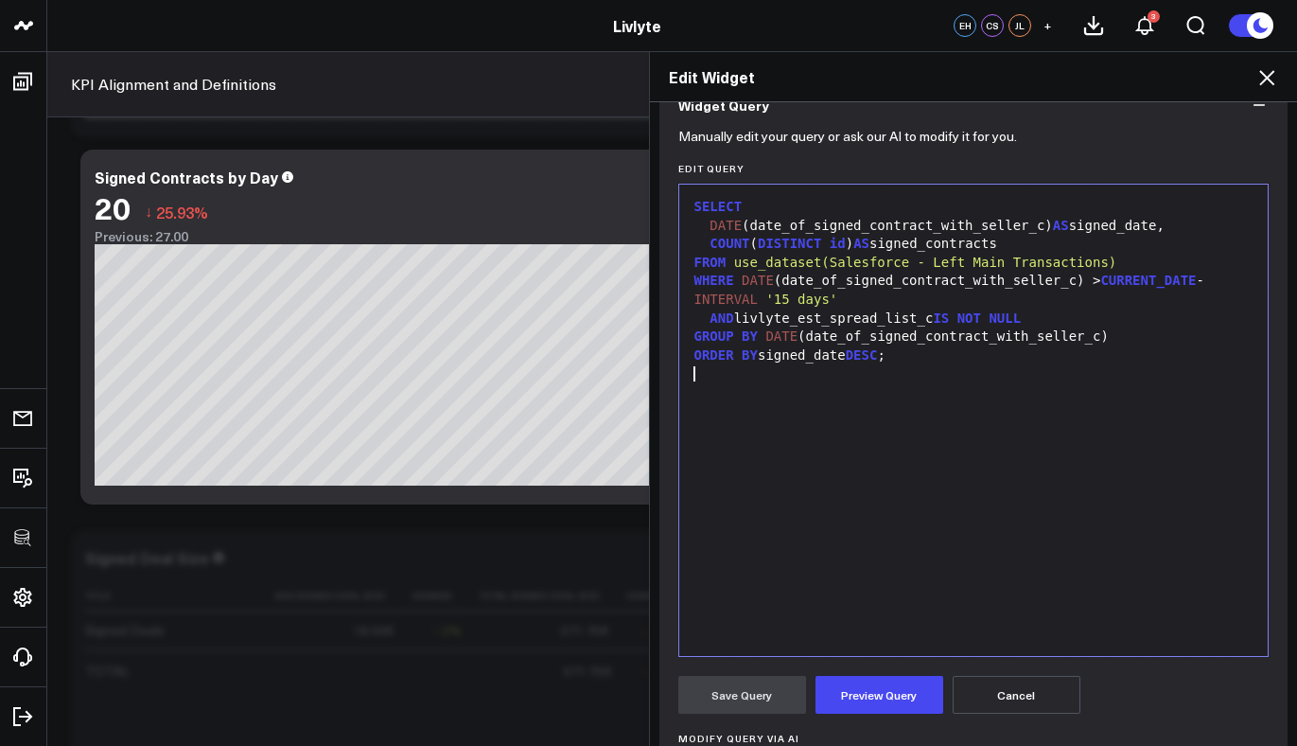
click at [942, 357] on div "ORDER BY signed_date DESC ;" at bounding box center [974, 355] width 571 height 19
click at [1099, 319] on div "AND livlyte_est_spread_list_c IS NOT NULL" at bounding box center [974, 318] width 571 height 19
click at [1164, 403] on div "SELECT DATE (date_of_signed_contract_with_seller_c) AS signed_date, COUNT ( DIS…" at bounding box center [974, 420] width 571 height 452
click at [1032, 450] on div "SELECT DATE (date_of_signed_contract_with_seller_c) AS signed_date, COUNT ( DIS…" at bounding box center [974, 420] width 571 height 452
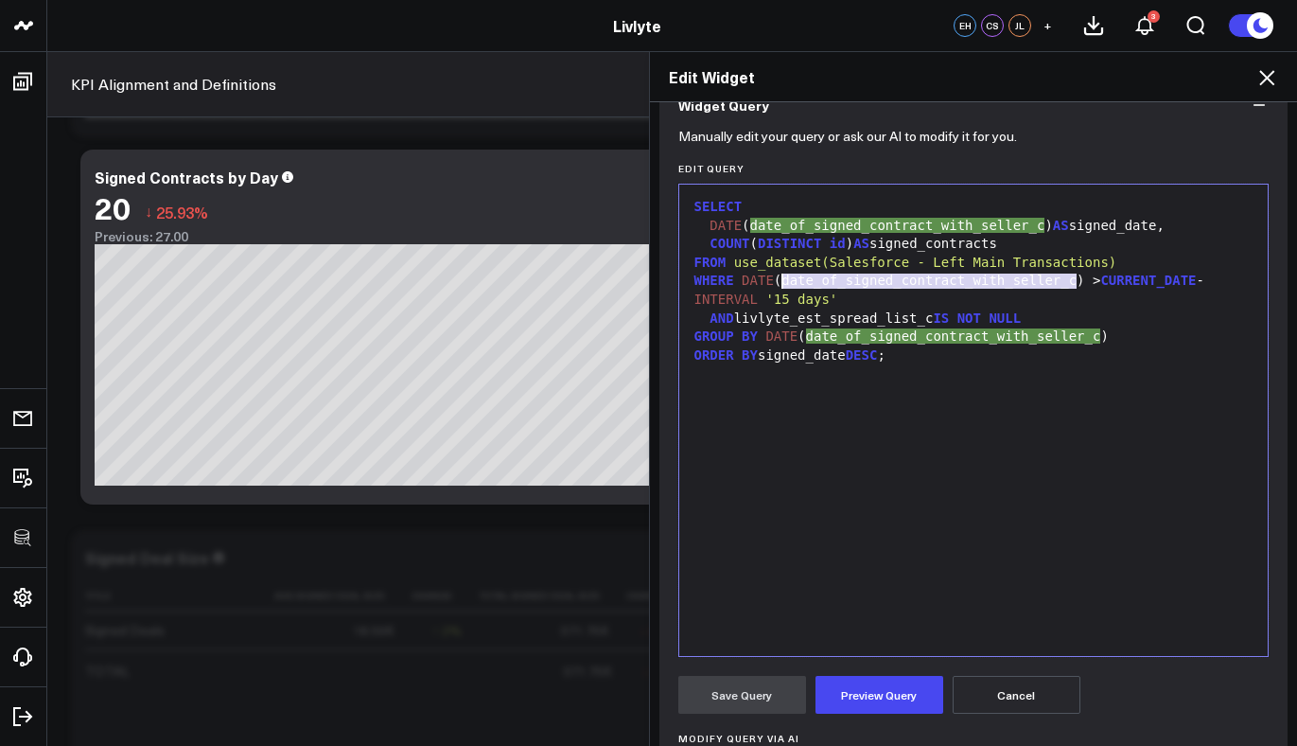
drag, startPoint x: 1071, startPoint y: 283, endPoint x: 776, endPoint y: 281, distance: 295.2
click at [776, 281] on div "WHERE DATE (date_of_signed_contract_with_seller_c) > CURRENT_DATE - INTERVAL '1…" at bounding box center [974, 290] width 571 height 37
copy div "date_of_signed_contract_with_seller_c"
click at [1013, 568] on div "SELECT DATE ( date_of_signed_contract_with_seller_c ) AS signed_date, COUNT ( D…" at bounding box center [974, 420] width 571 height 452
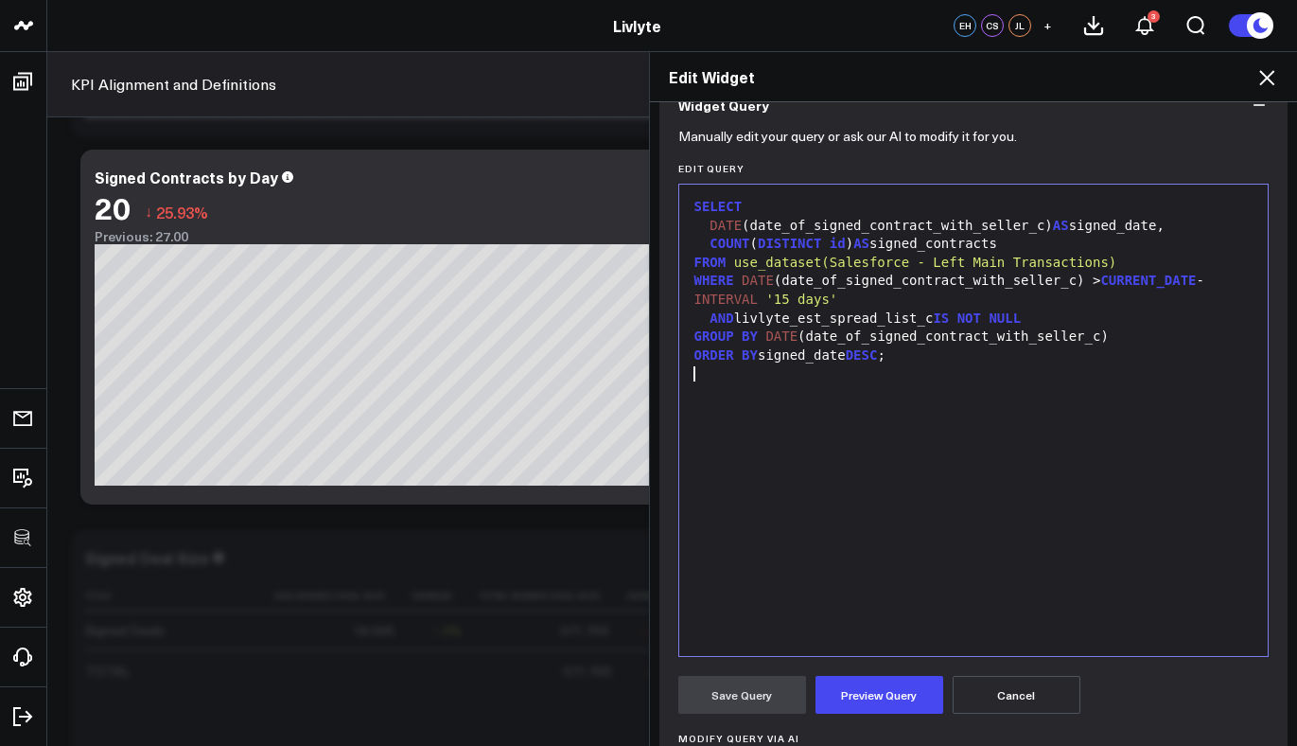
scroll to position [381, 0]
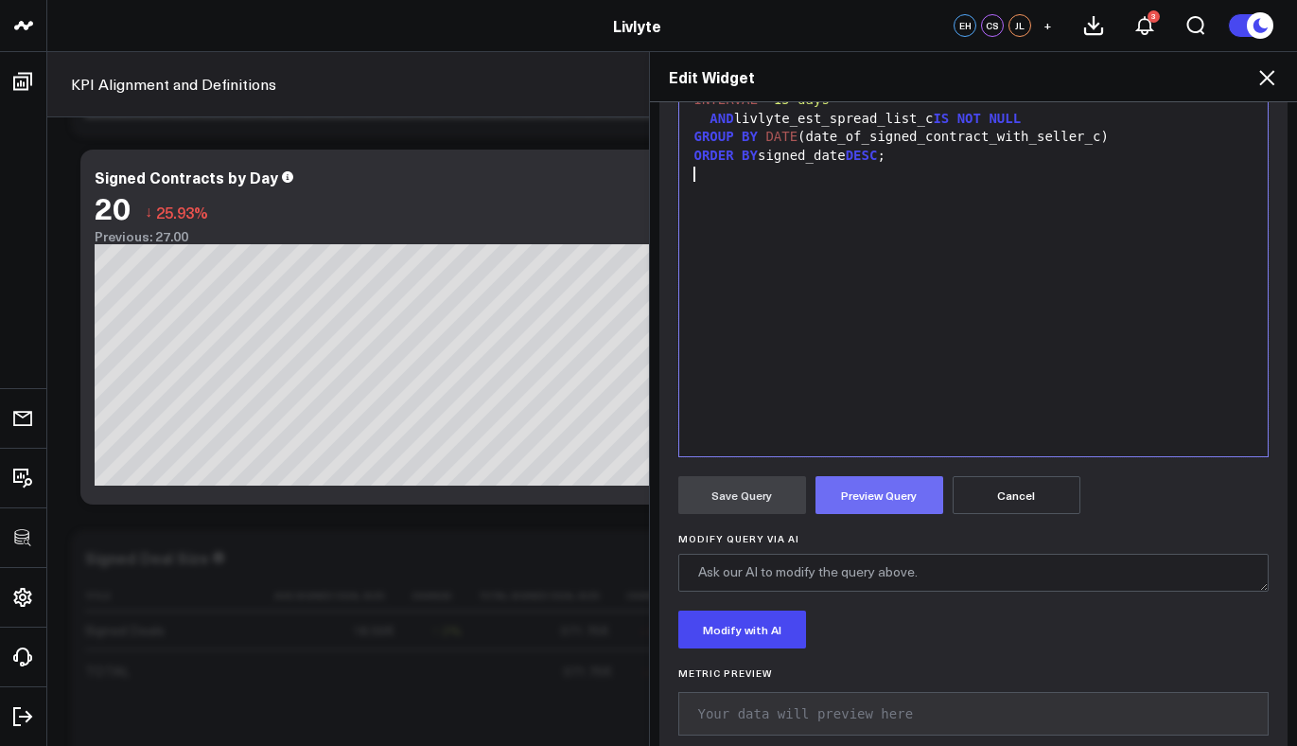
click at [884, 498] on button "Preview Query" at bounding box center [880, 495] width 128 height 38
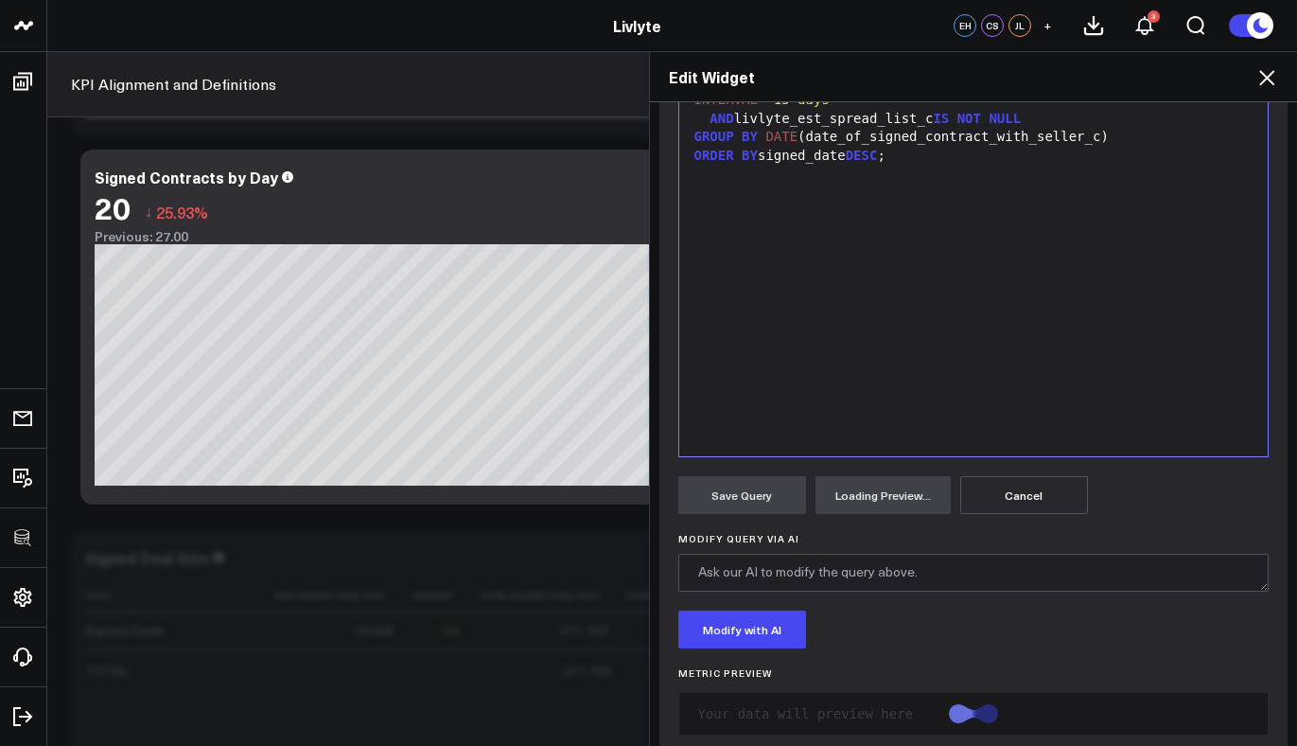
scroll to position [163, 0]
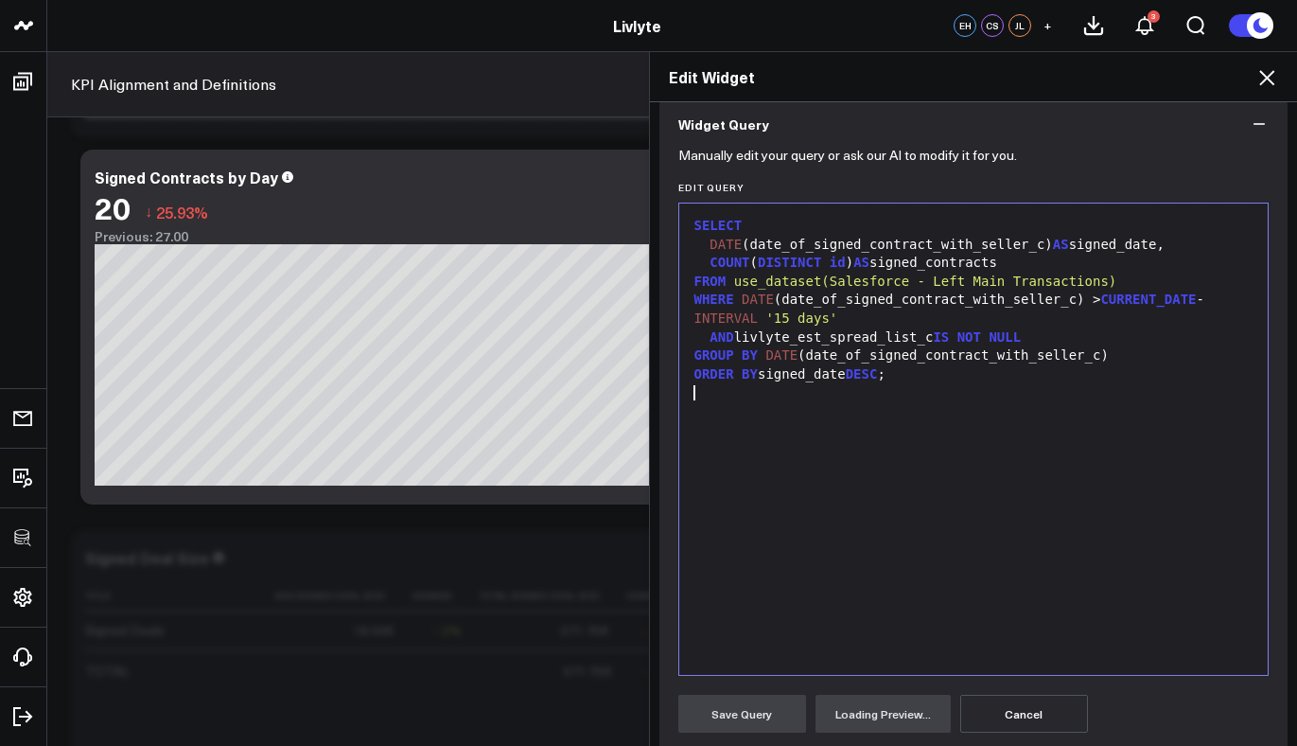
click at [1065, 433] on div "SELECT DATE (date_of_signed_contract_with_seller_c) AS signed_date, COUNT ( DIS…" at bounding box center [974, 439] width 571 height 452
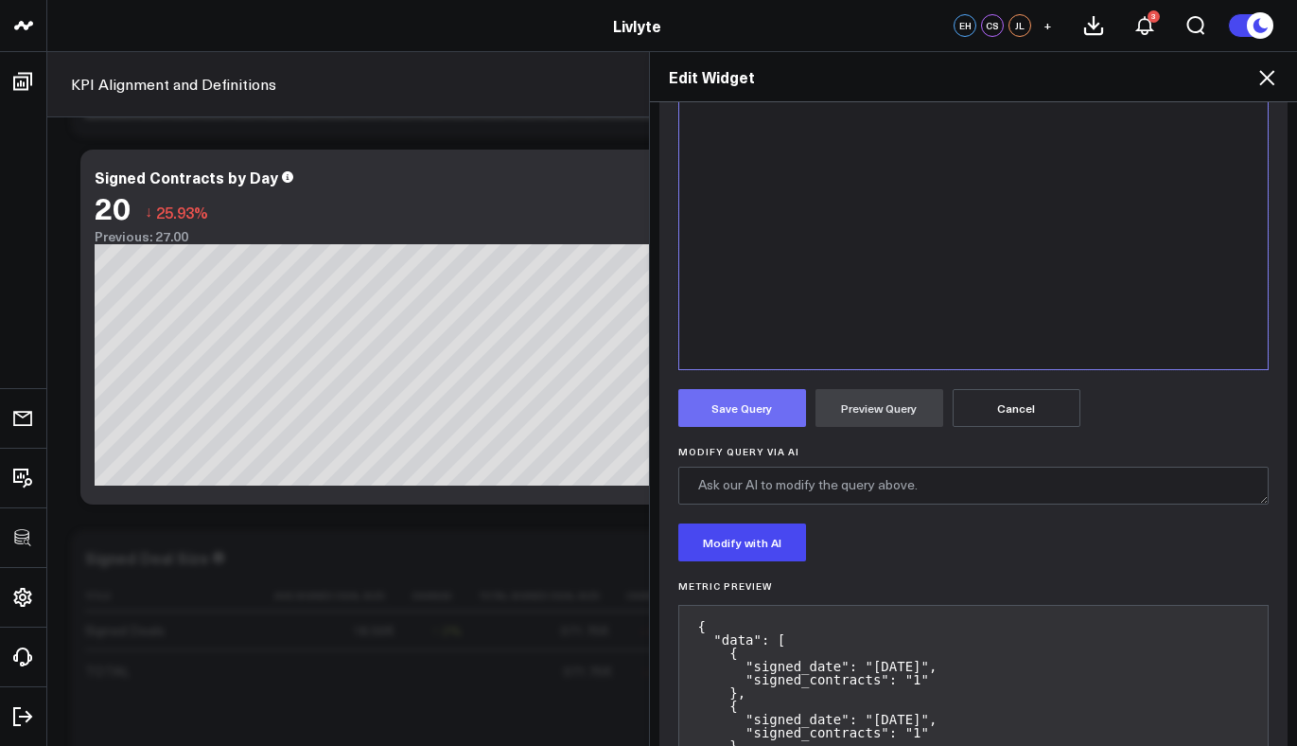
click at [730, 406] on button "Save Query" at bounding box center [742, 408] width 128 height 38
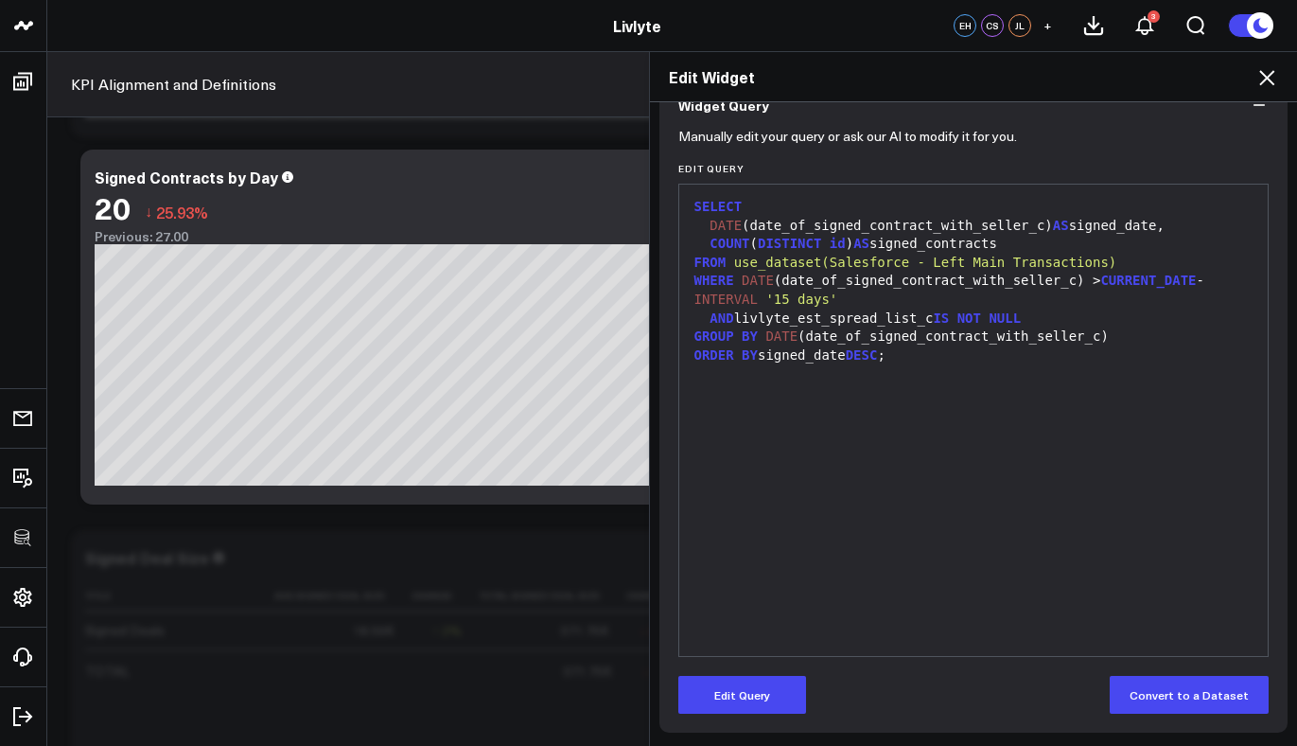
scroll to position [182, 0]
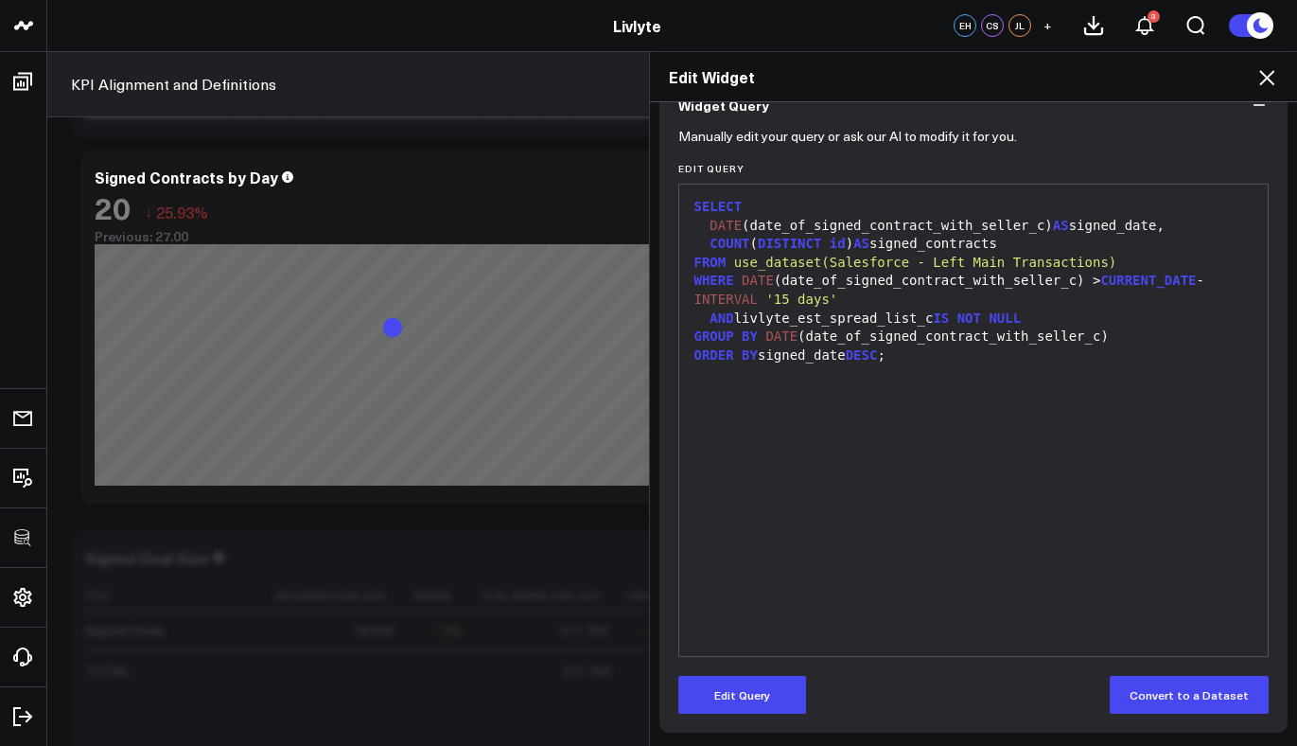
click at [1262, 77] on icon at bounding box center [1267, 77] width 23 height 23
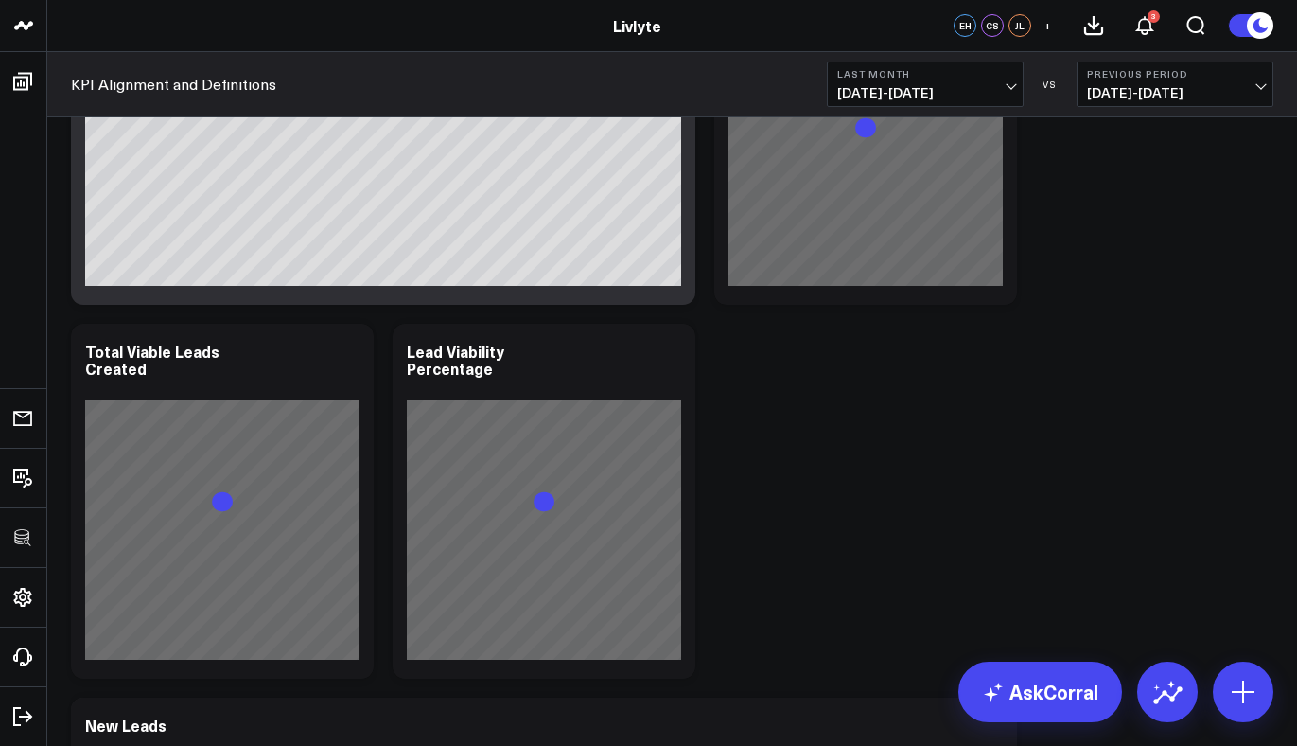
scroll to position [3744, 0]
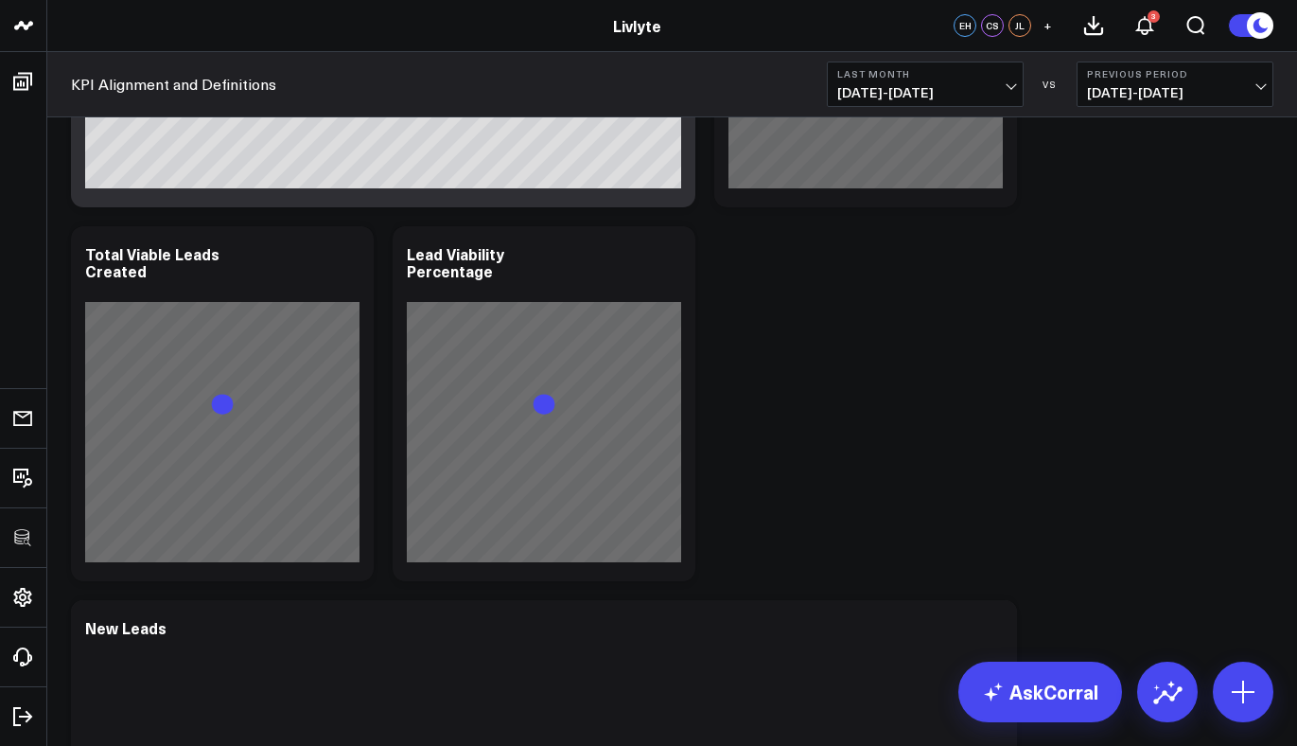
click at [1046, 234] on div "Revenue Modify via AI Copy link to widget Ask support Remove Create linked copy…" at bounding box center [673, 403] width 1222 height 8061
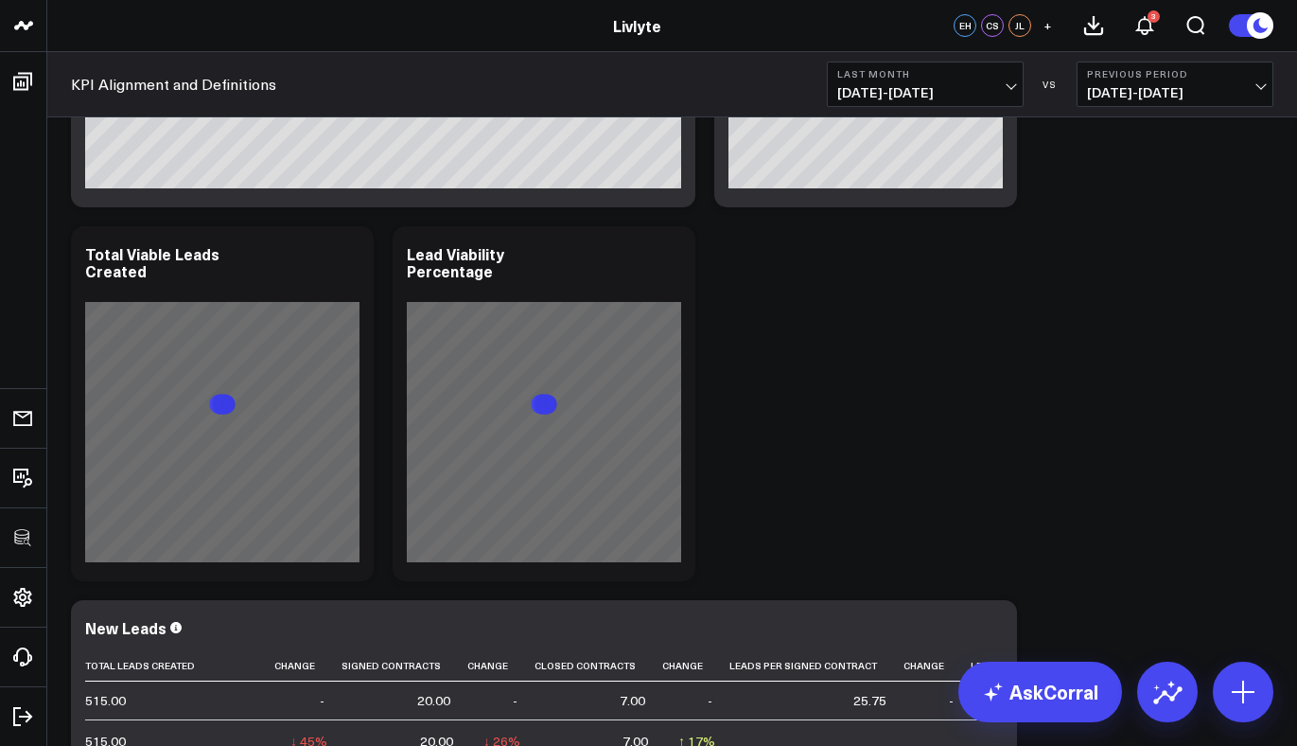
click at [1178, 355] on div "Revenue Modify via AI Copy link to widget Ask support Remove Create linked copy…" at bounding box center [673, 403] width 1222 height 8061
click at [1243, 389] on div "Revenue Modify via AI Copy link to widget Ask support Remove Create linked copy…" at bounding box center [673, 403] width 1222 height 8061
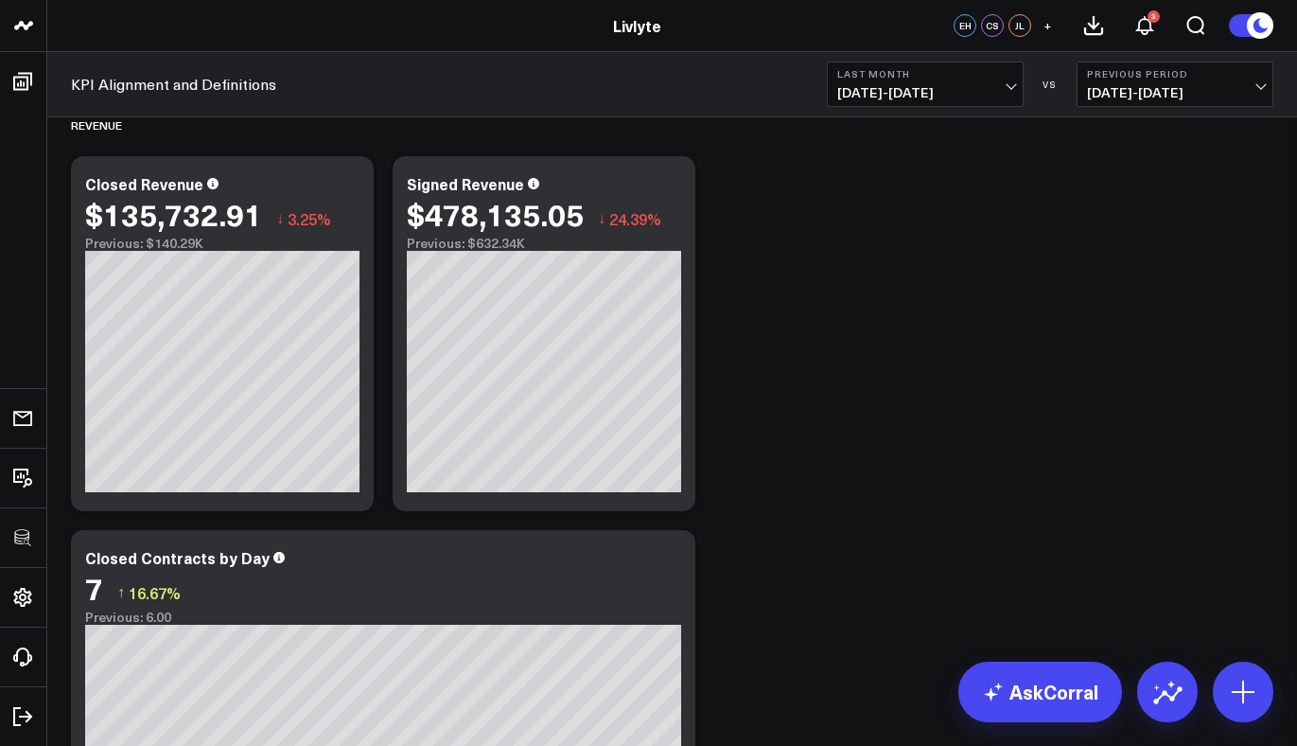
scroll to position [0, 0]
